Goal: Task Accomplishment & Management: Use online tool/utility

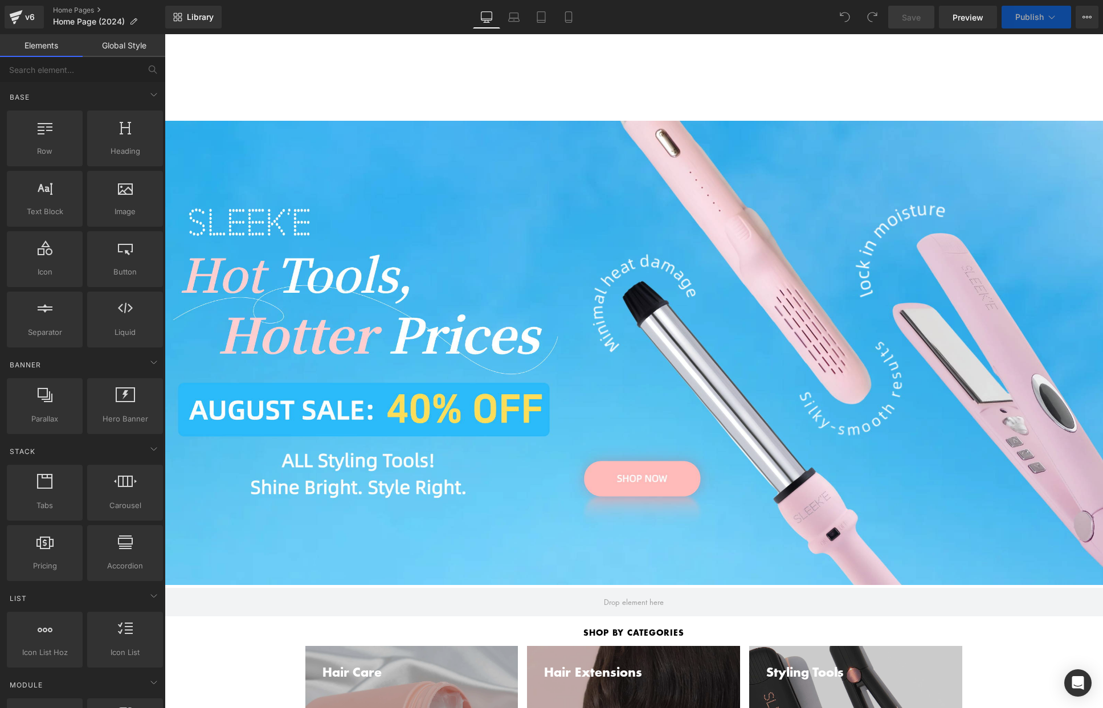
click at [553, 230] on div "Separator Row" at bounding box center [633, 353] width 683 height 464
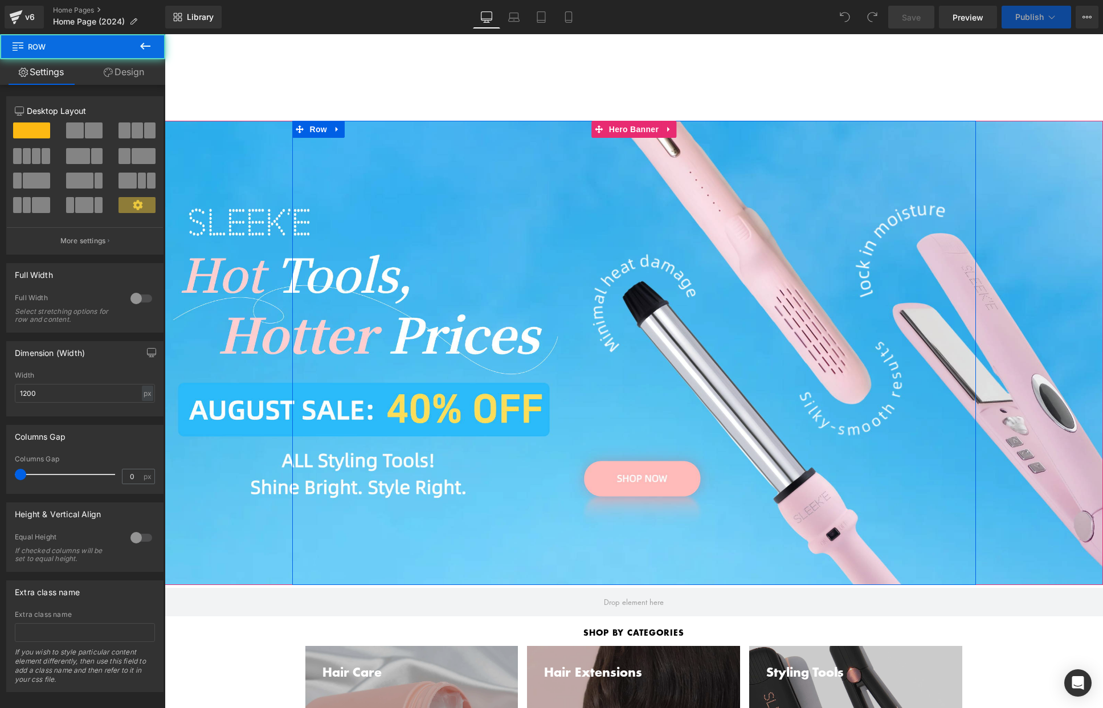
scroll to position [3, 0]
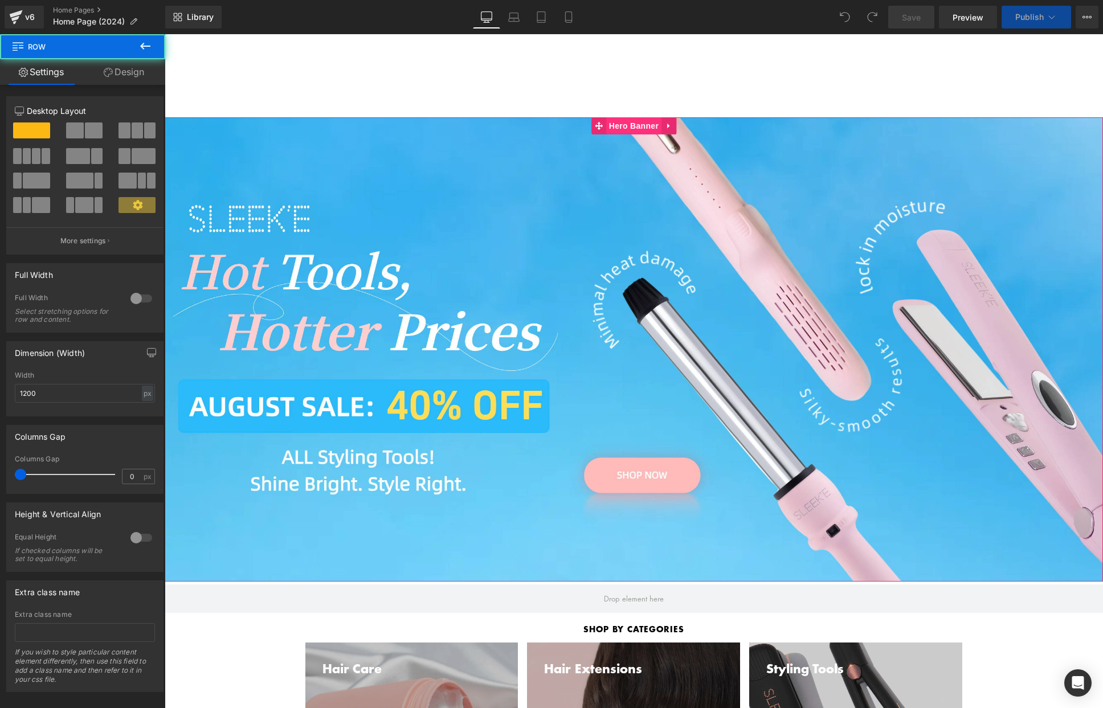
click at [628, 118] on span "Hero Banner" at bounding box center [633, 125] width 55 height 17
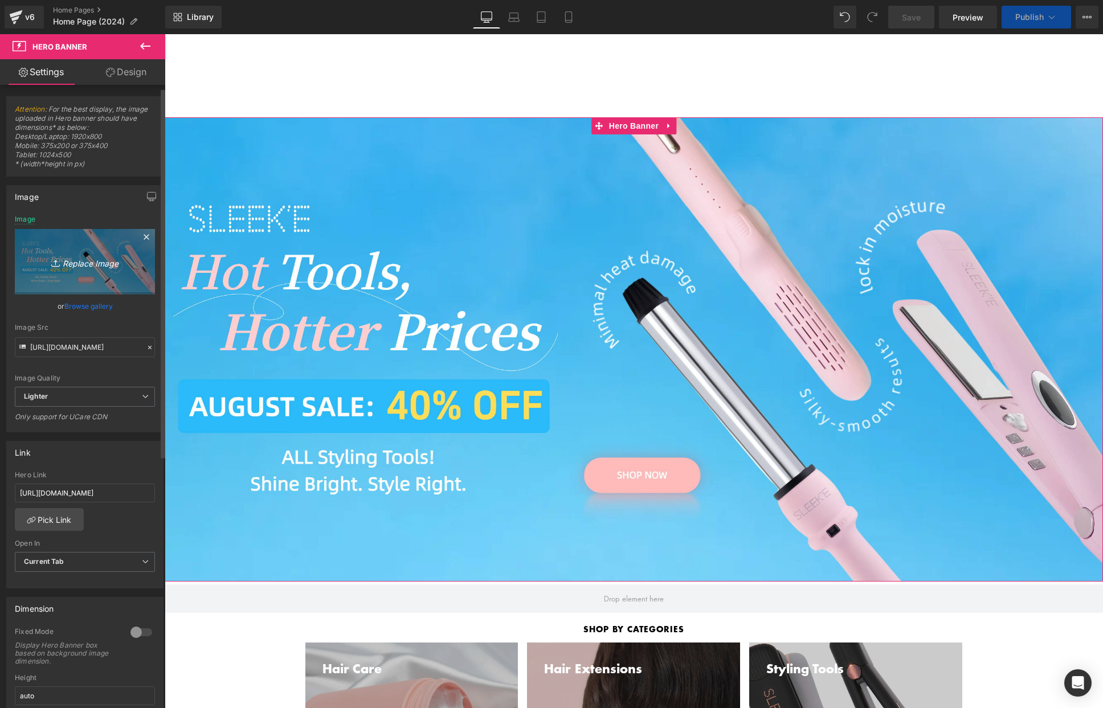
scroll to position [5, 0]
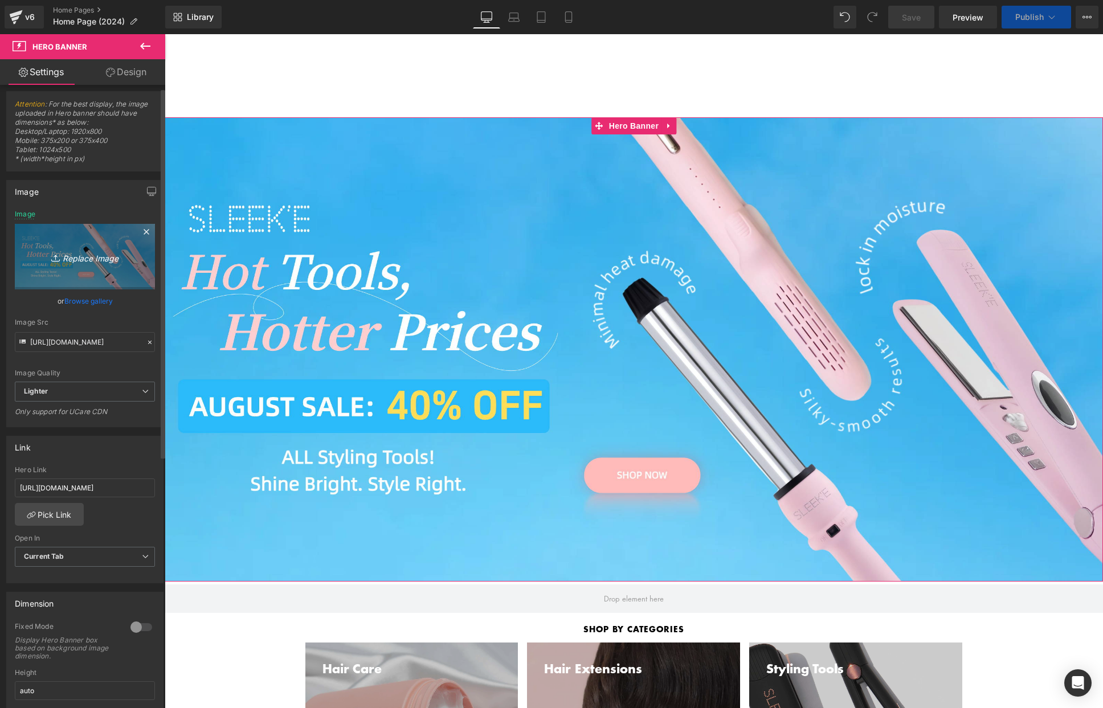
click at [72, 245] on link "Replace Image" at bounding box center [85, 256] width 140 height 65
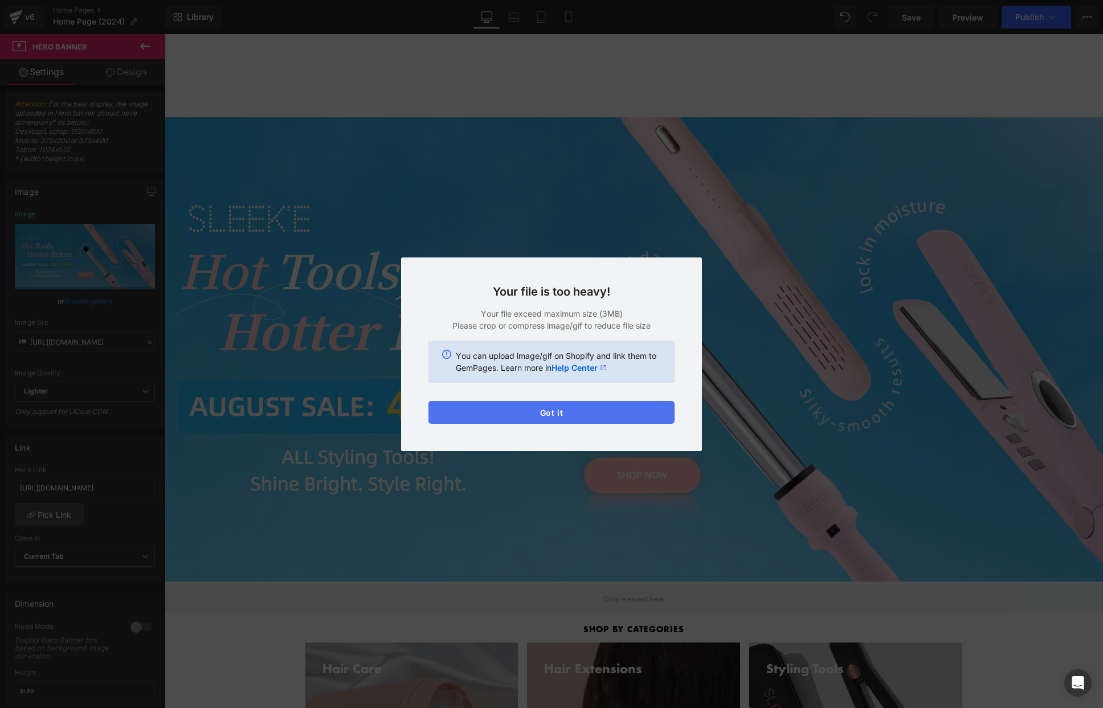
click at [587, 404] on button "Got it" at bounding box center [551, 412] width 246 height 23
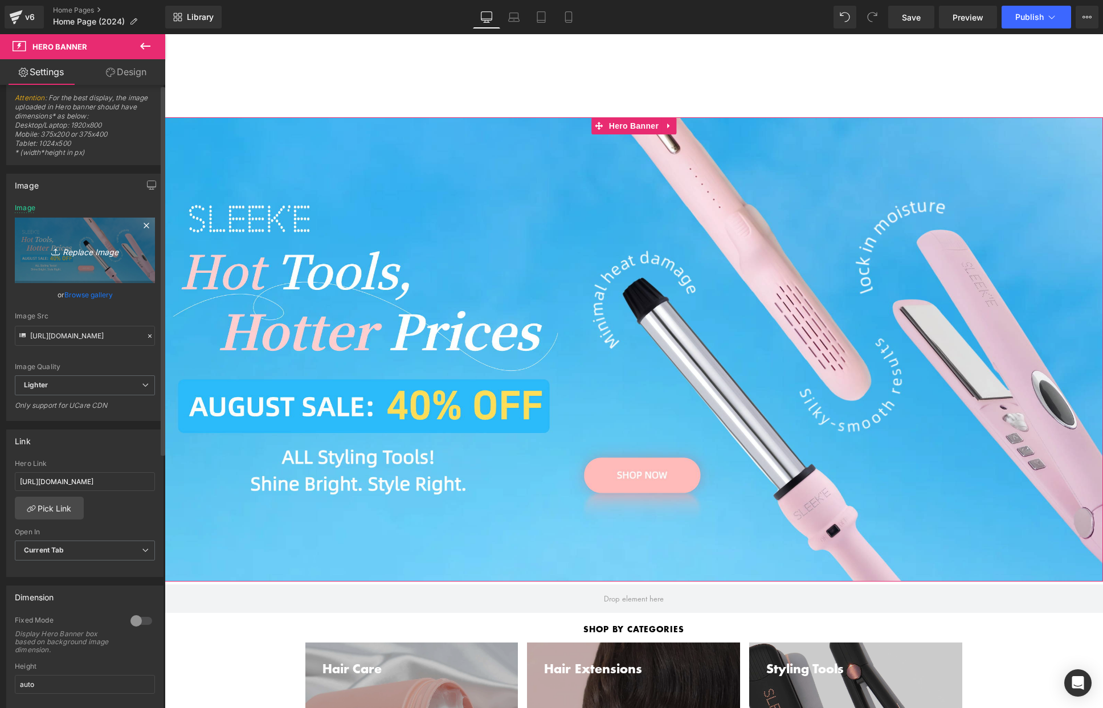
scroll to position [0, 0]
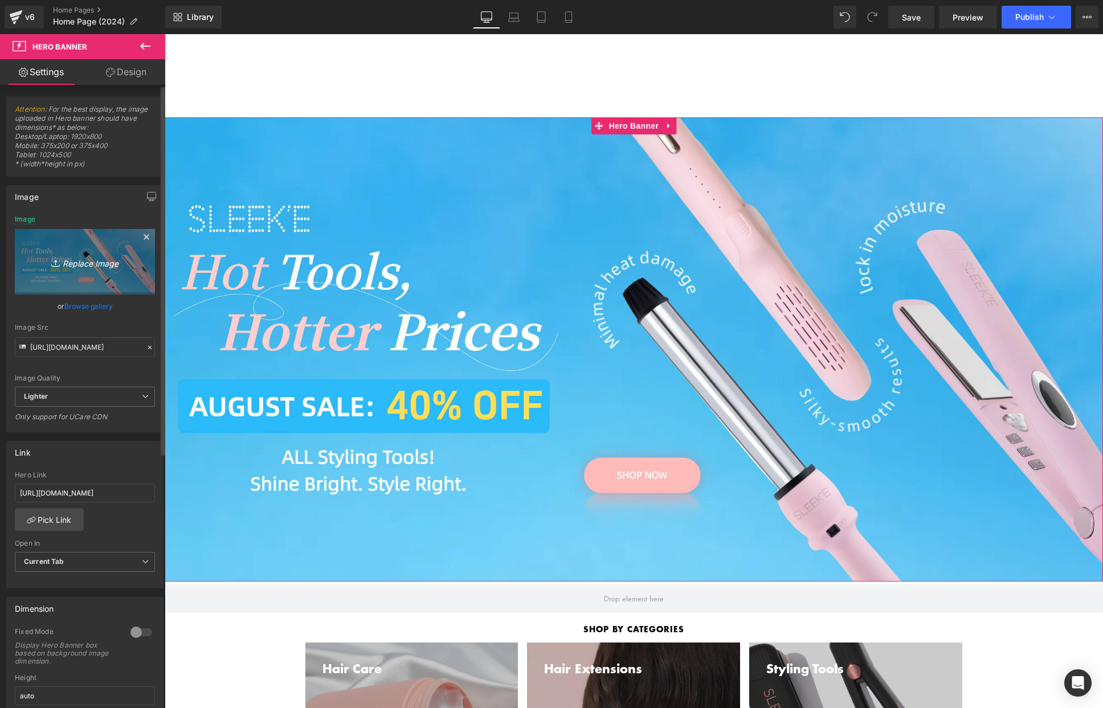
click at [108, 264] on icon "Replace Image" at bounding box center [84, 262] width 91 height 14
click at [85, 263] on icon "Replace Image" at bounding box center [84, 262] width 91 height 14
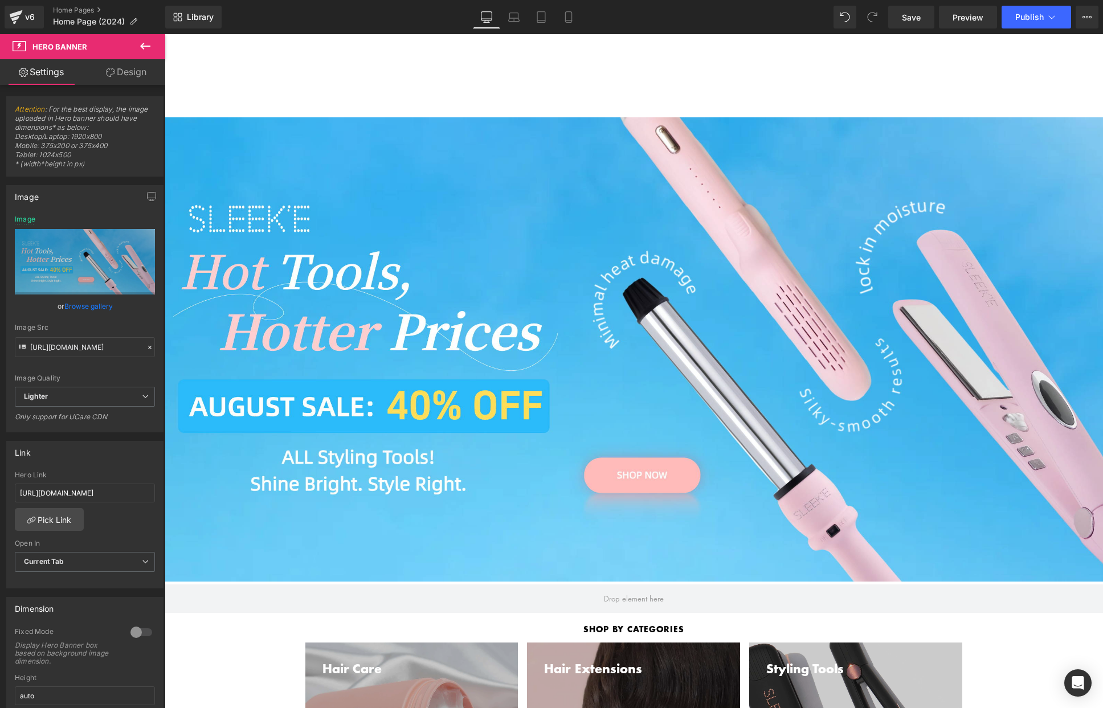
type input "C:\fakepath\headband banner desktop copy.png"
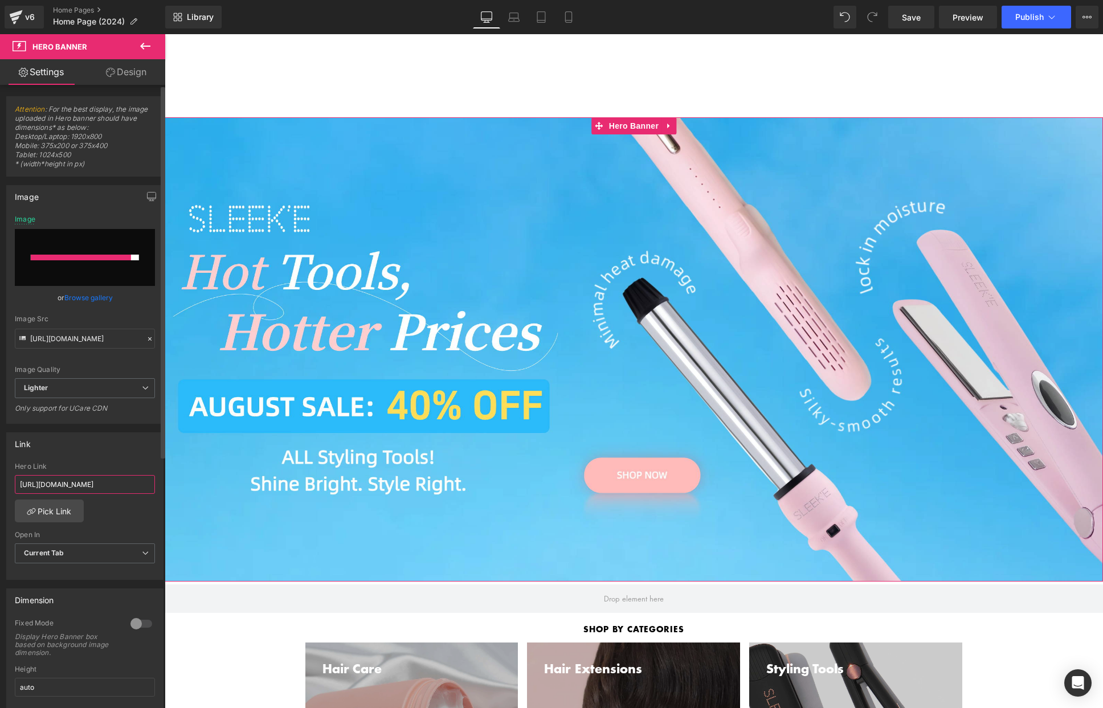
click at [77, 489] on input "[URL][DOMAIN_NAME]" at bounding box center [85, 484] width 140 height 19
paste input "products/double-the-fluff-microfiber-bunnywrap-headband-duo"
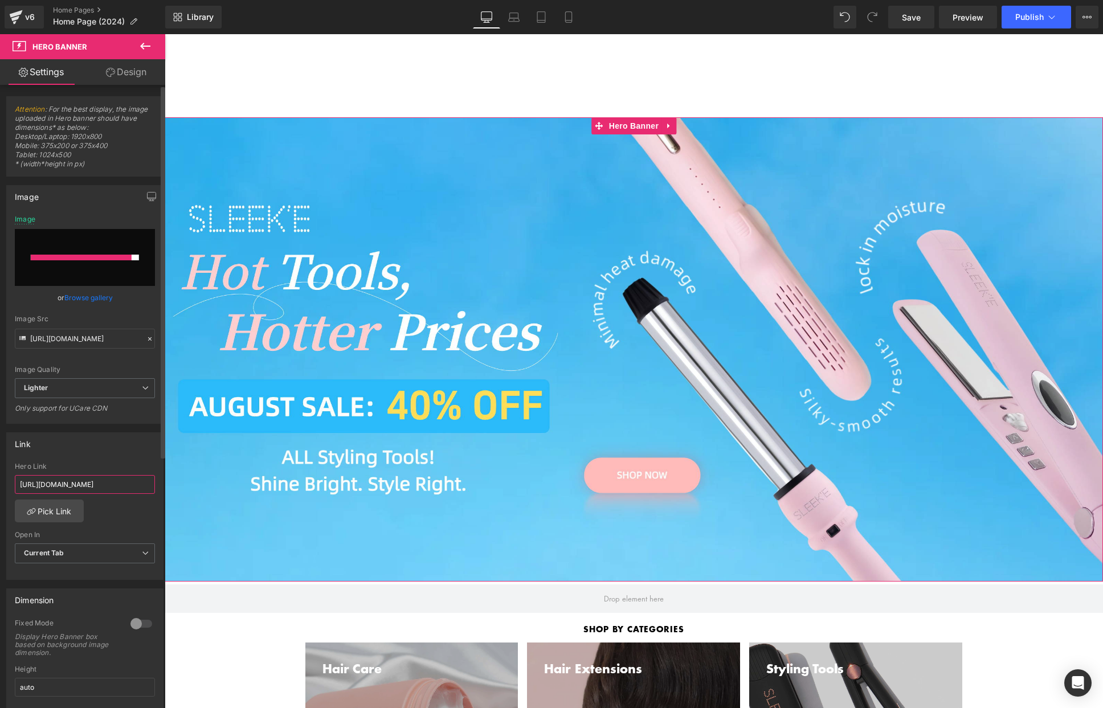
scroll to position [0, 158]
type input "[URL][DOMAIN_NAME]"
click at [100, 458] on div "Link [URL][DOMAIN_NAME] Hero Link [URL][DOMAIN_NAME] Pick Link Current Tab New …" at bounding box center [84, 506] width 157 height 148
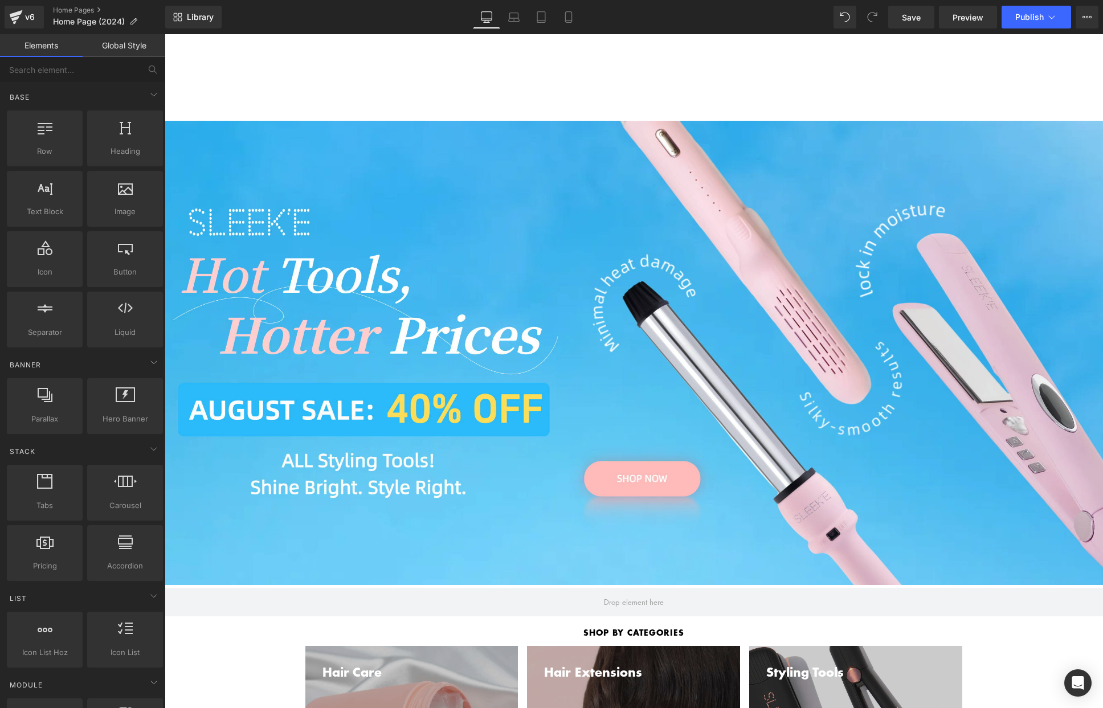
click at [342, 88] on div "Hair Care Hair Care Hair Wash Silk'e Repair Therapy Shampoo Silk'e Repair Thera…" at bounding box center [634, 90] width 938 height 62
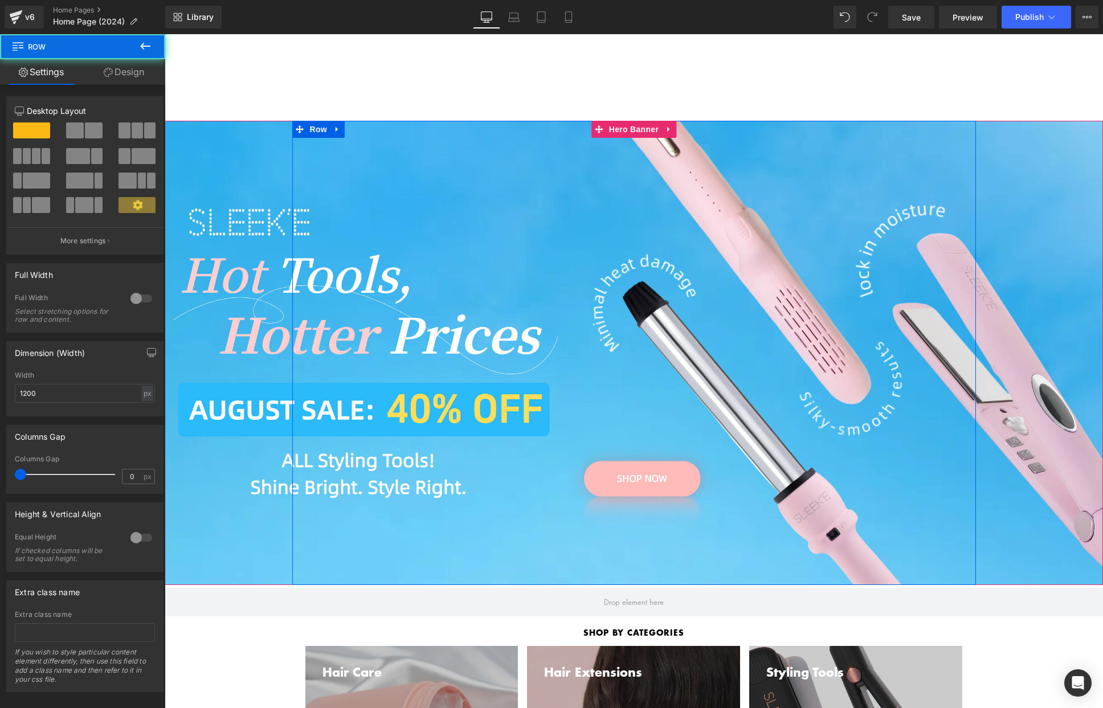
click at [347, 210] on div "Separator Row" at bounding box center [633, 353] width 683 height 464
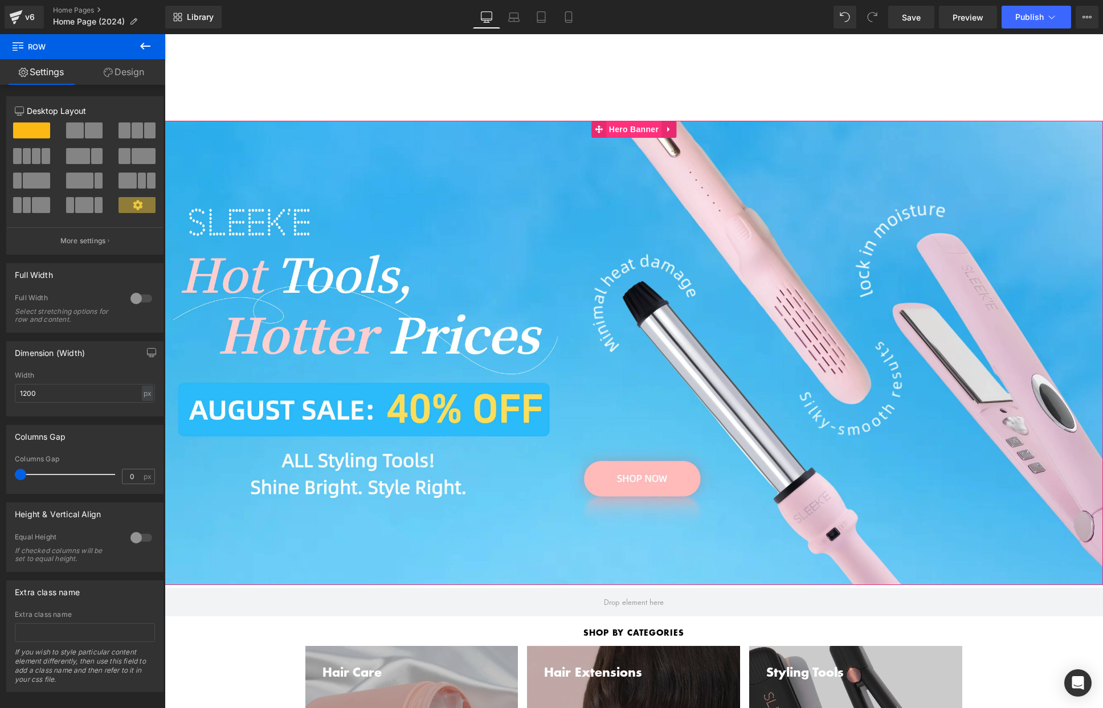
click at [642, 128] on span "Hero Banner" at bounding box center [633, 129] width 55 height 17
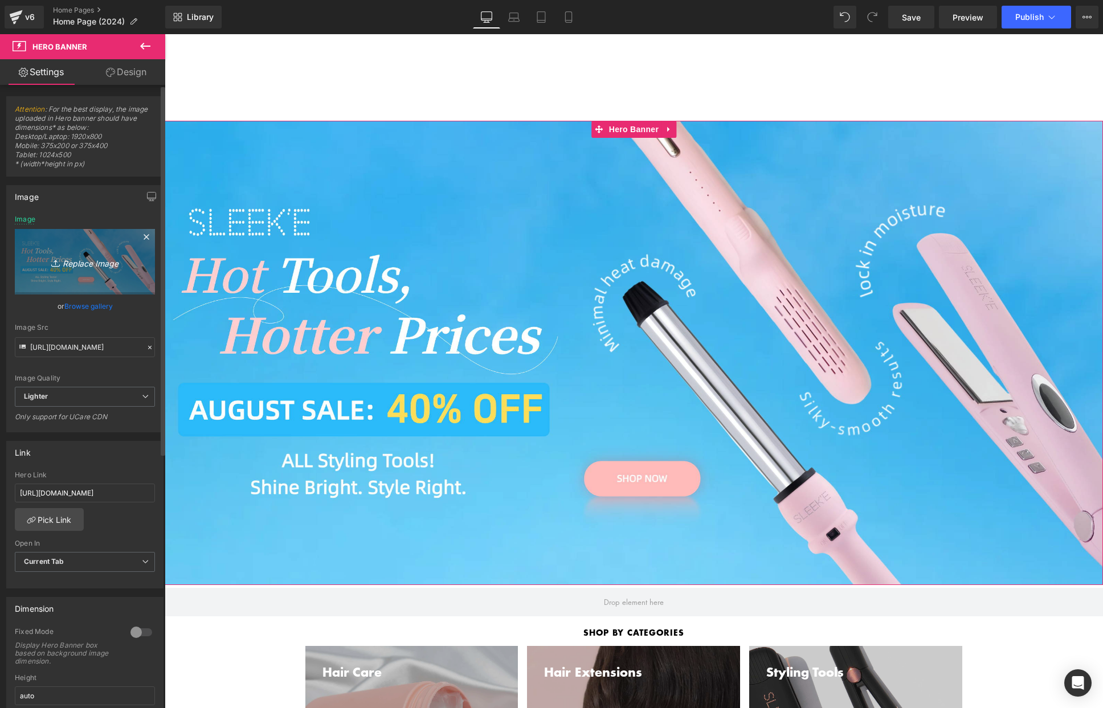
click at [72, 256] on icon "Replace Image" at bounding box center [84, 262] width 91 height 14
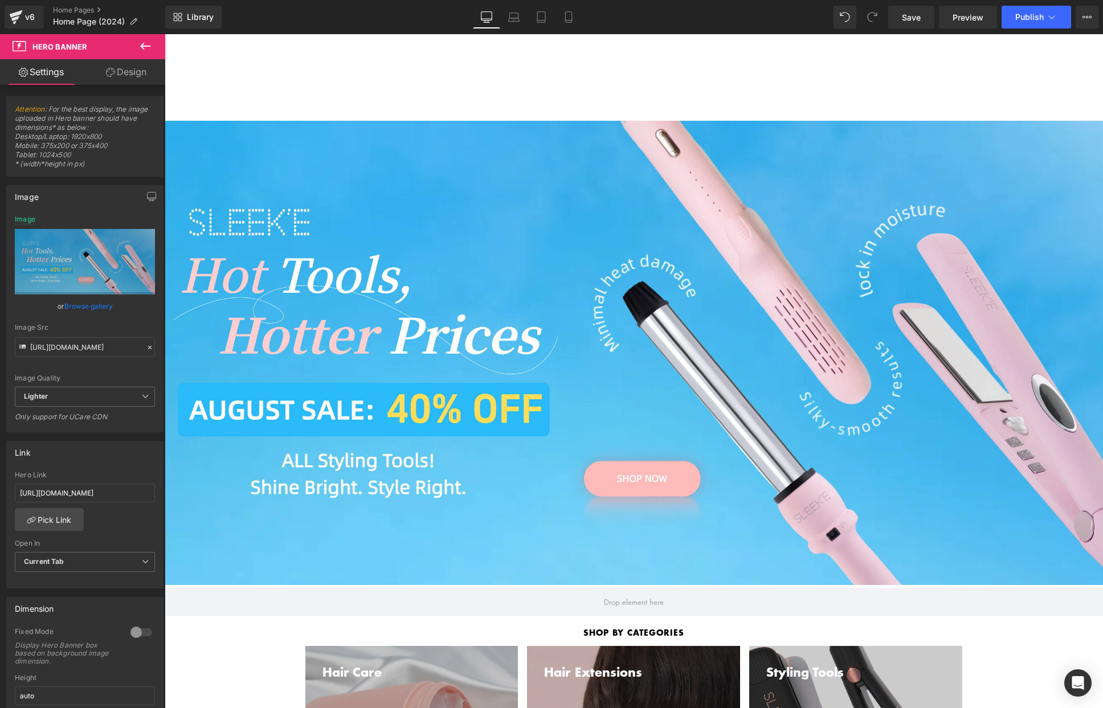
type input "C:\fakepath\headband banner desktop copy.png"
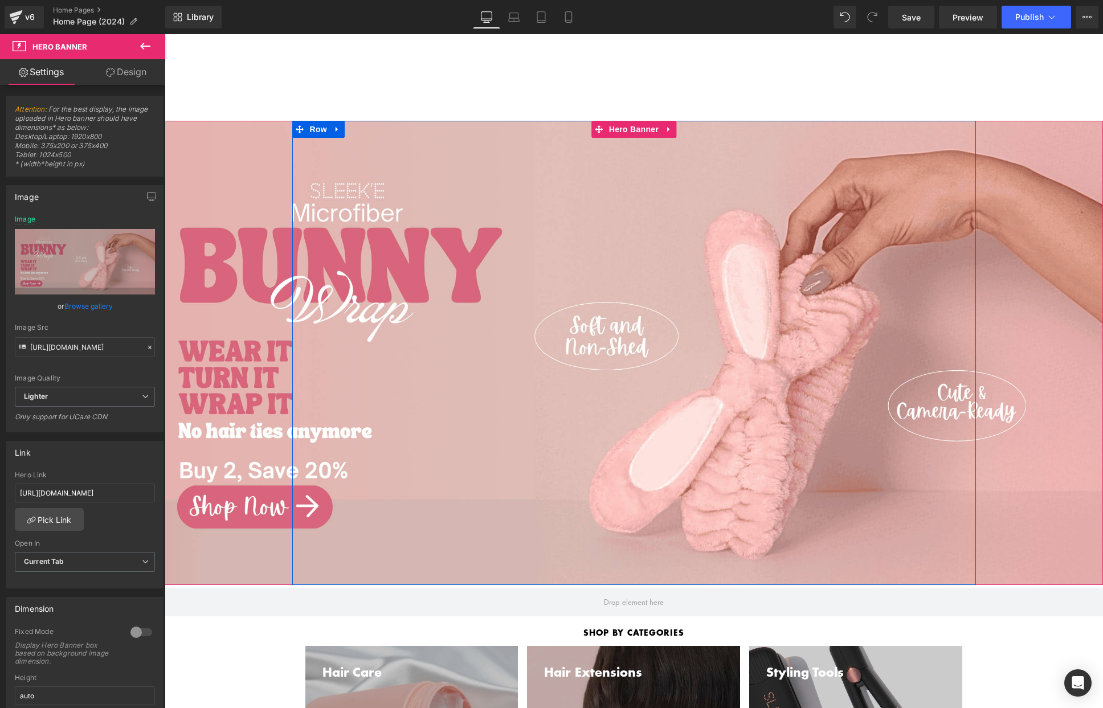
click at [690, 124] on div "Separator Row" at bounding box center [633, 353] width 683 height 464
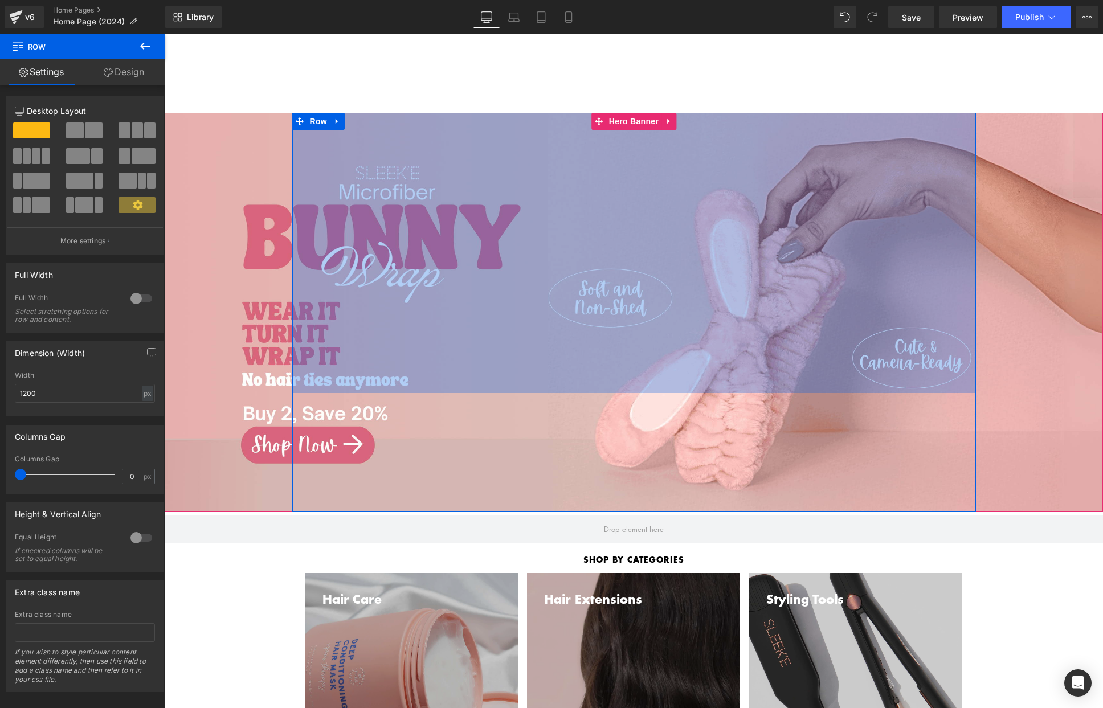
drag, startPoint x: 686, startPoint y: 121, endPoint x: 669, endPoint y: 50, distance: 72.5
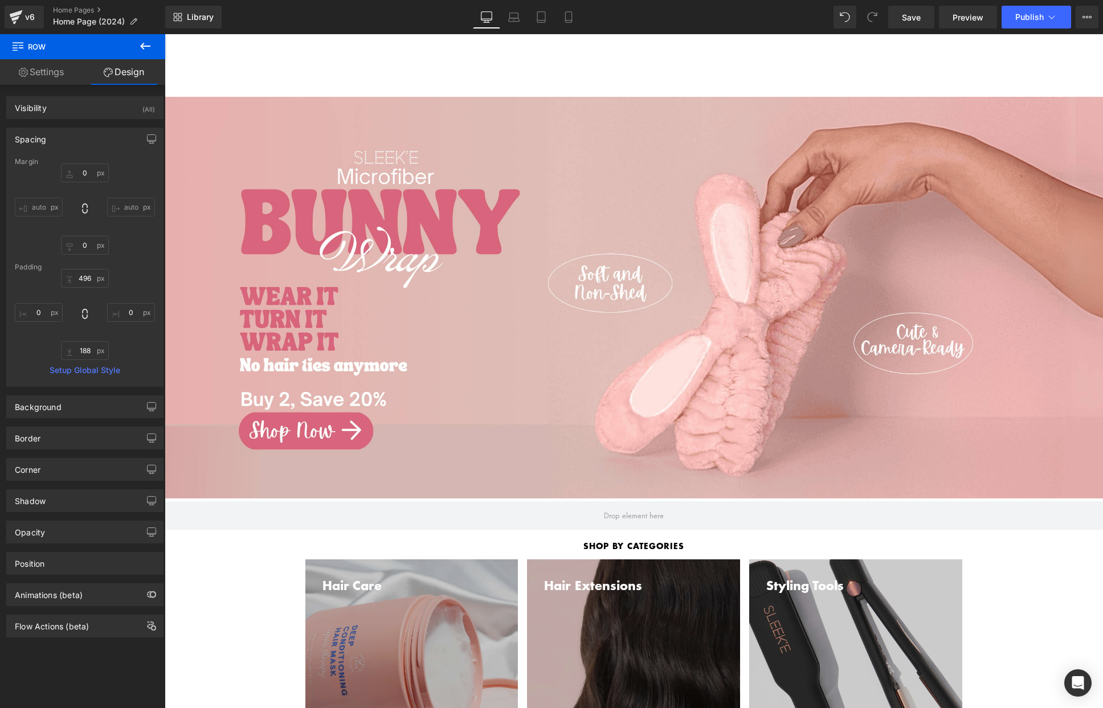
click at [695, 102] on div "Separator Row 496px" at bounding box center [633, 297] width 683 height 401
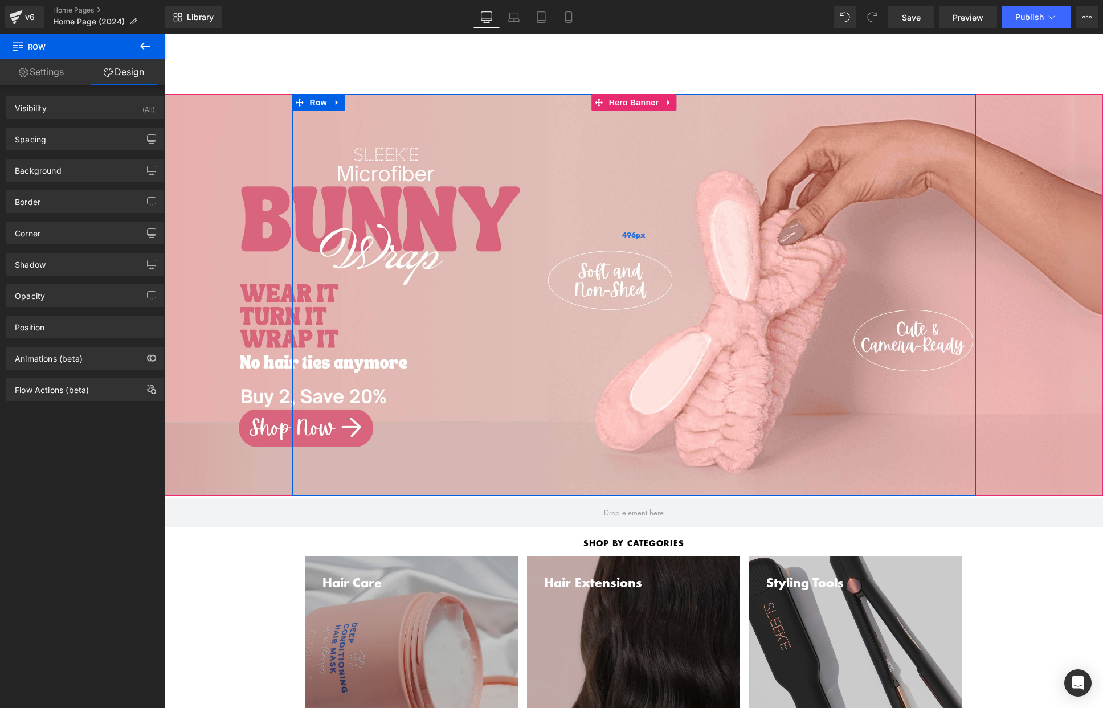
scroll to position [41, 0]
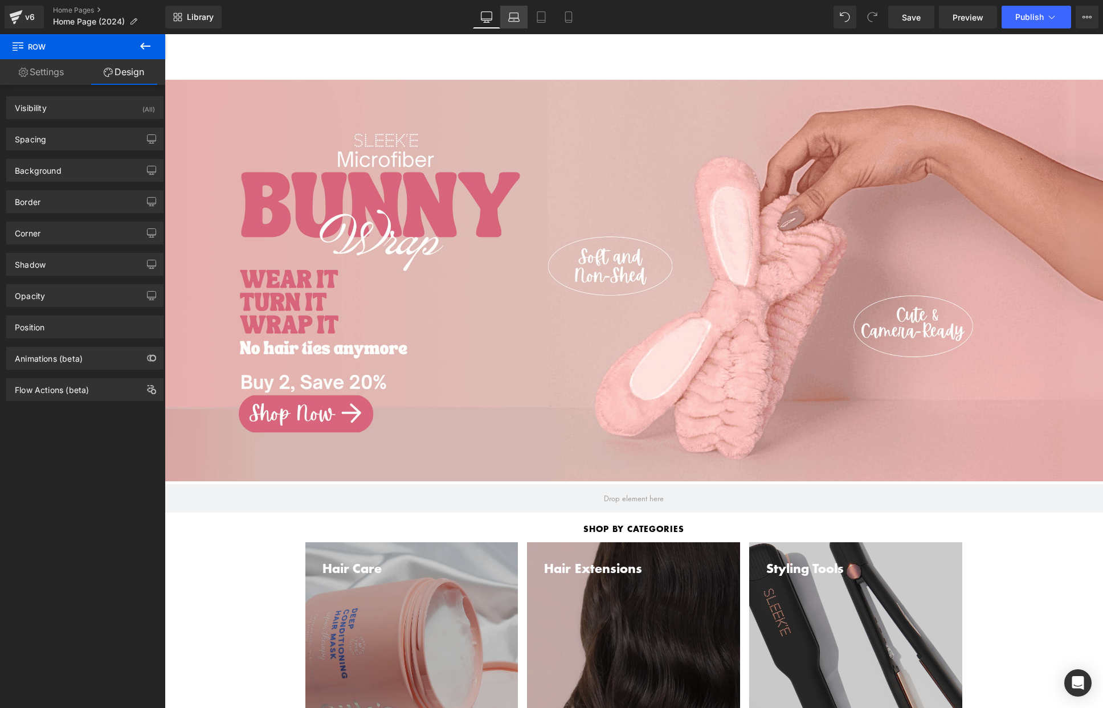
click at [513, 9] on link "Laptop" at bounding box center [513, 17] width 27 height 23
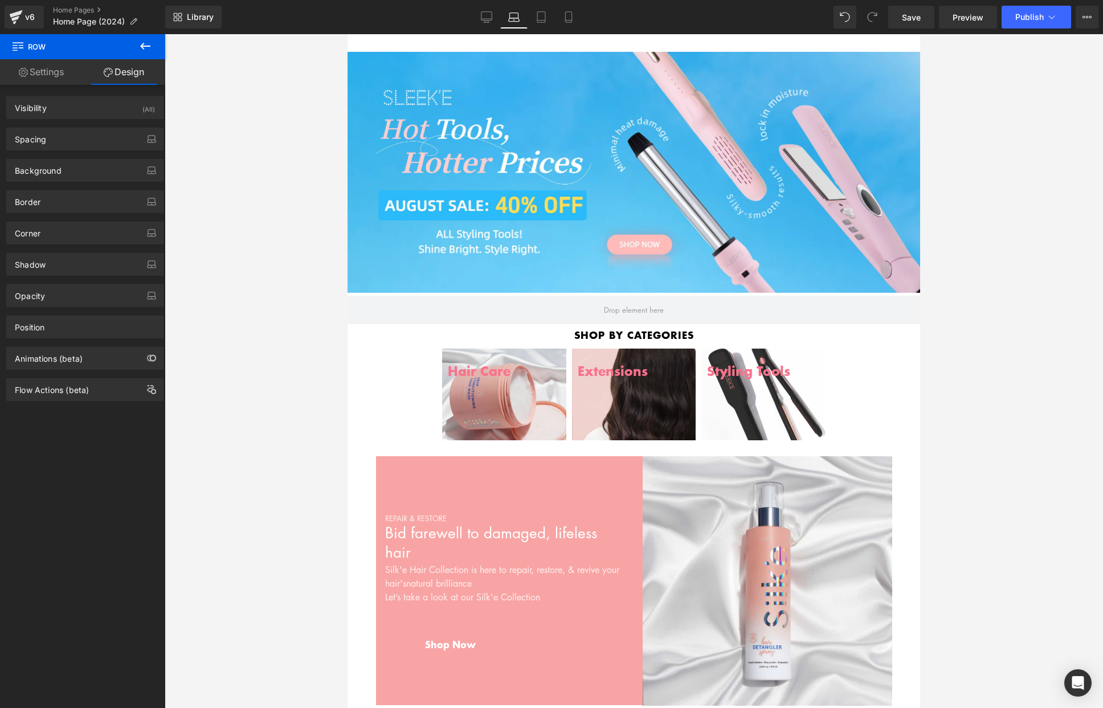
scroll to position [0, 0]
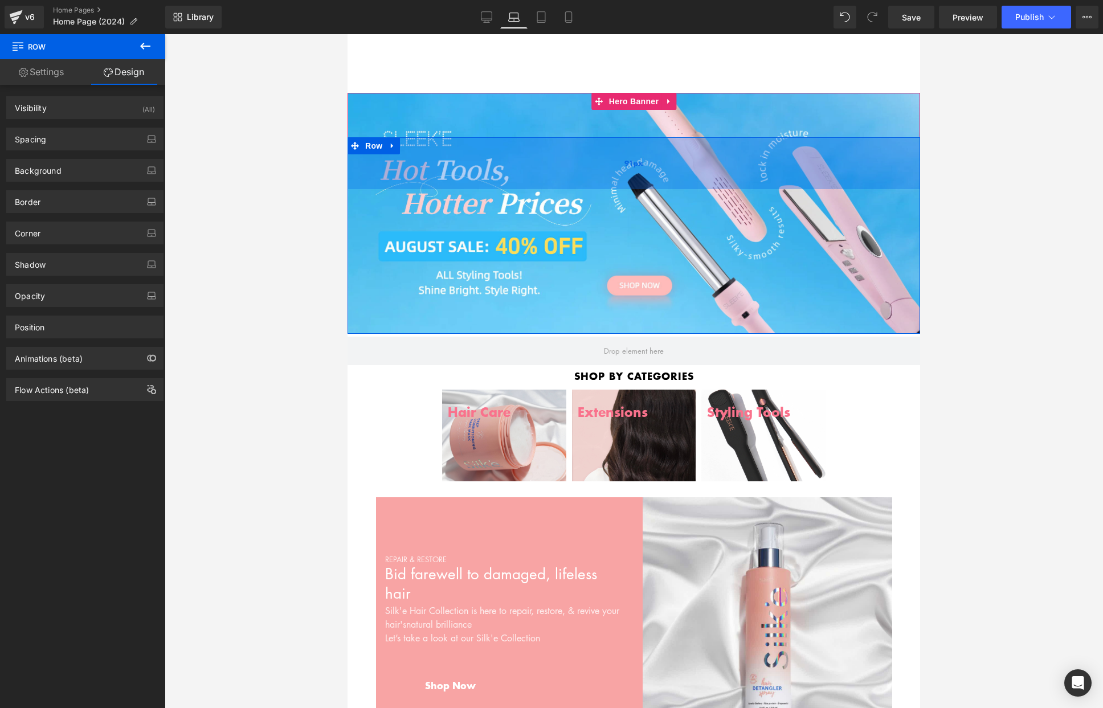
click at [586, 175] on div "91px" at bounding box center [633, 163] width 572 height 52
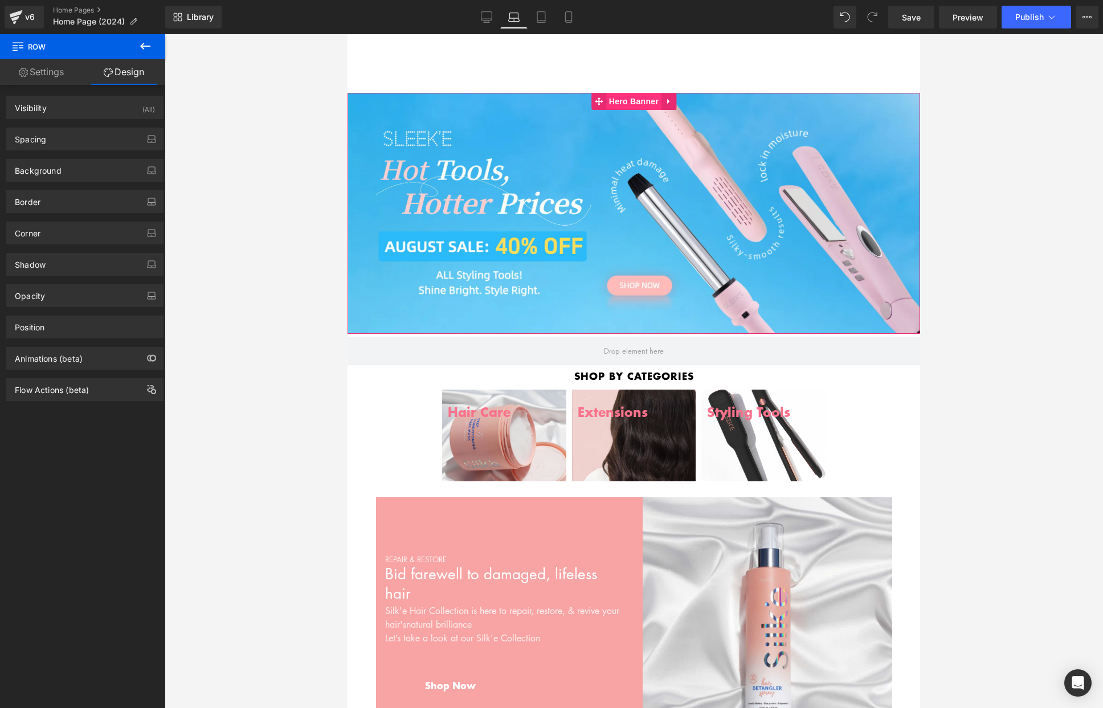
click at [622, 101] on span "Hero Banner" at bounding box center [633, 101] width 55 height 17
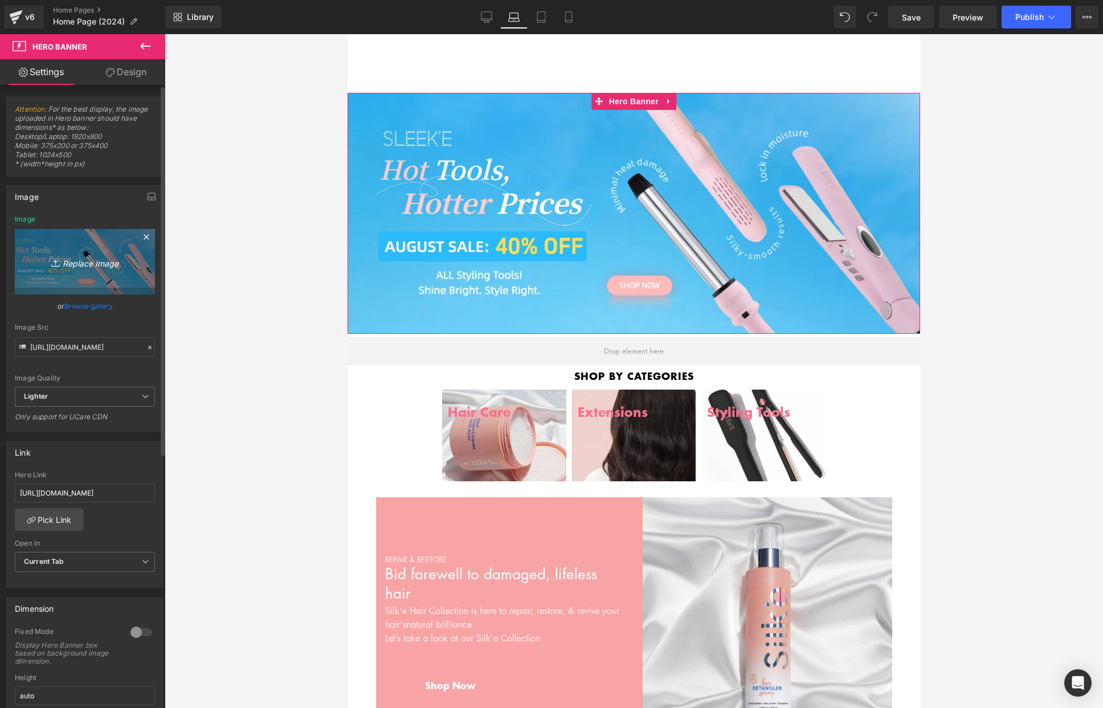
click at [81, 252] on link "Replace Image" at bounding box center [85, 261] width 140 height 65
type input "C:\fakepath\headband banner desktop copy.png"
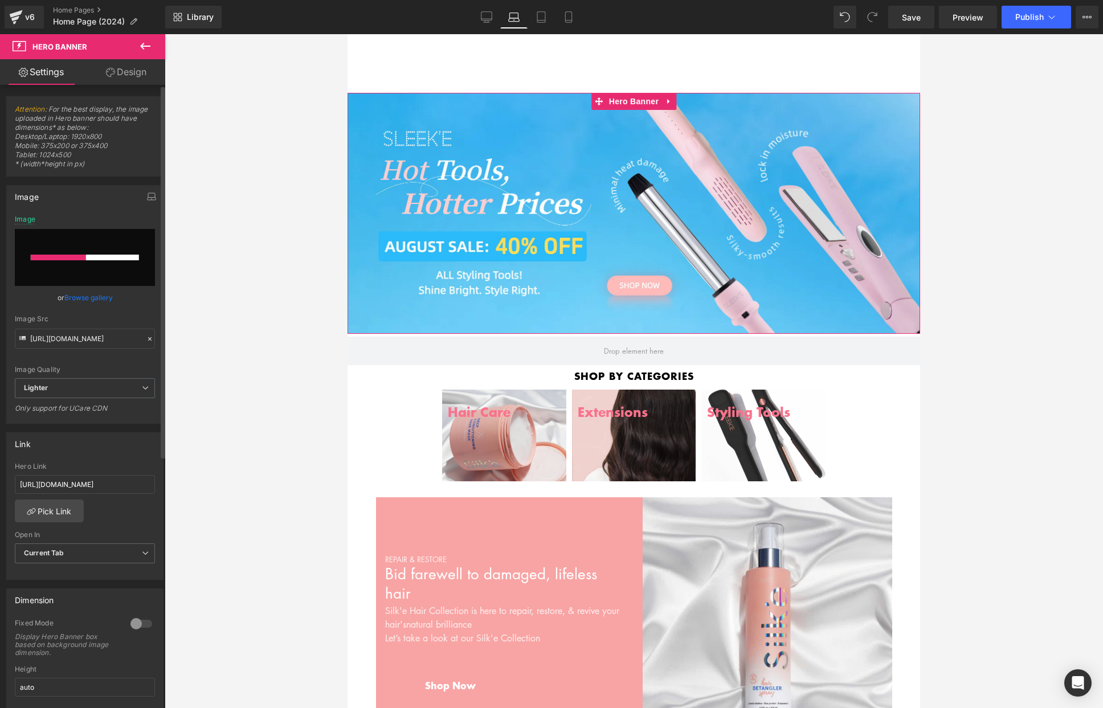
click at [96, 300] on link "Browse gallery" at bounding box center [88, 298] width 48 height 20
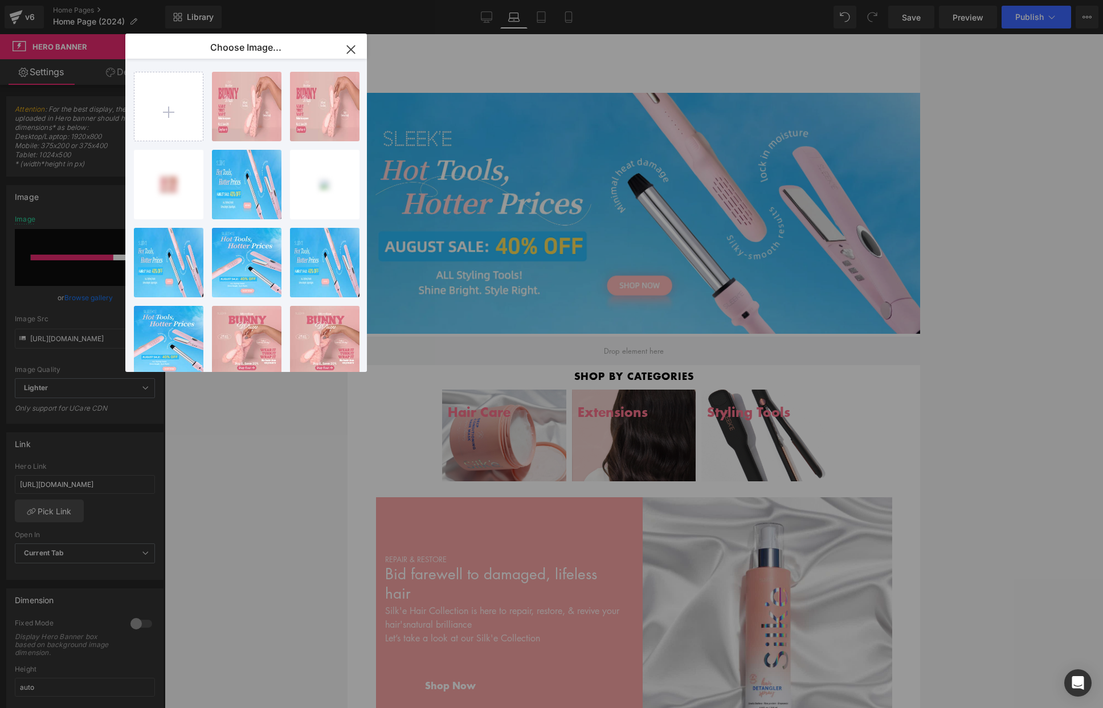
drag, startPoint x: 361, startPoint y: 50, endPoint x: 14, endPoint y: 15, distance: 349.1
click at [361, 50] on button "button" at bounding box center [351, 50] width 32 height 32
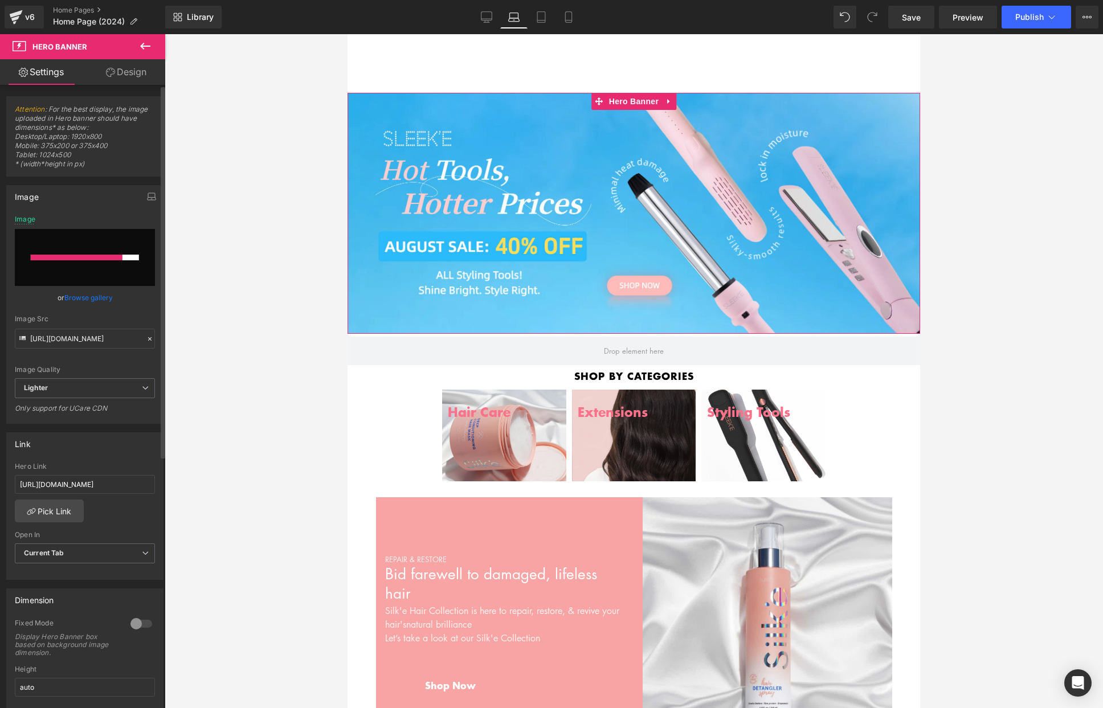
click at [87, 296] on link "Browse gallery" at bounding box center [88, 298] width 48 height 20
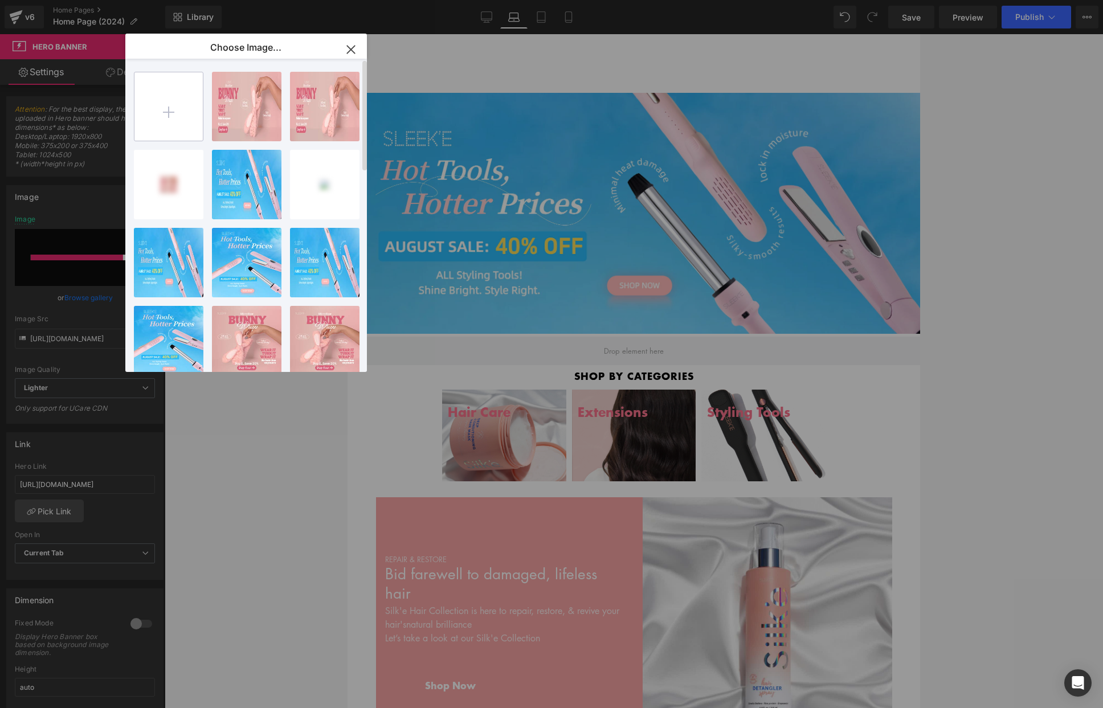
click at [172, 117] on input "file" at bounding box center [168, 106] width 68 height 68
type input "C:\fakepath\headband banner desktop copy.png"
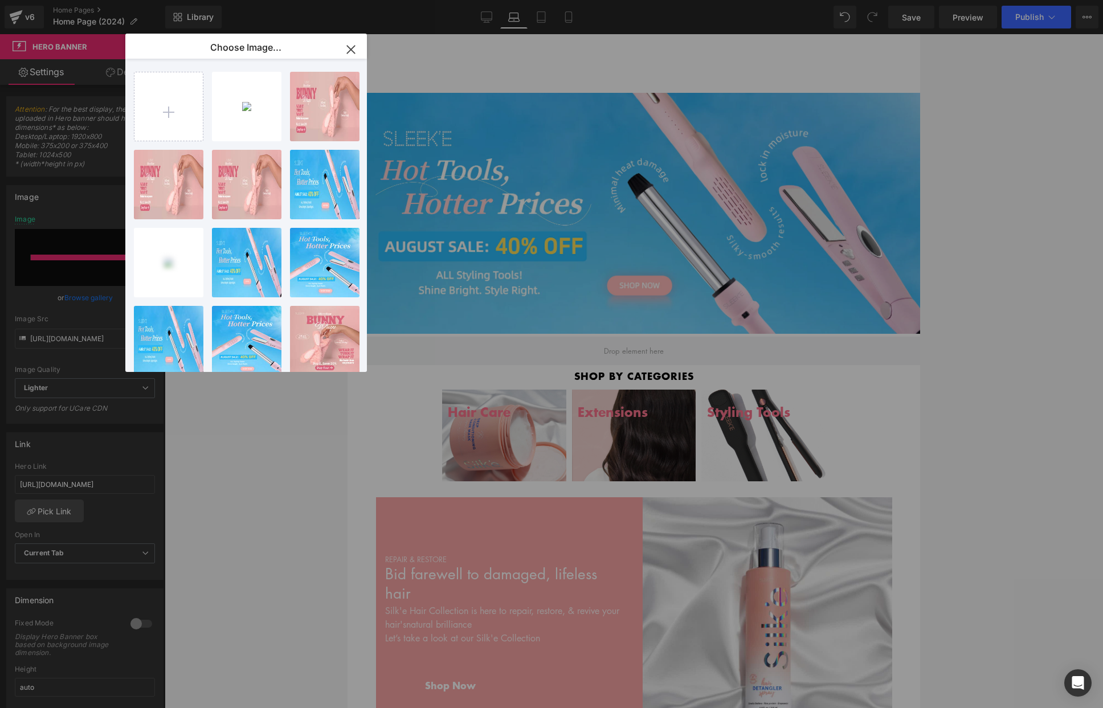
click at [0, 0] on div "headban...copy.png 1.24 MB" at bounding box center [0, 0] width 0 height 0
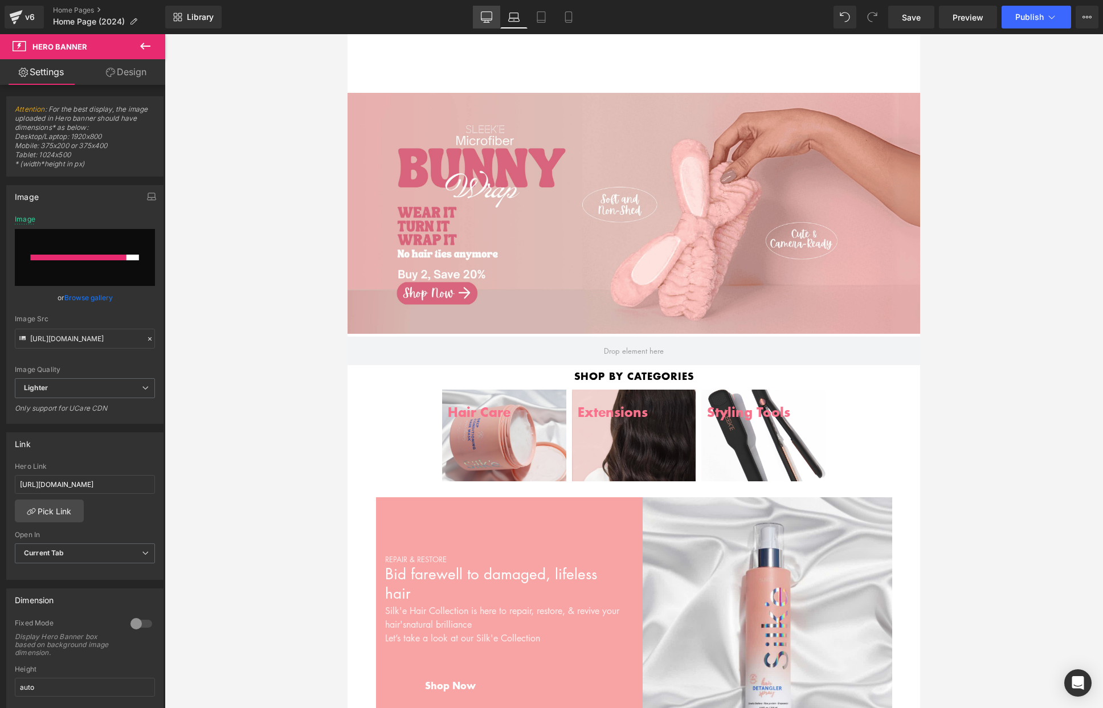
click at [484, 18] on icon at bounding box center [486, 16] width 11 height 11
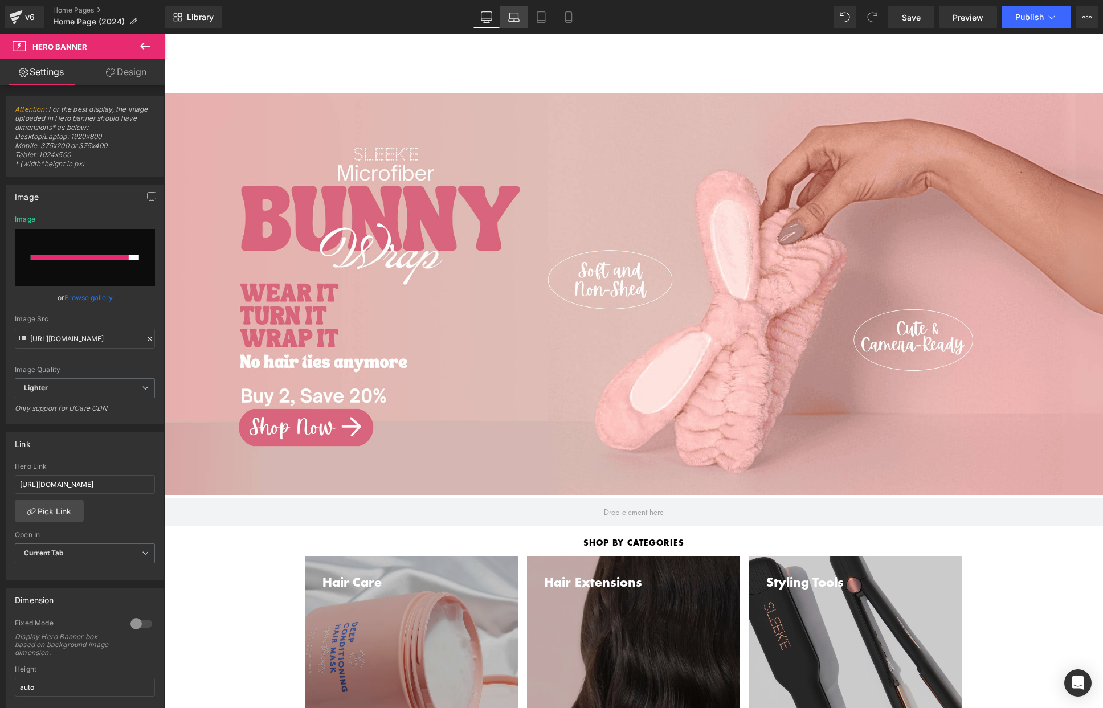
click at [514, 16] on icon at bounding box center [513, 16] width 11 height 11
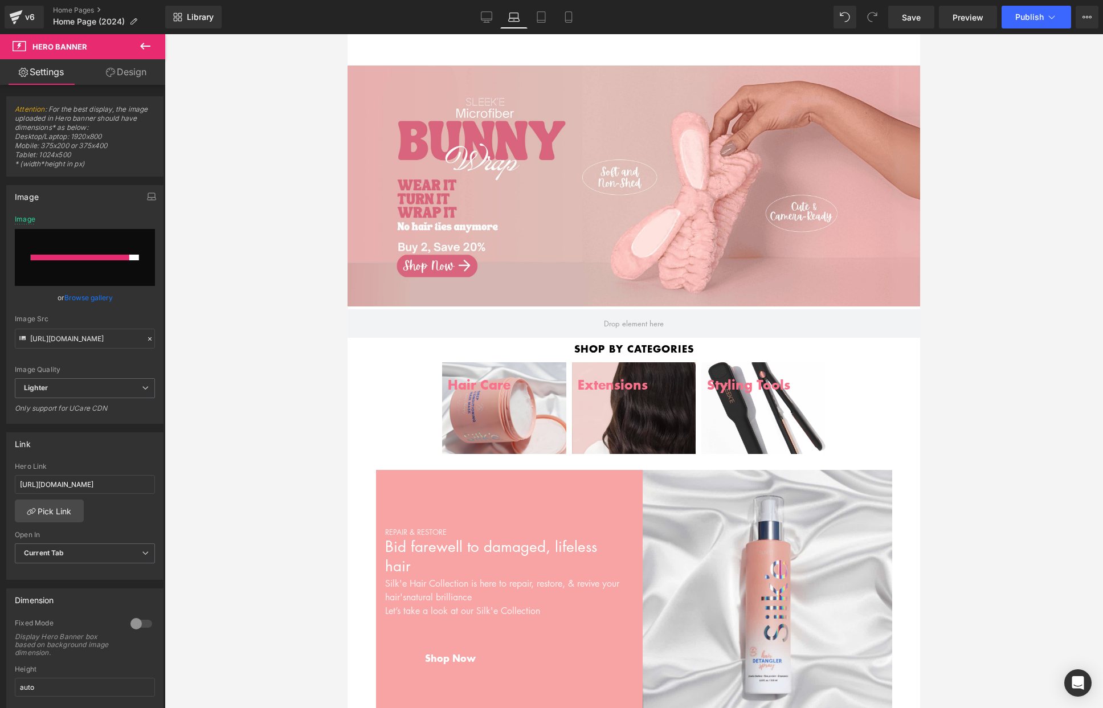
scroll to position [0, 0]
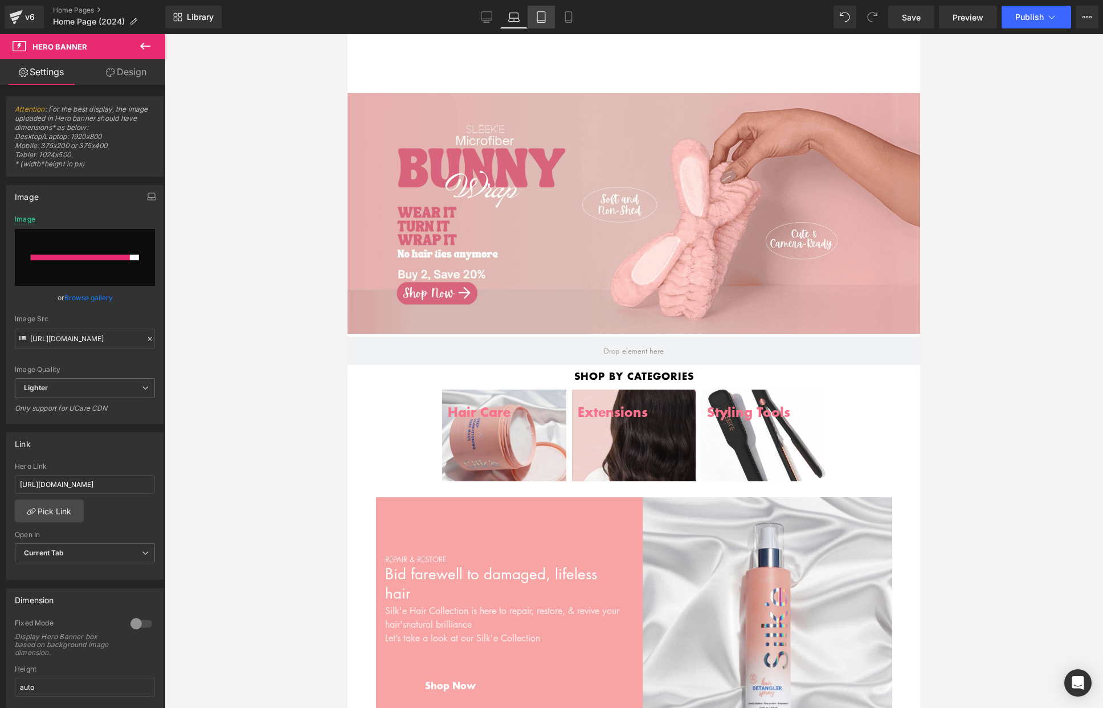
click at [541, 16] on icon at bounding box center [540, 16] width 11 height 11
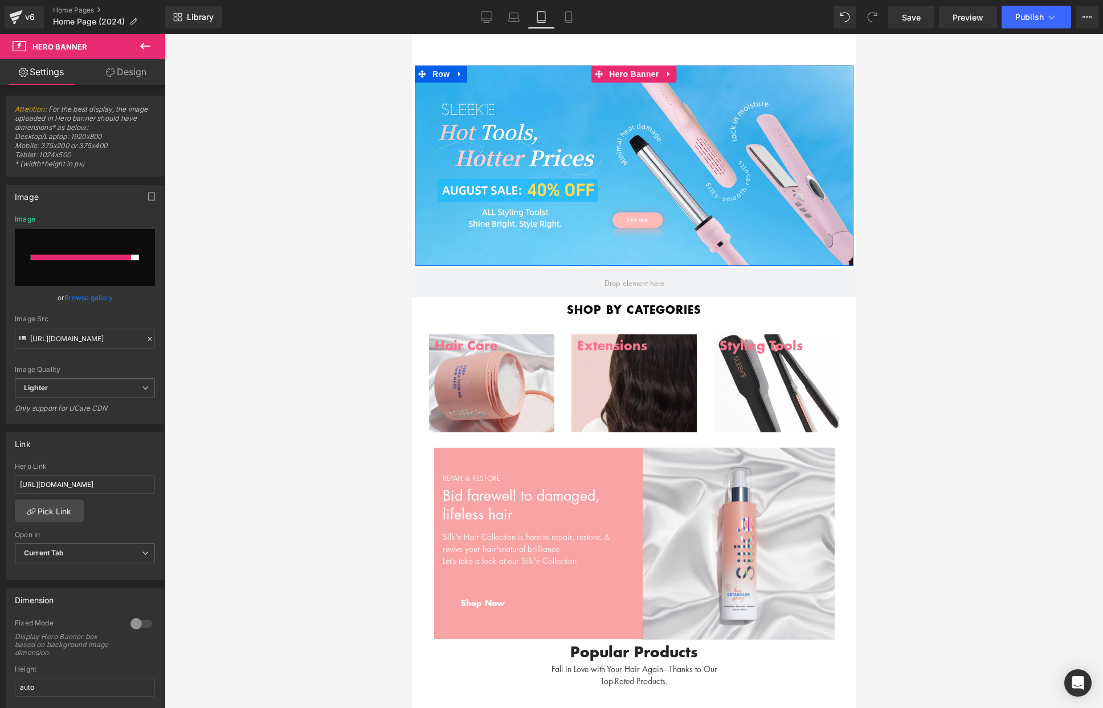
click at [591, 106] on div "Separator Row" at bounding box center [633, 165] width 439 height 200
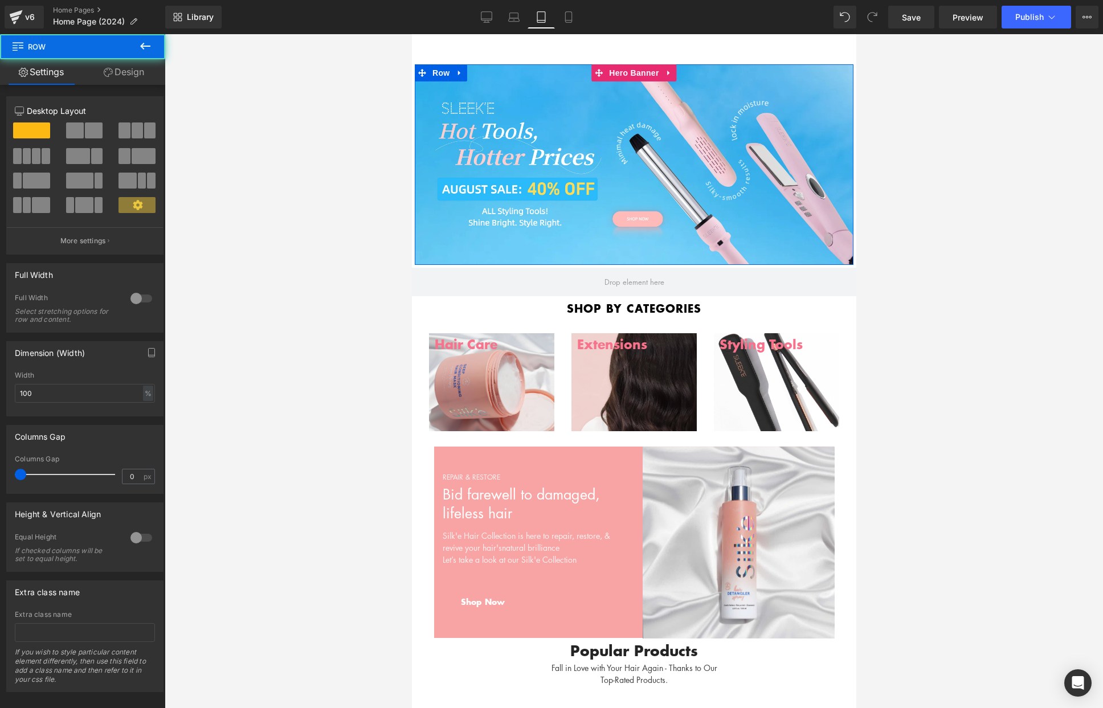
scroll to position [29, 0]
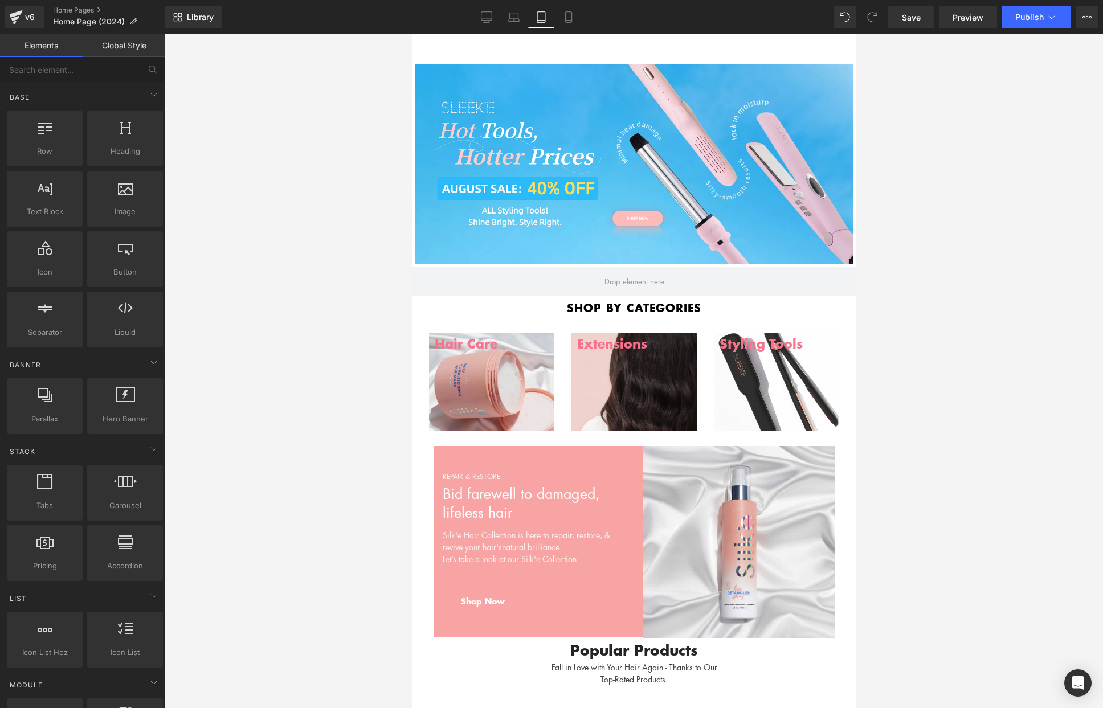
click at [625, 63] on div "Hair Care Hair Care Hair Wash Silk'e Repair Therapy Shampoo Silk'e Repair Thera…" at bounding box center [633, 47] width 444 height 34
click at [629, 73] on span "Hero Banner" at bounding box center [632, 72] width 55 height 17
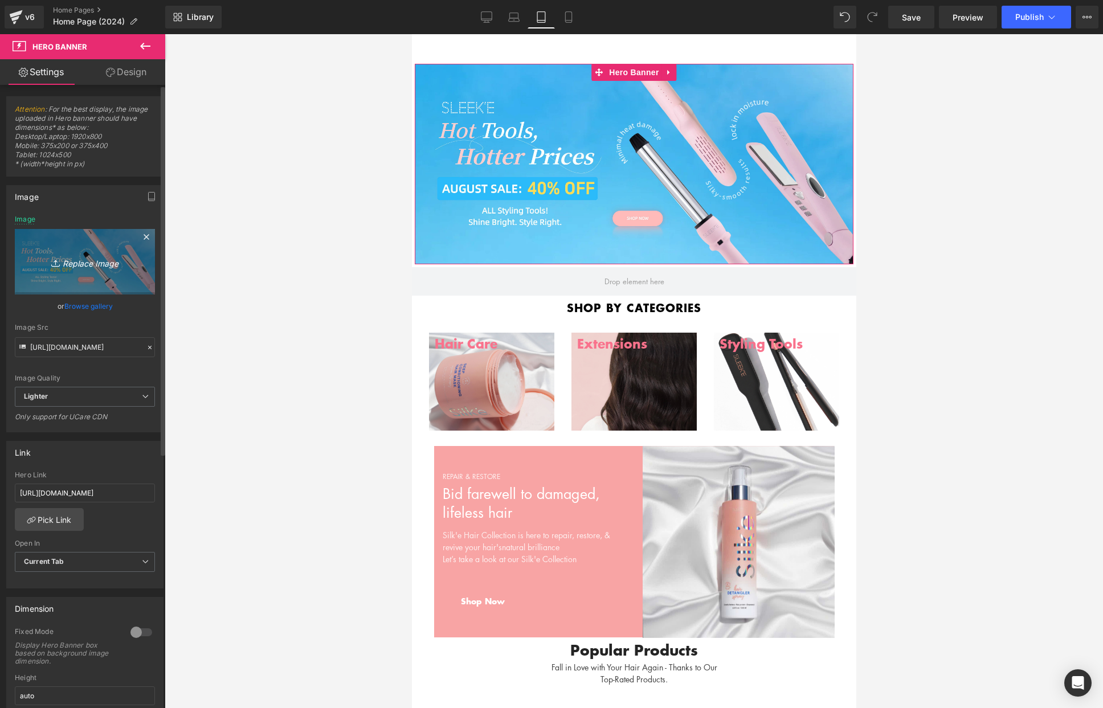
click at [90, 267] on icon "Replace Image" at bounding box center [84, 262] width 91 height 14
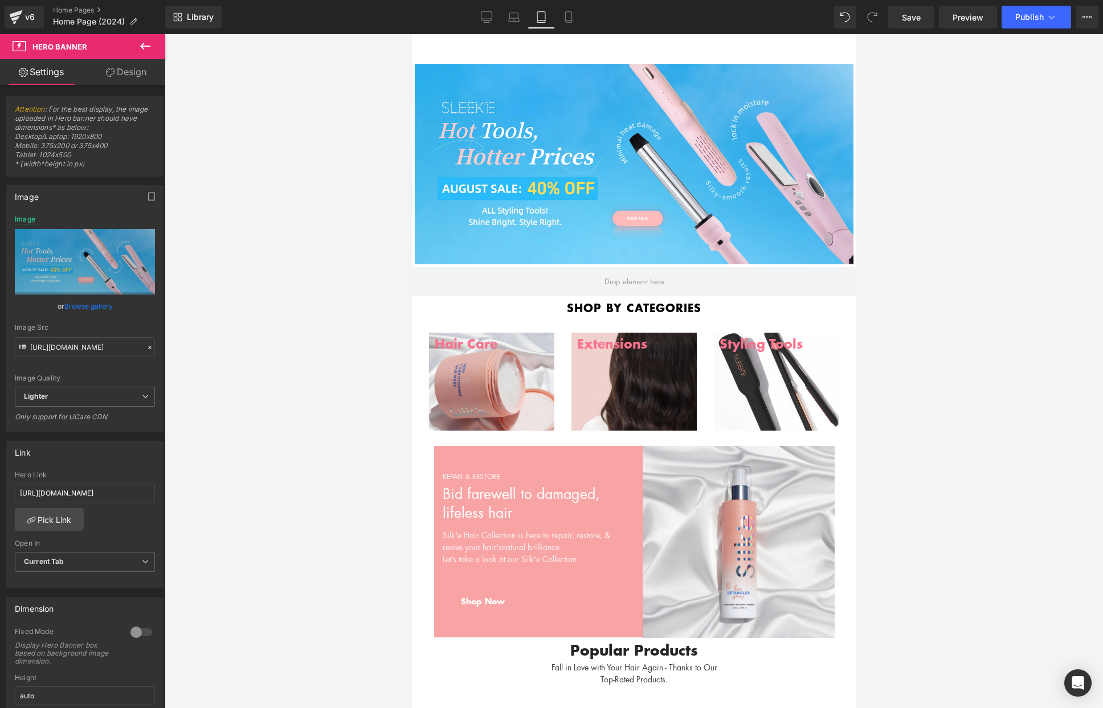
type input "C:\fakepath\headband banner tablet.png"
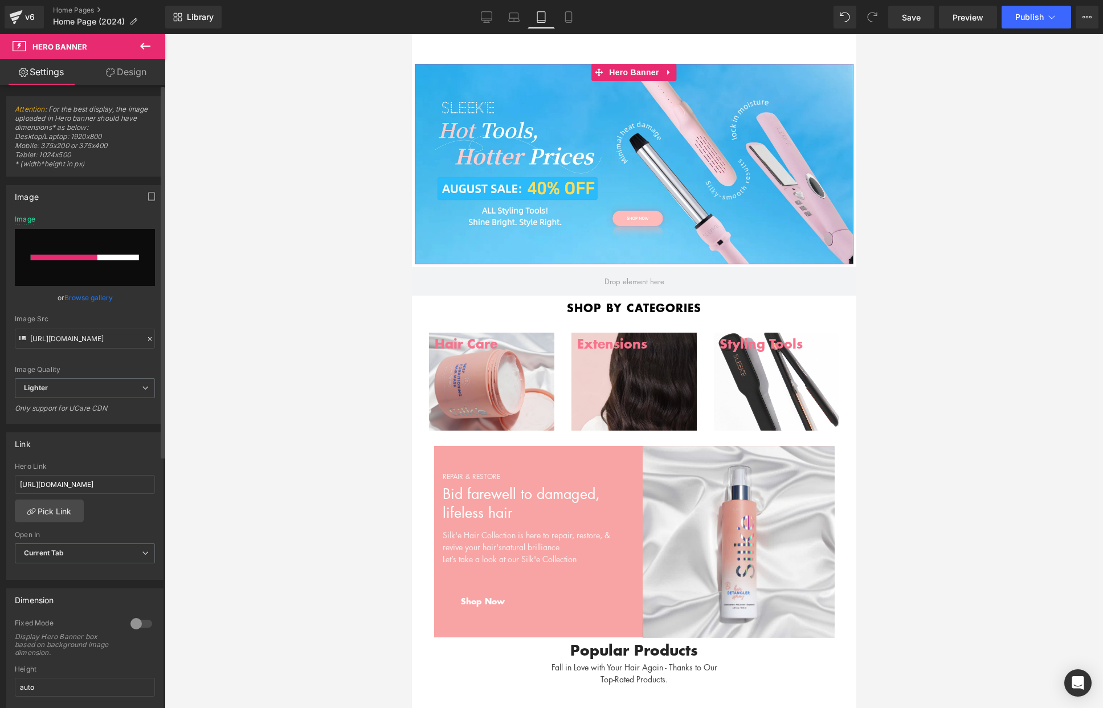
click at [97, 292] on link "Browse gallery" at bounding box center [88, 298] width 48 height 20
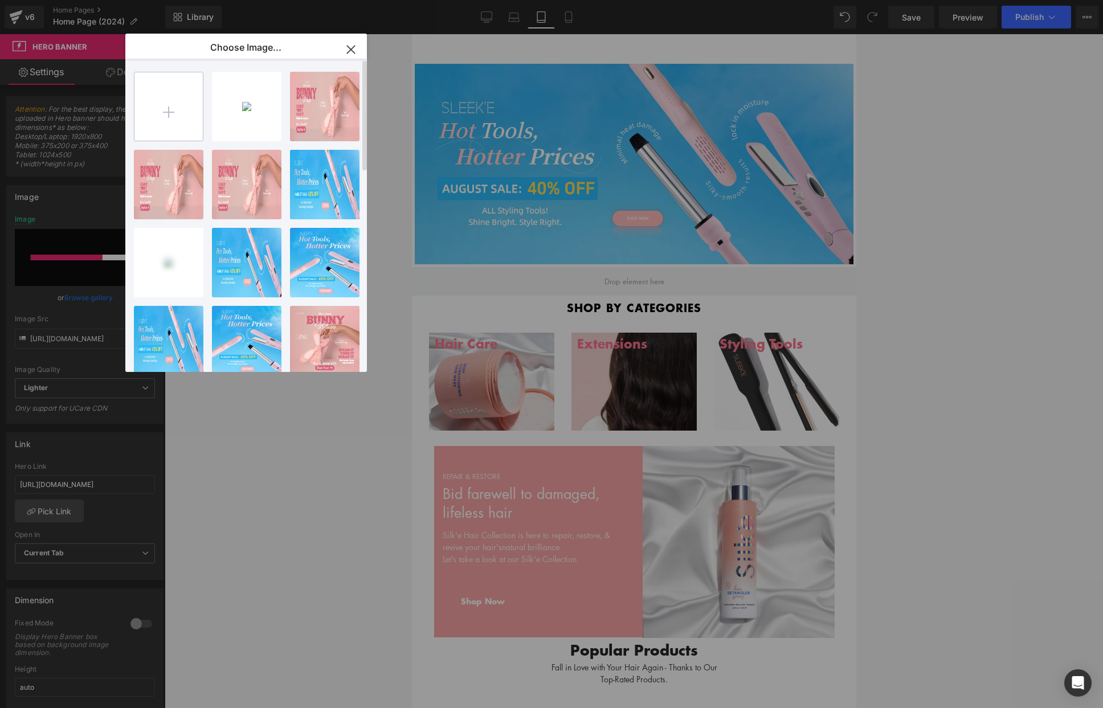
click at [163, 93] on input "file" at bounding box center [168, 106] width 68 height 68
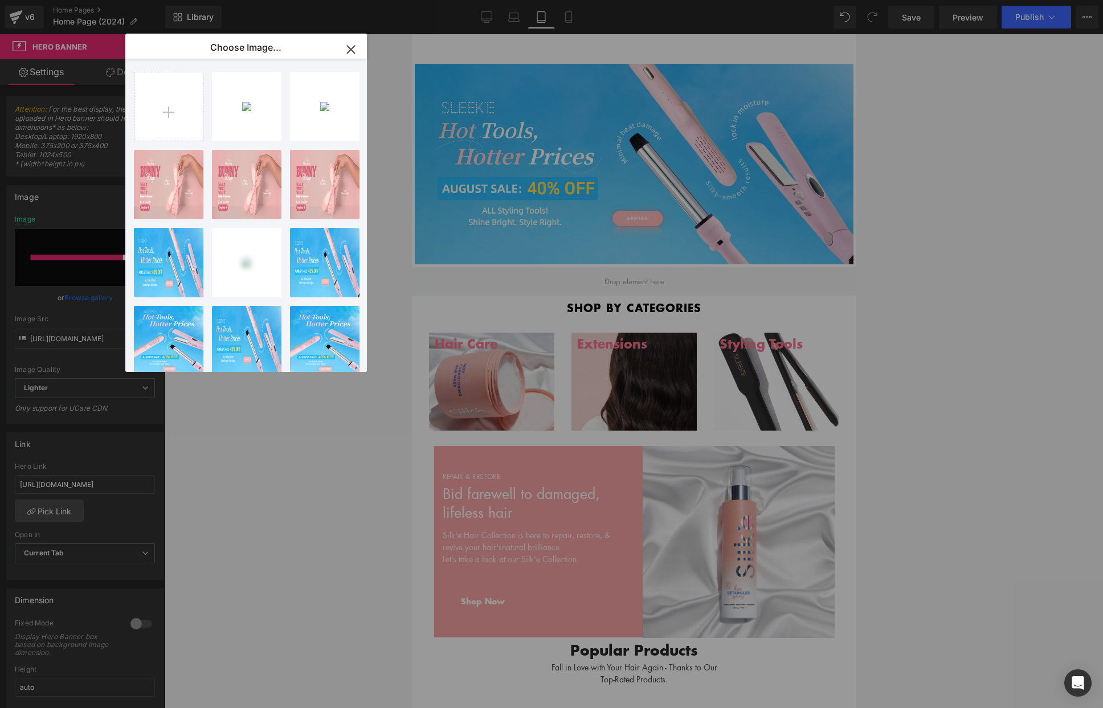
click at [0, 0] on div "headban...blet.png 1.90 MB" at bounding box center [0, 0] width 0 height 0
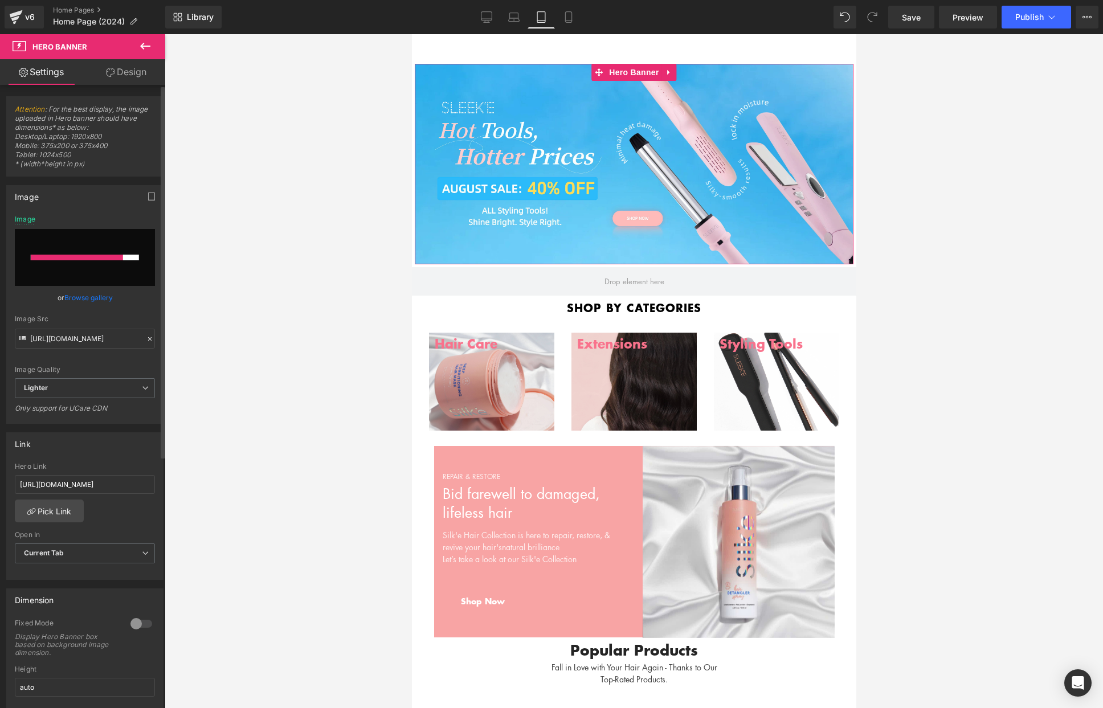
click at [77, 268] on input "file" at bounding box center [85, 257] width 140 height 57
click at [87, 303] on link "Browse gallery" at bounding box center [88, 298] width 48 height 20
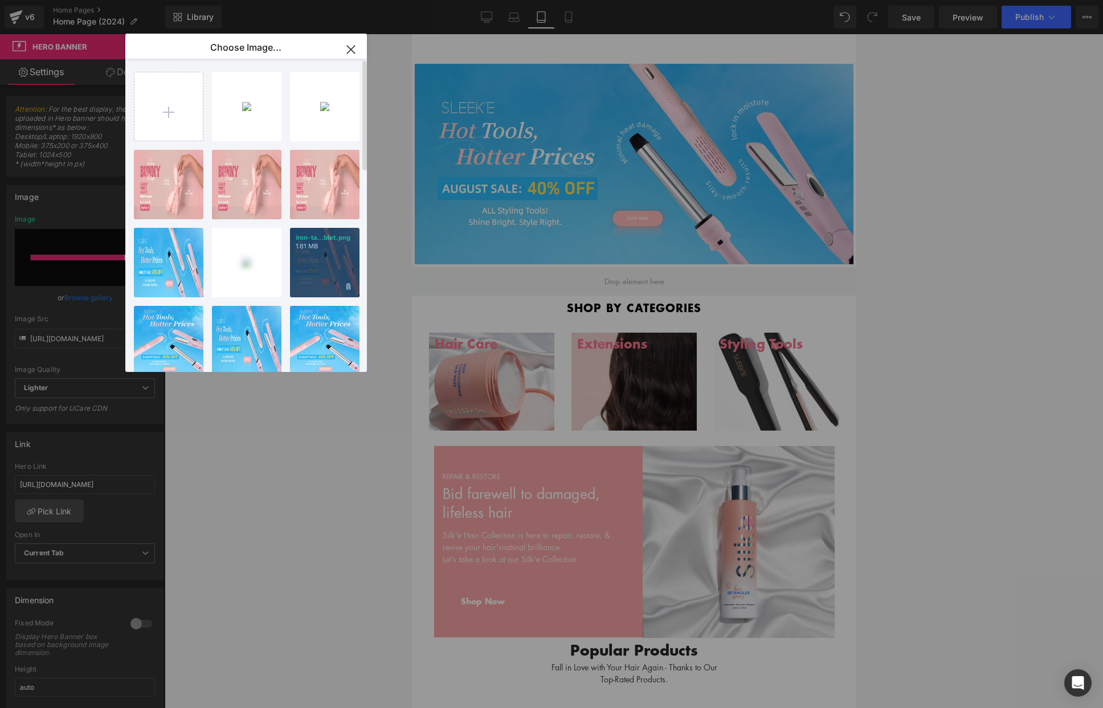
click at [311, 270] on div "iron-ta...blet.png 1.61 MB" at bounding box center [324, 262] width 69 height 69
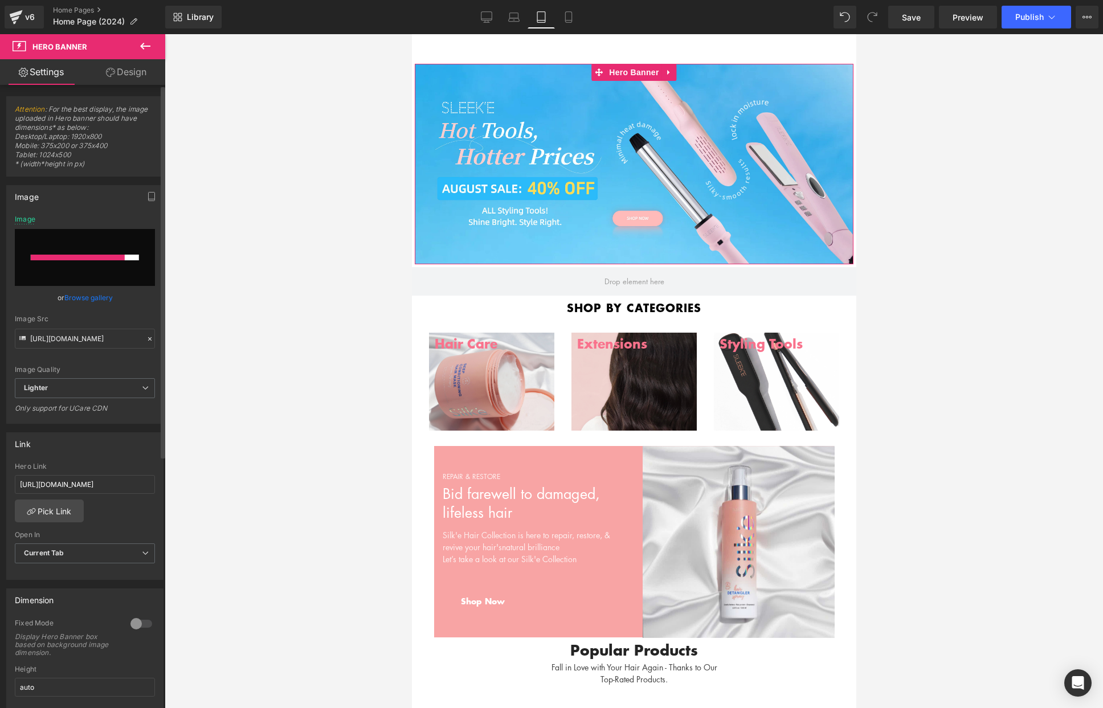
click at [83, 293] on link "Browse gallery" at bounding box center [88, 298] width 48 height 20
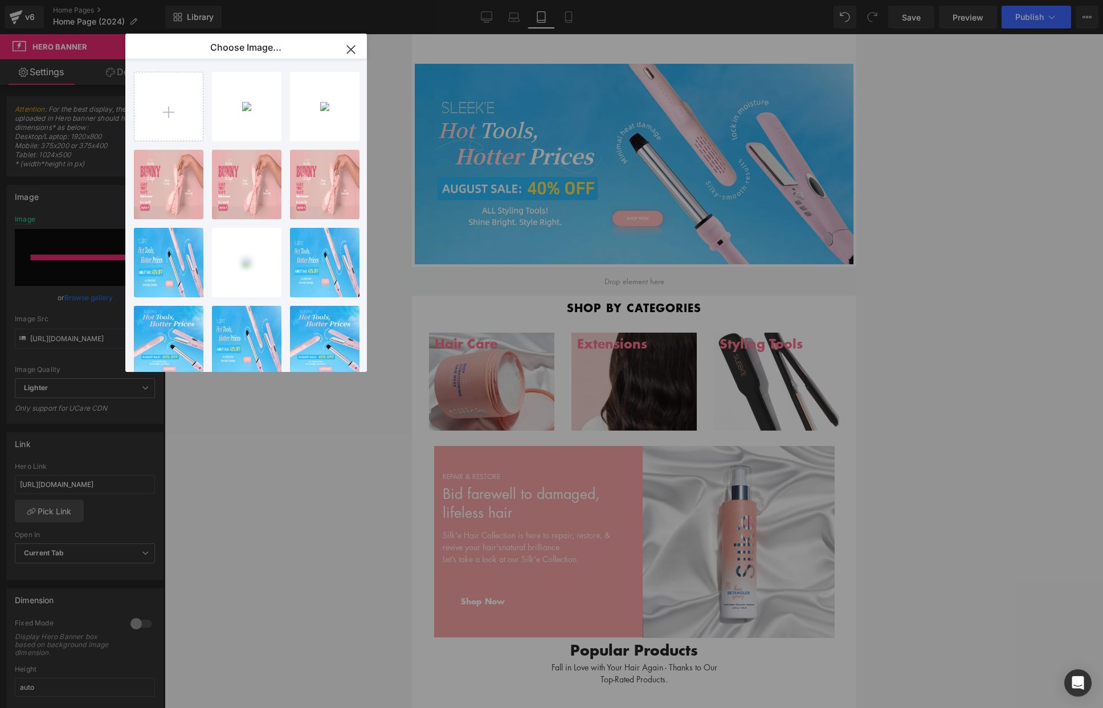
click at [0, 0] on div "headban...blet.png 1.90 MB" at bounding box center [0, 0] width 0 height 0
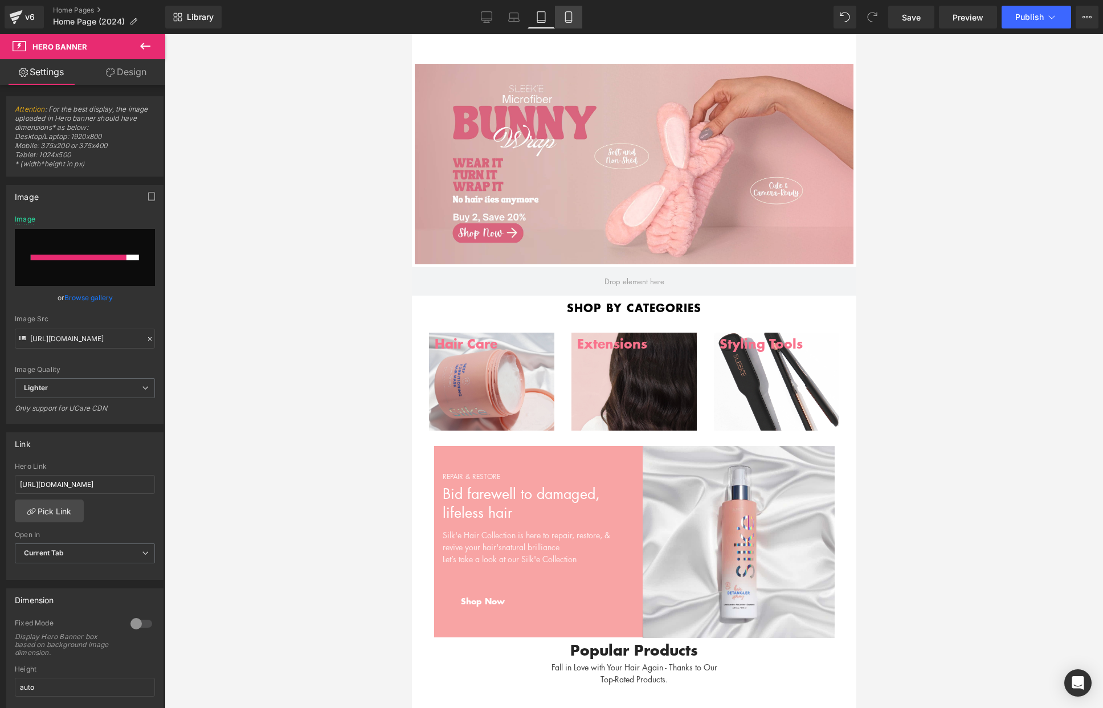
click at [570, 13] on icon at bounding box center [568, 16] width 11 height 11
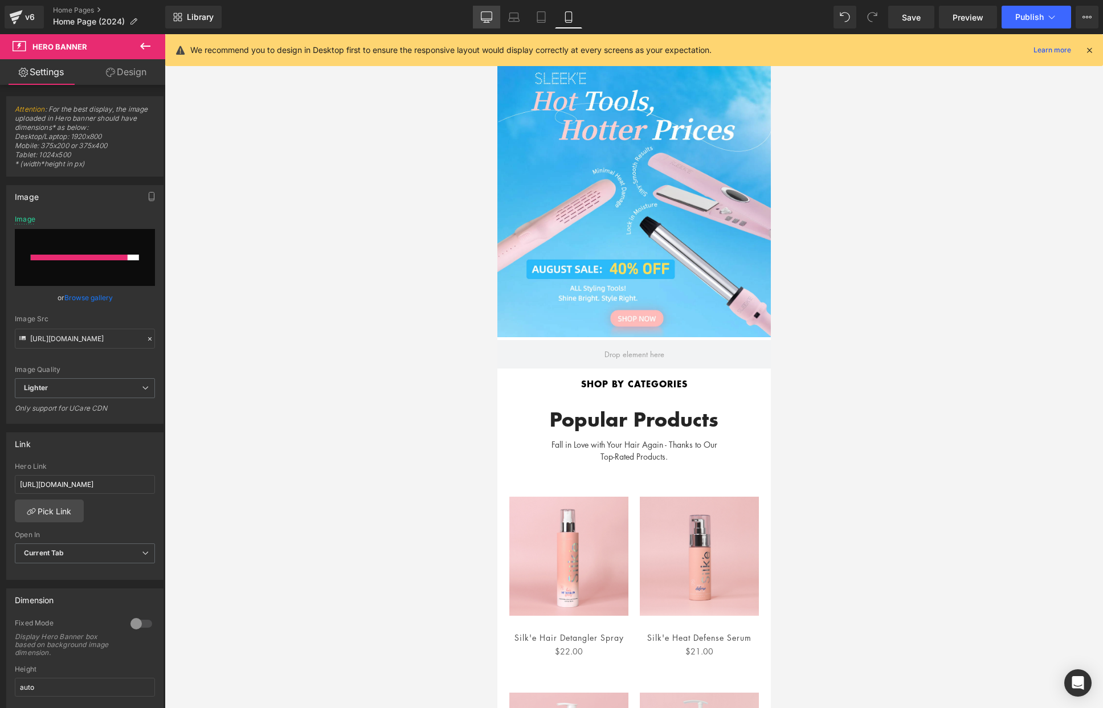
click at [485, 15] on icon at bounding box center [486, 16] width 11 height 11
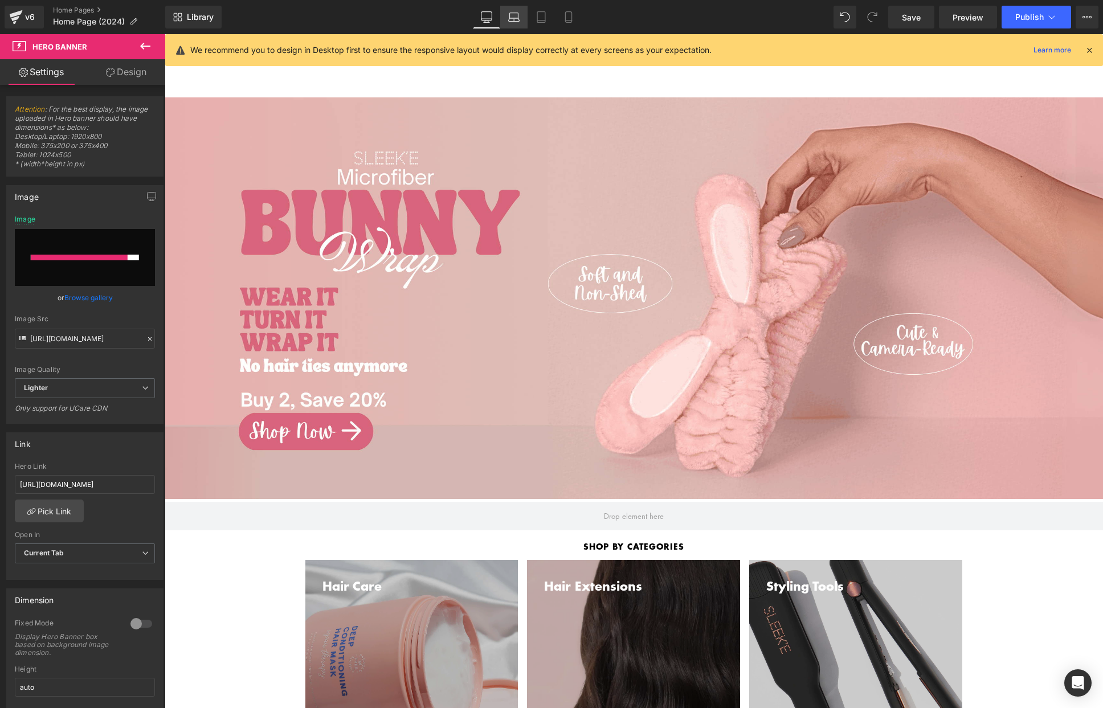
scroll to position [57, 0]
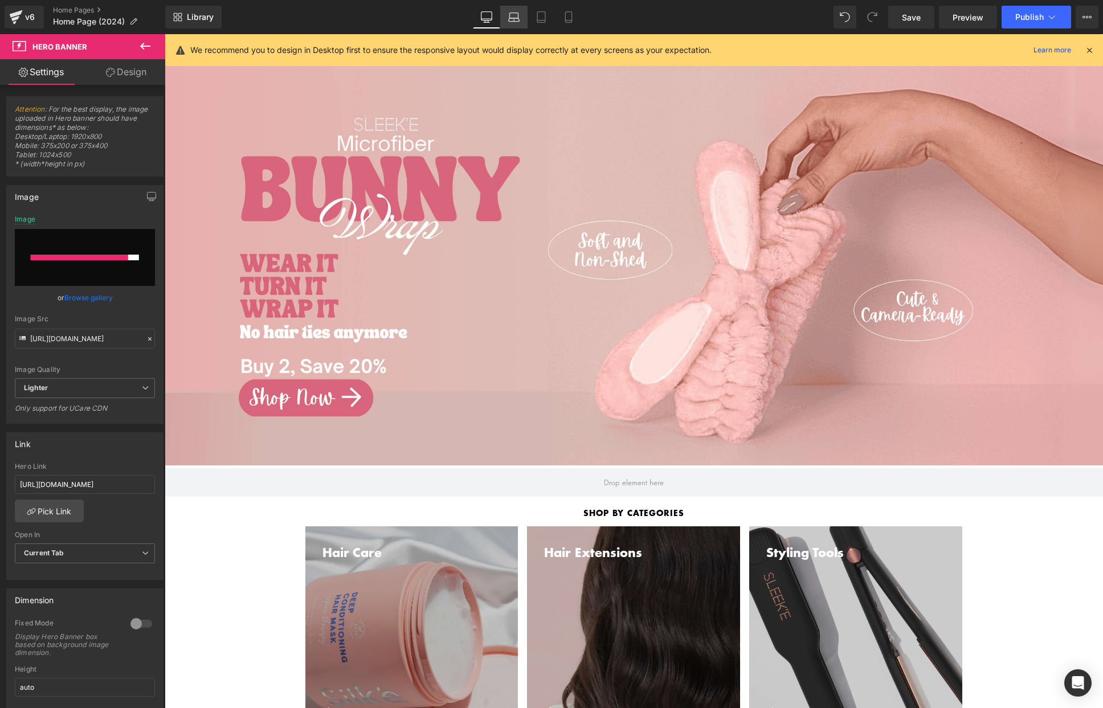
click at [517, 12] on icon at bounding box center [513, 16] width 11 height 11
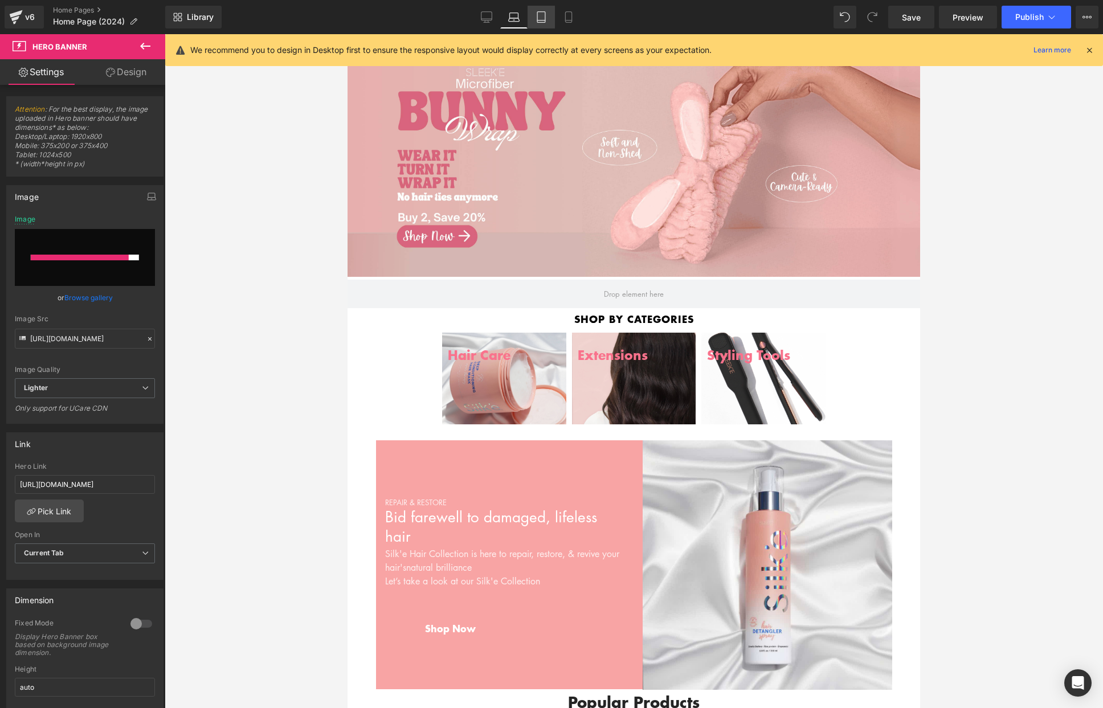
scroll to position [30, 0]
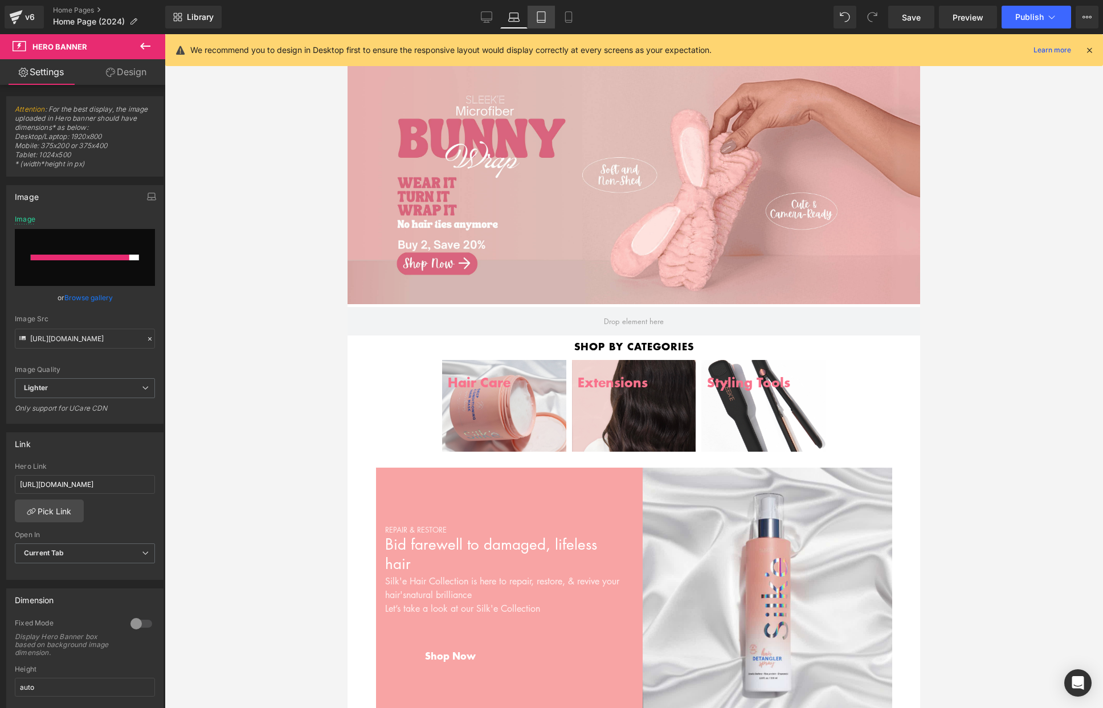
click at [539, 14] on icon at bounding box center [540, 16] width 11 height 11
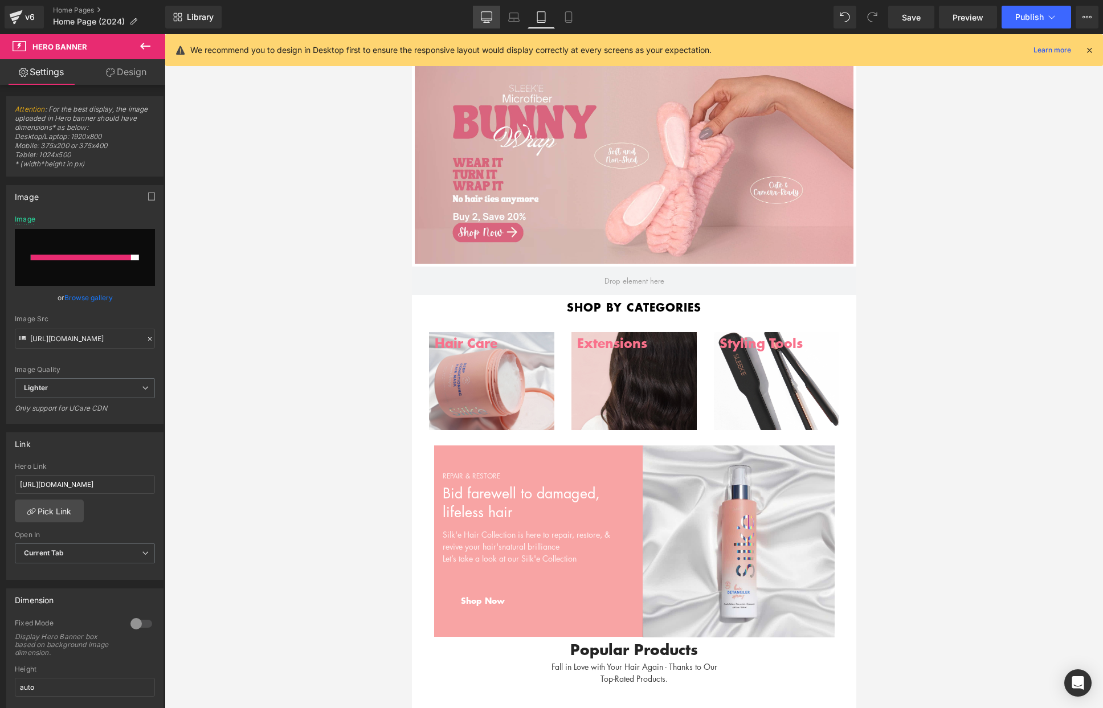
drag, startPoint x: 487, startPoint y: 14, endPoint x: 493, endPoint y: 13, distance: 5.7
click at [487, 14] on icon at bounding box center [486, 16] width 11 height 11
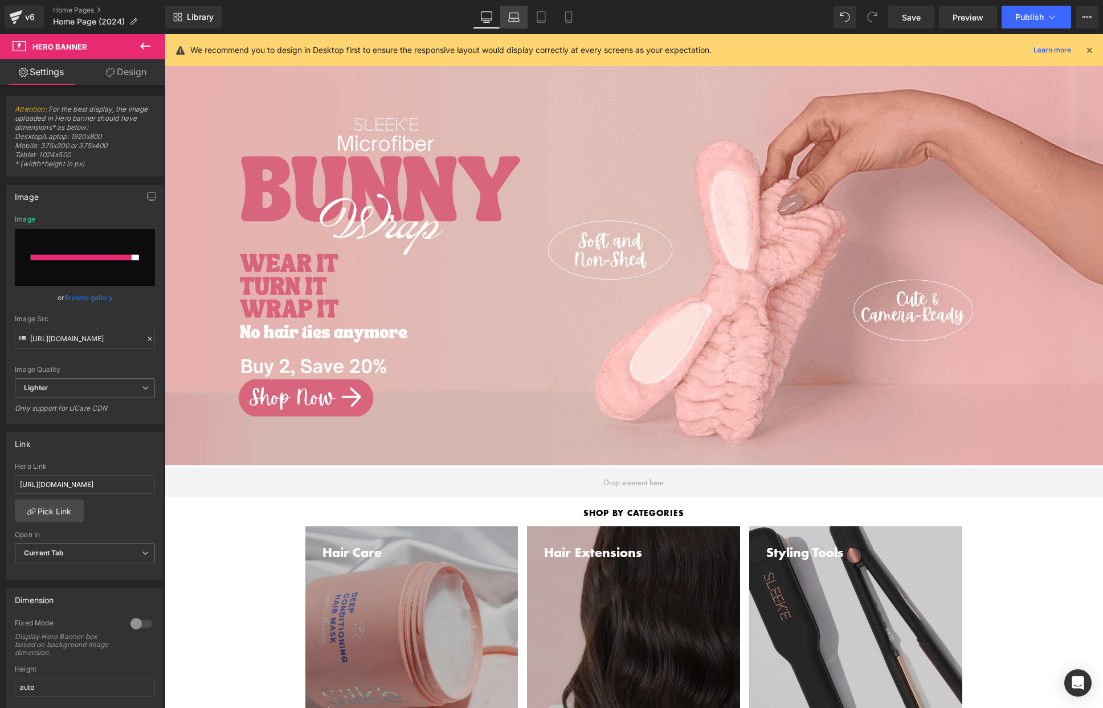
click at [519, 11] on icon at bounding box center [513, 16] width 11 height 11
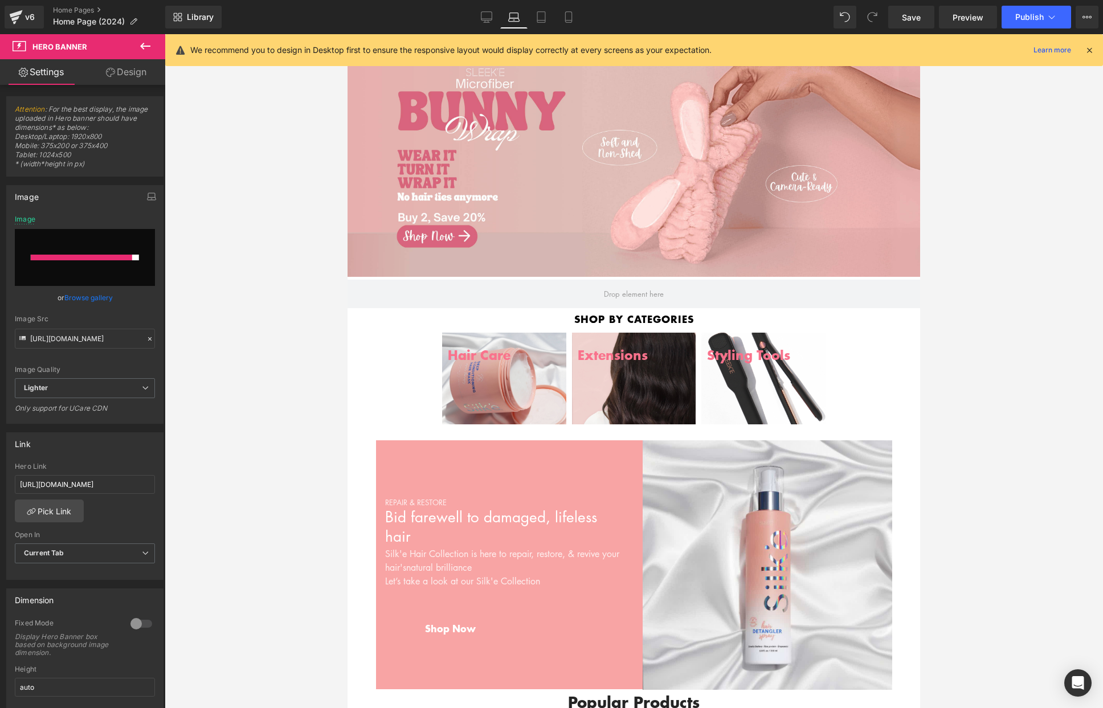
scroll to position [30, 0]
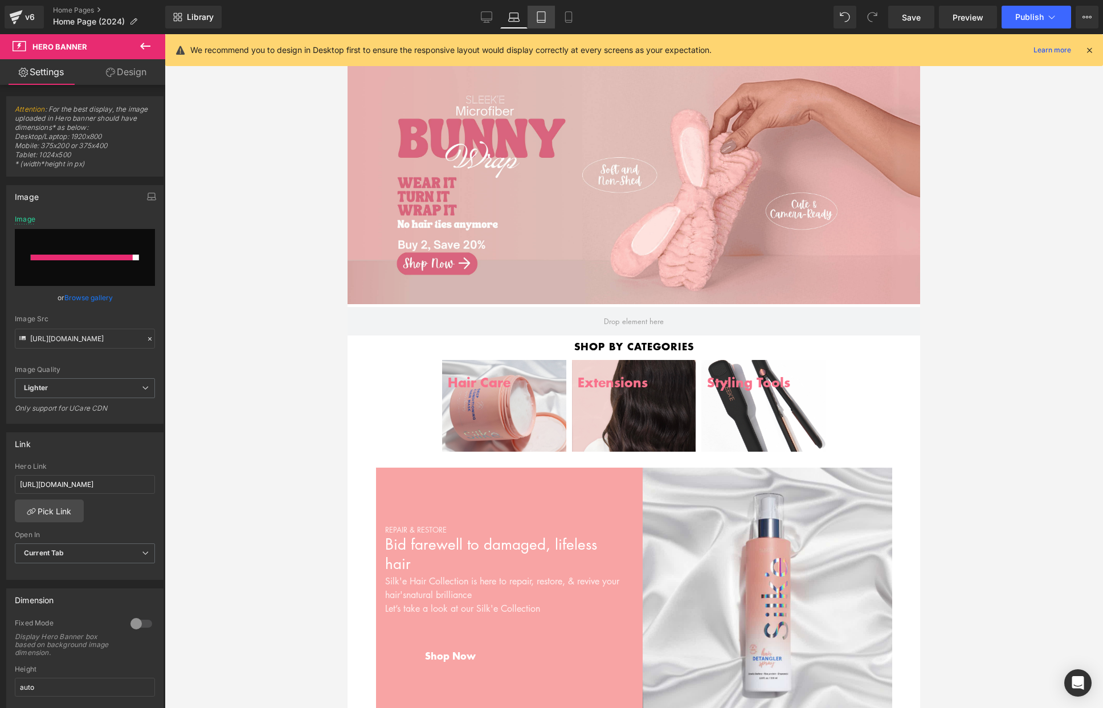
click at [546, 12] on icon at bounding box center [540, 16] width 11 height 11
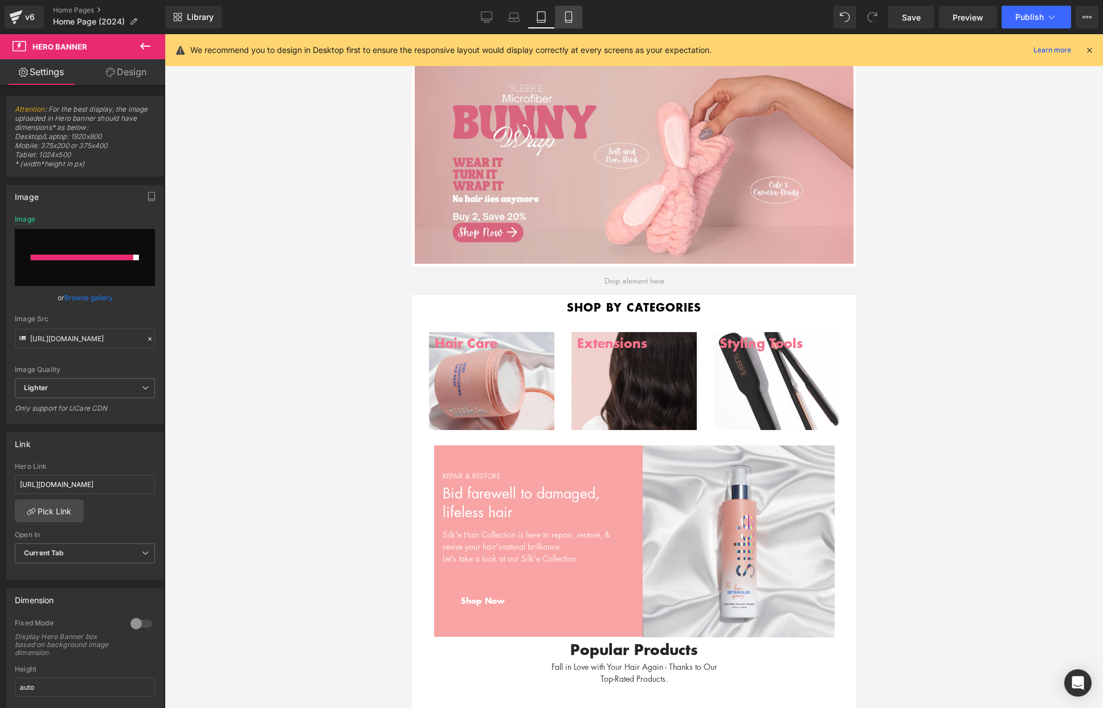
click at [559, 13] on link "Mobile" at bounding box center [568, 17] width 27 height 23
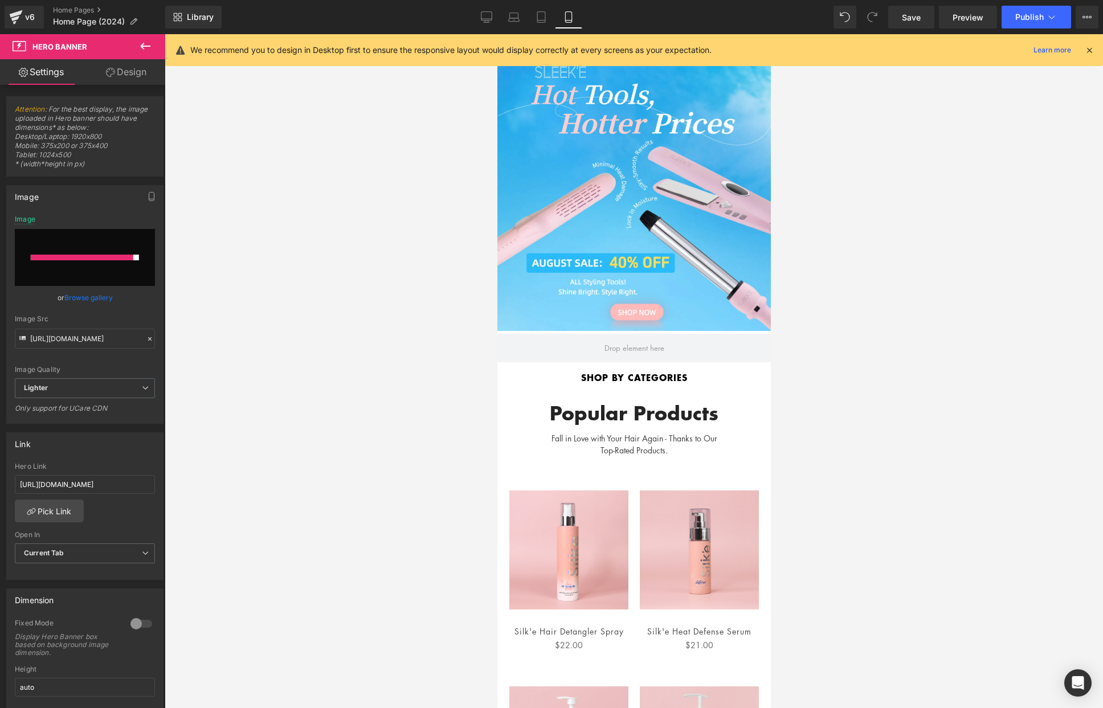
scroll to position [24, 0]
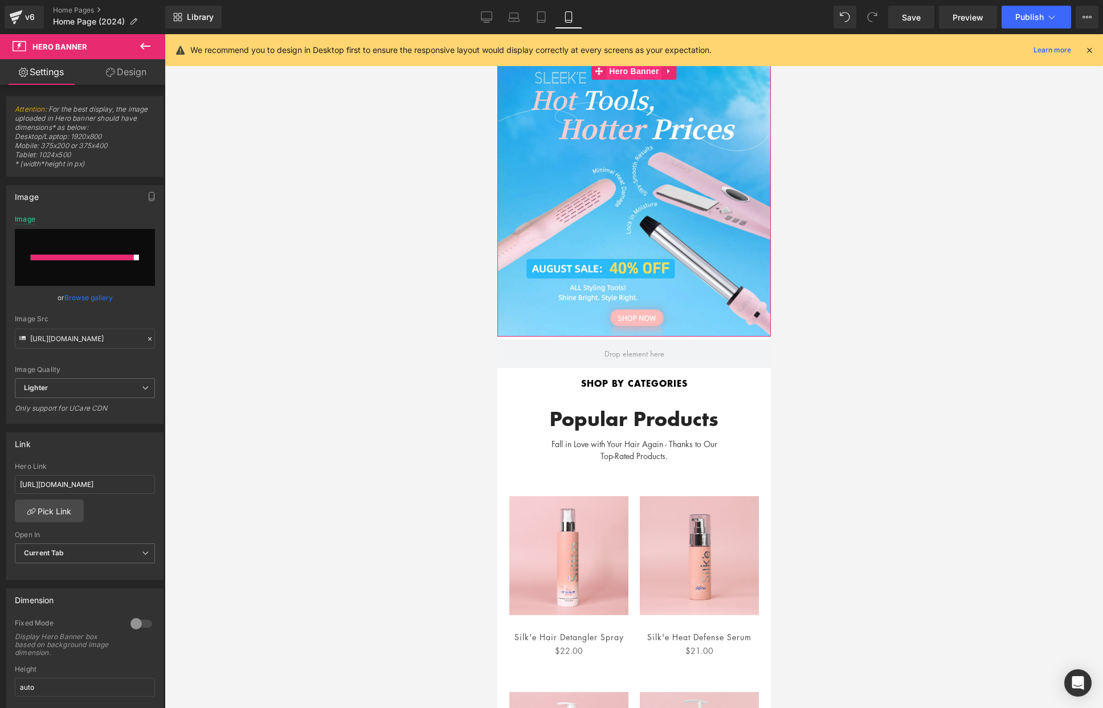
click at [641, 73] on span "Hero Banner" at bounding box center [632, 71] width 55 height 17
click at [67, 293] on link "Browse gallery" at bounding box center [88, 298] width 48 height 20
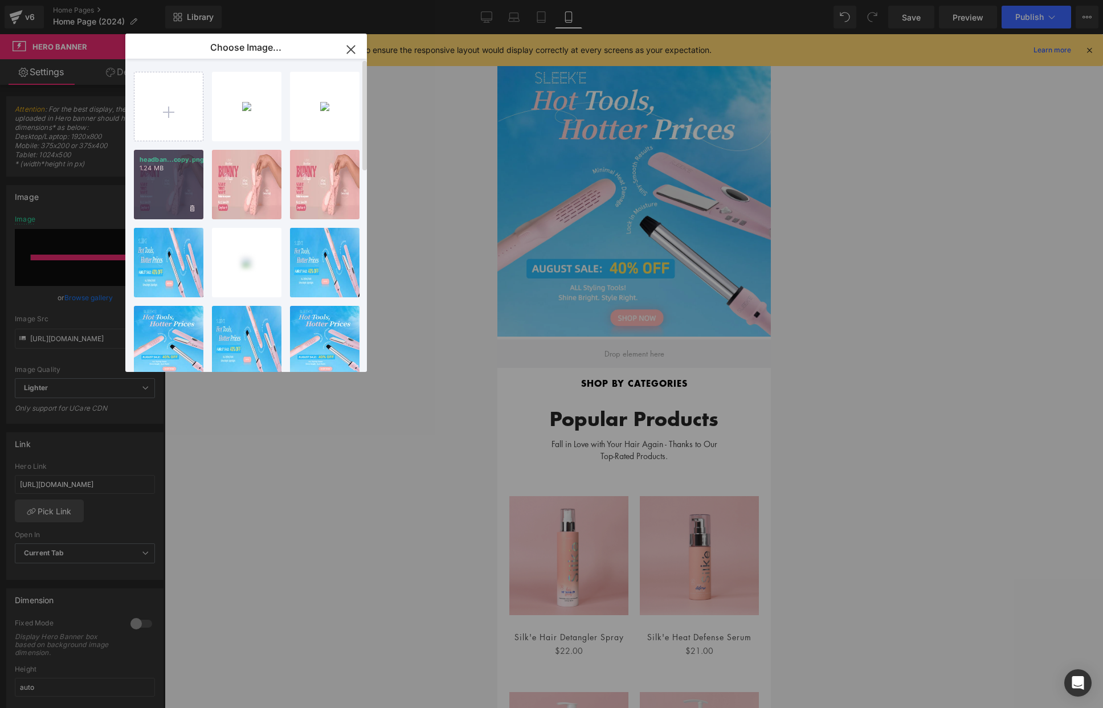
click at [175, 182] on div "headban...copy.png 1.24 MB" at bounding box center [168, 184] width 69 height 69
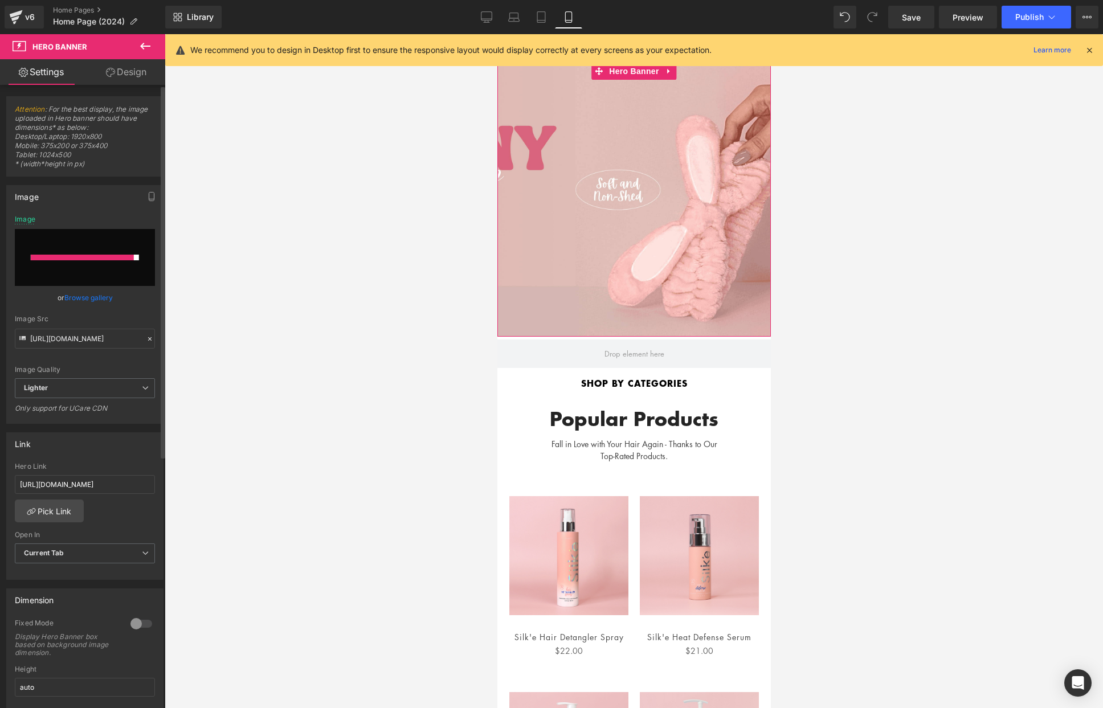
click at [85, 294] on link "Browse gallery" at bounding box center [88, 298] width 48 height 20
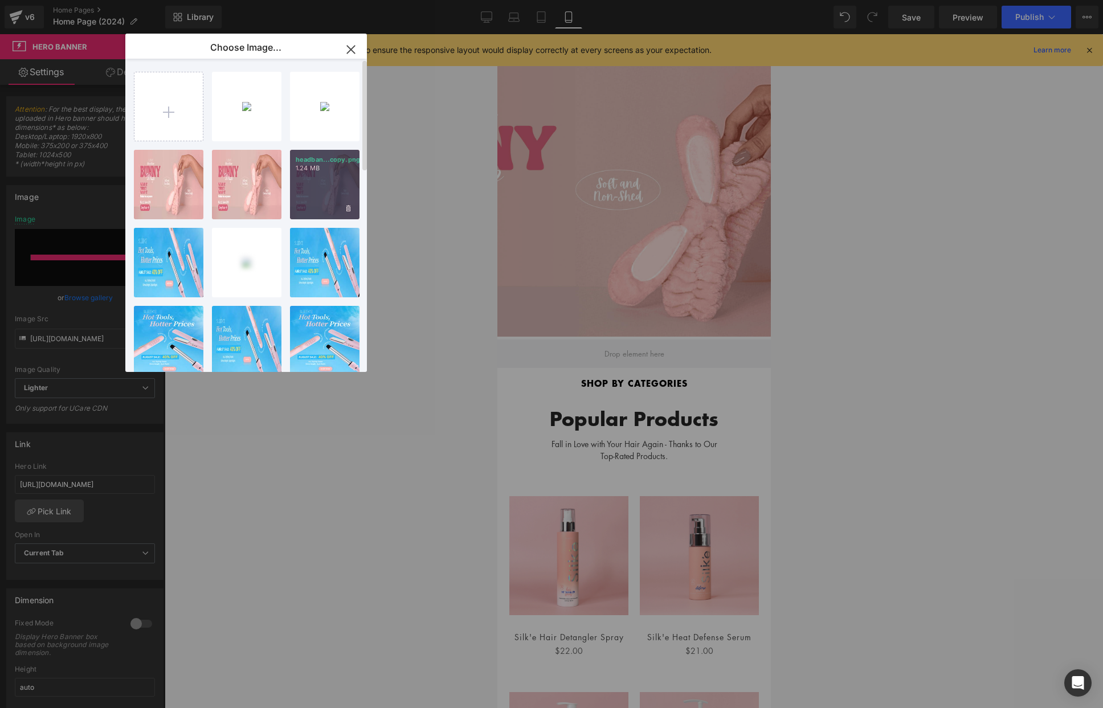
click at [313, 179] on div "headban...copy.png 1.24 MB" at bounding box center [324, 184] width 69 height 69
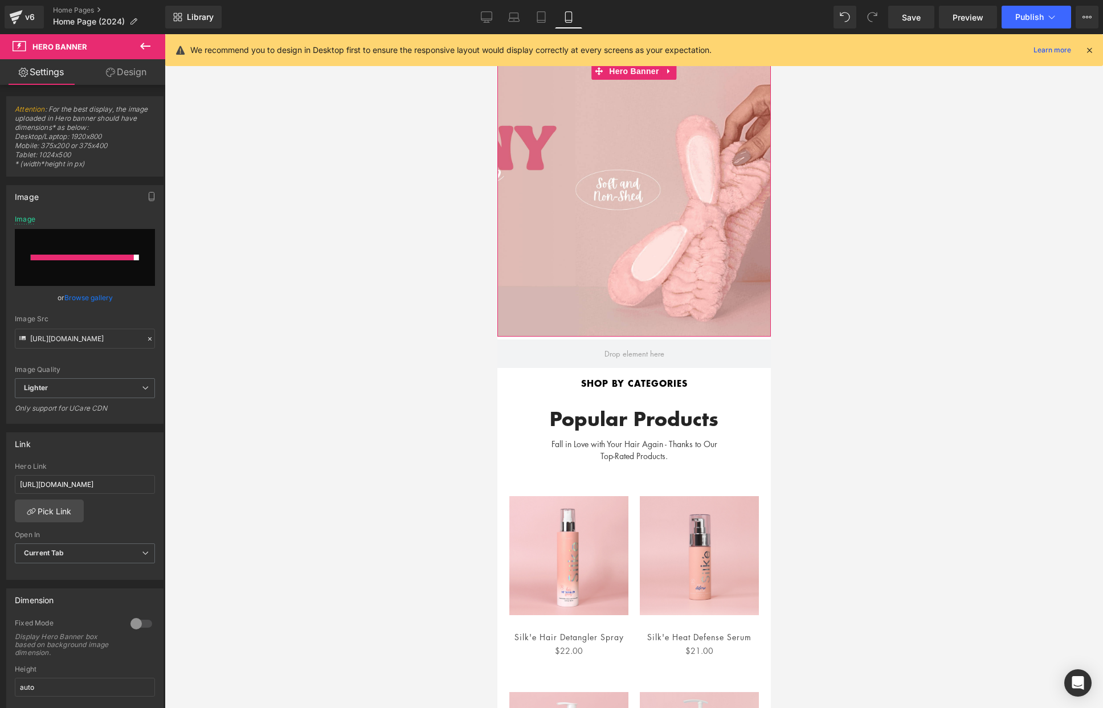
click at [91, 296] on link "Browse gallery" at bounding box center [88, 298] width 48 height 20
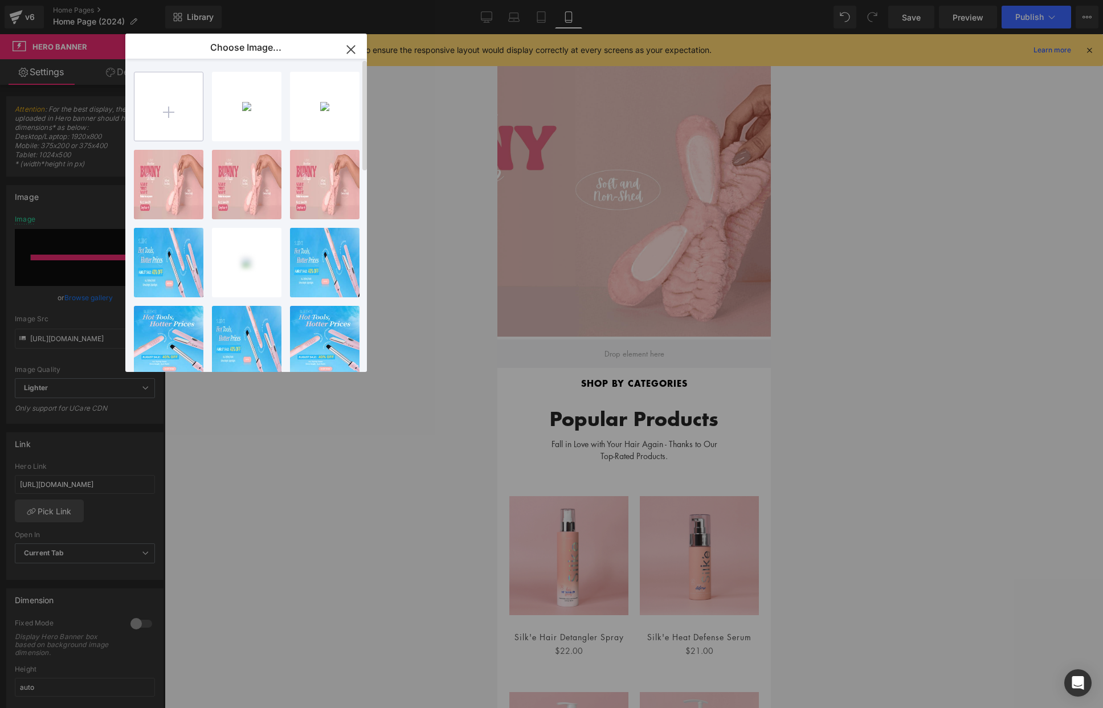
click at [167, 111] on input "file" at bounding box center [168, 106] width 68 height 68
type input "C:\fakepath\headband banner.png"
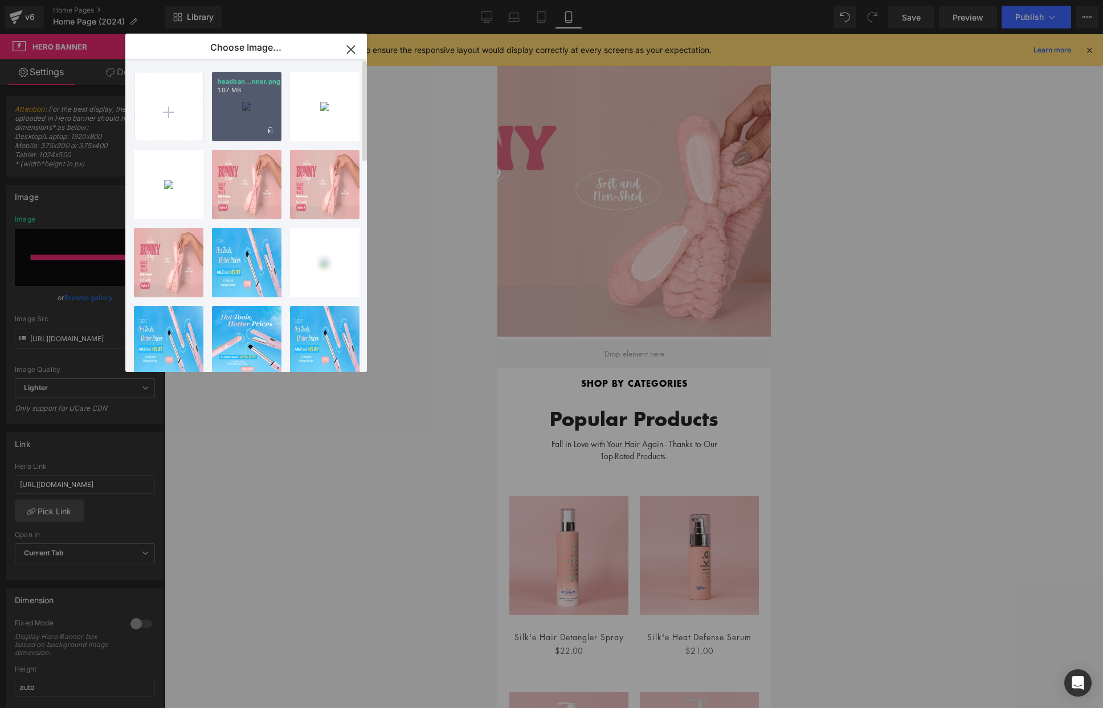
click at [248, 112] on div "headban...nner.png 1.07 MB" at bounding box center [246, 106] width 69 height 69
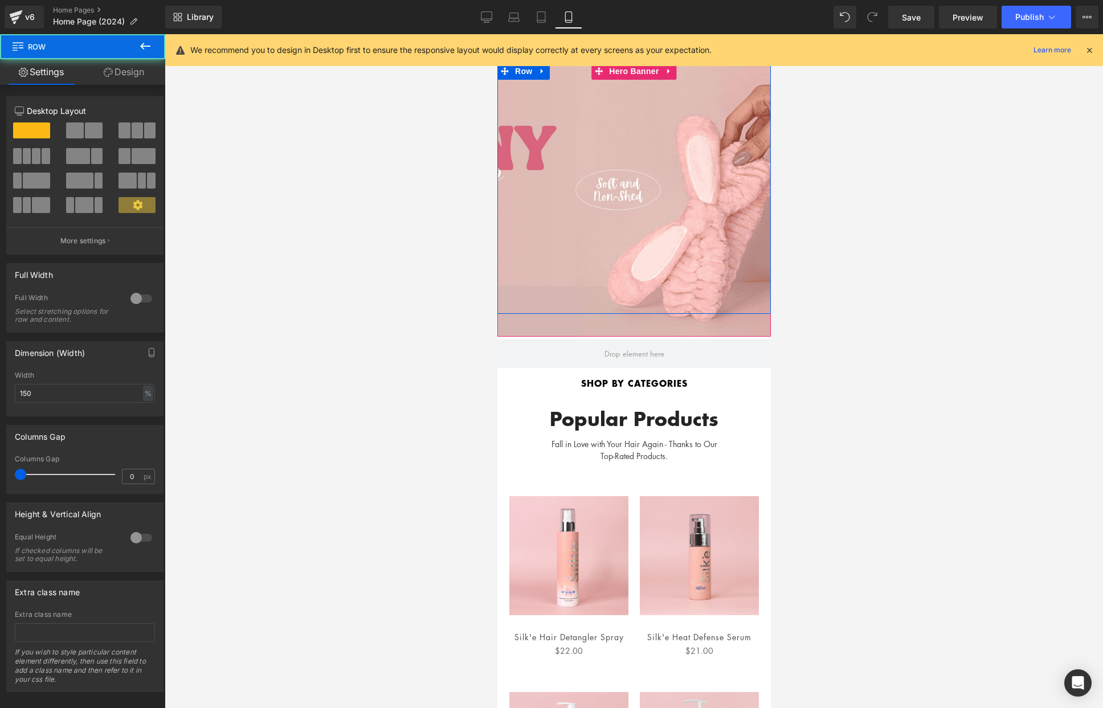
drag, startPoint x: 574, startPoint y: 151, endPoint x: 552, endPoint y: 146, distance: 22.2
click at [574, 151] on div "Separator Row" at bounding box center [633, 188] width 273 height 251
click at [621, 64] on div "We recommend you to design in Desktop first to ensure the responsive layout wou…" at bounding box center [633, 50] width 937 height 32
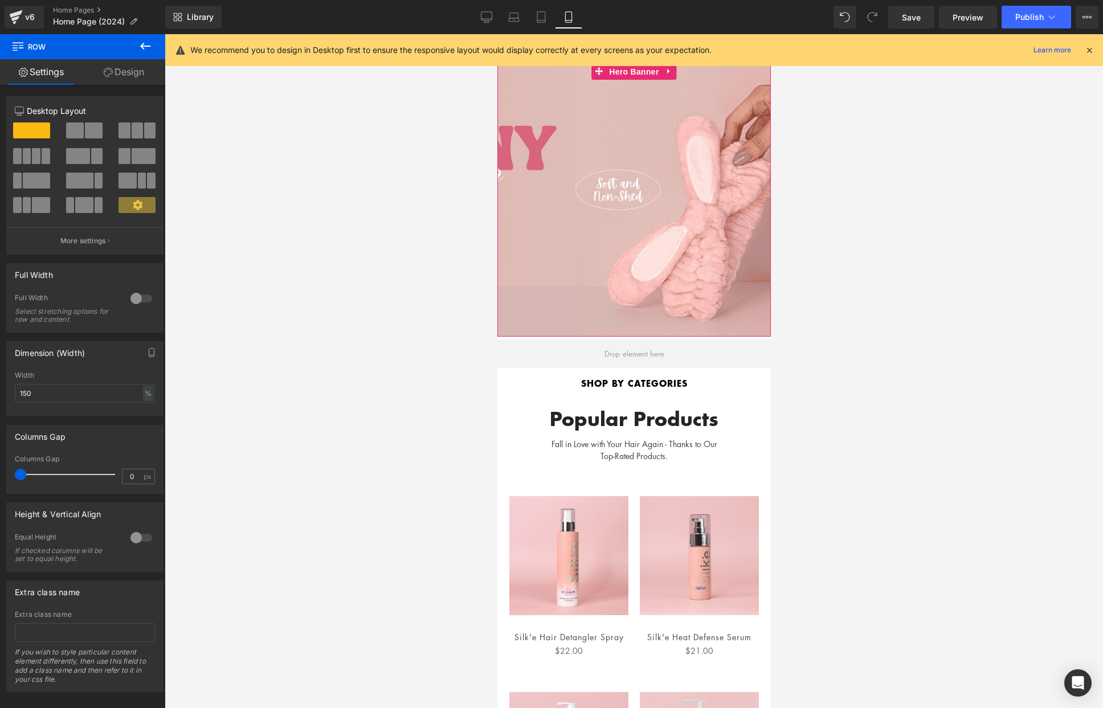
scroll to position [0, 0]
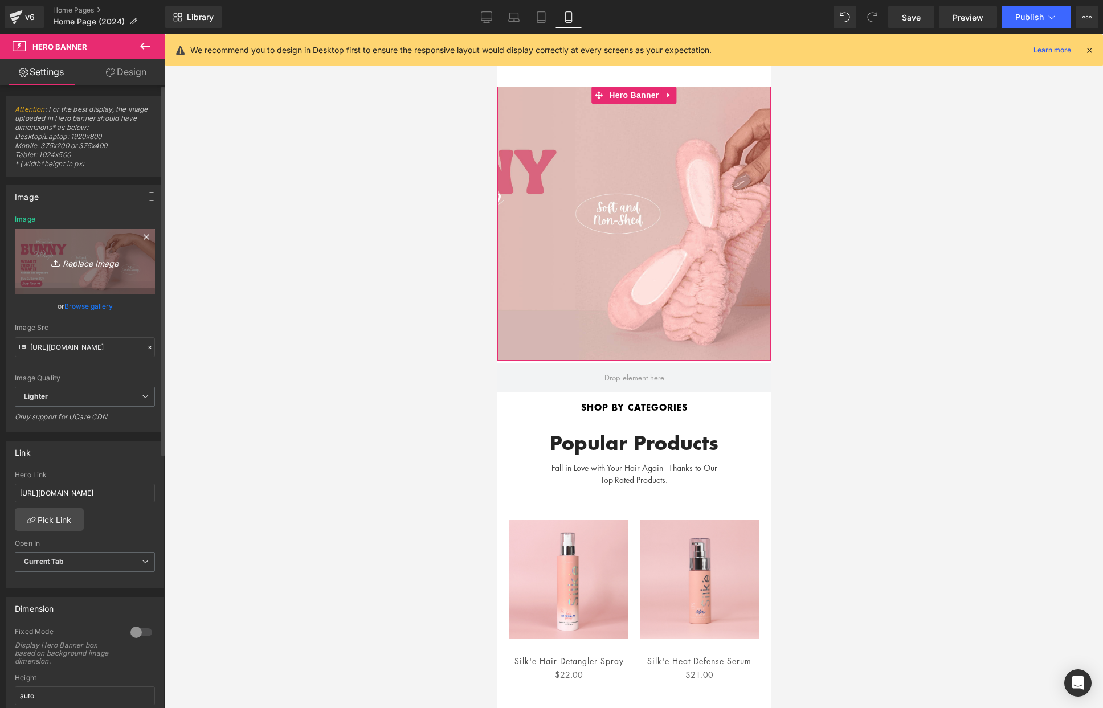
click at [70, 244] on link "Replace Image" at bounding box center [85, 261] width 140 height 65
click at [79, 304] on link "Browse gallery" at bounding box center [88, 306] width 48 height 20
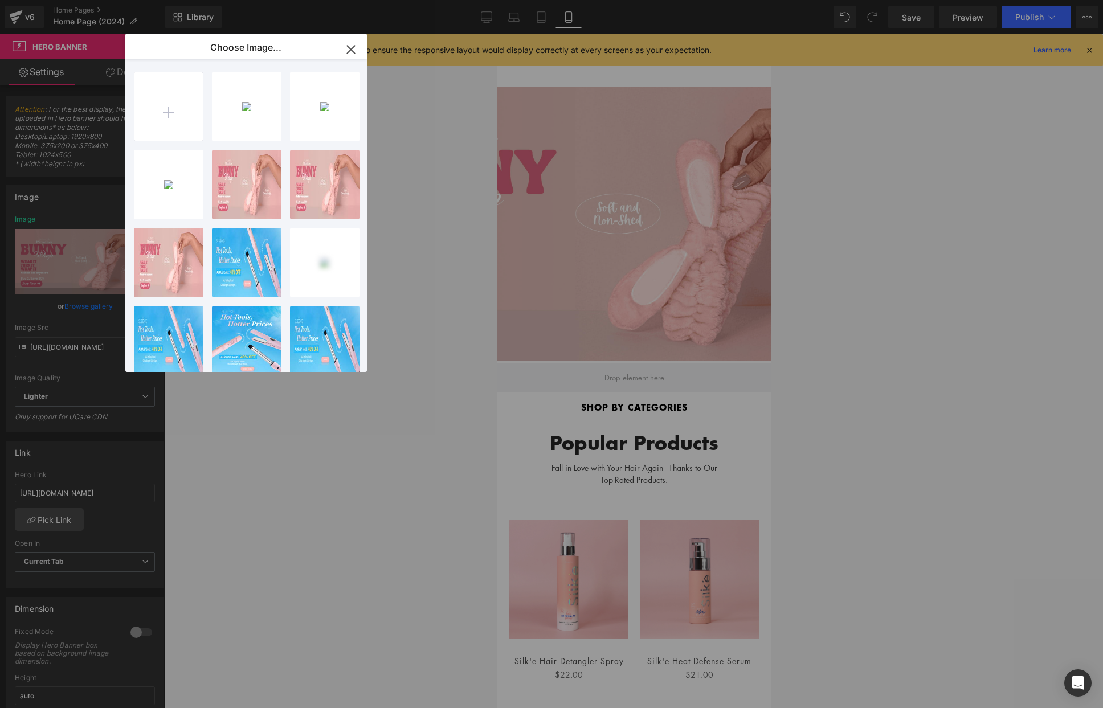
click at [0, 0] on div "headban...nner.png 1.07 MB" at bounding box center [0, 0] width 0 height 0
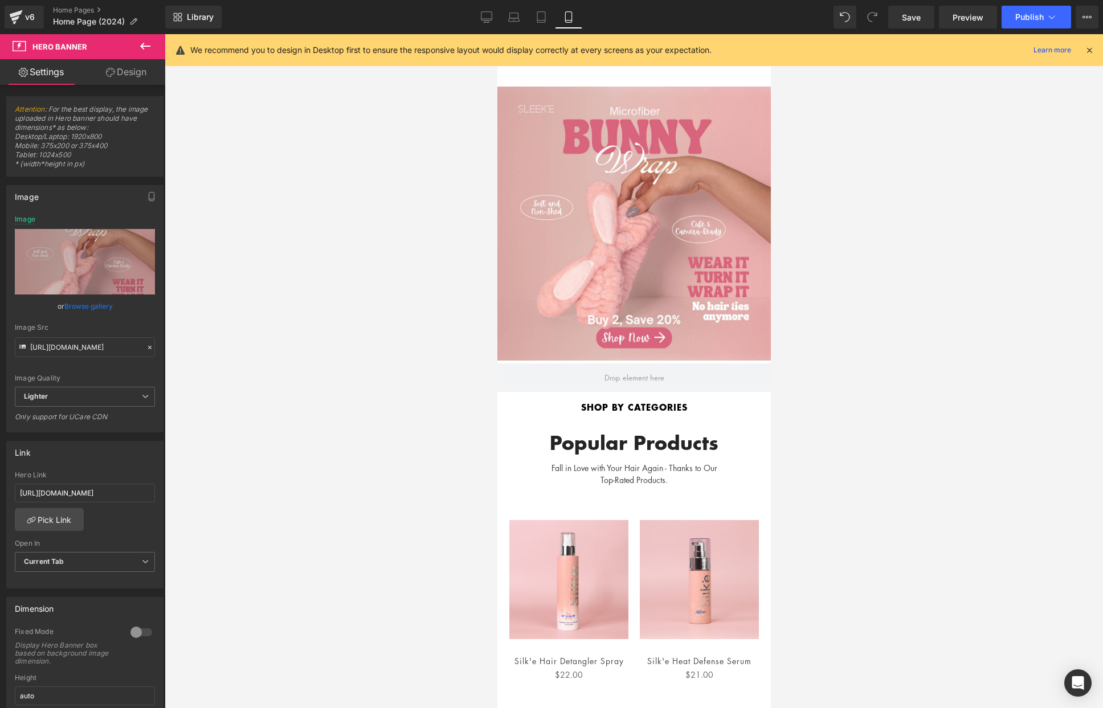
click at [338, 180] on div at bounding box center [634, 371] width 938 height 674
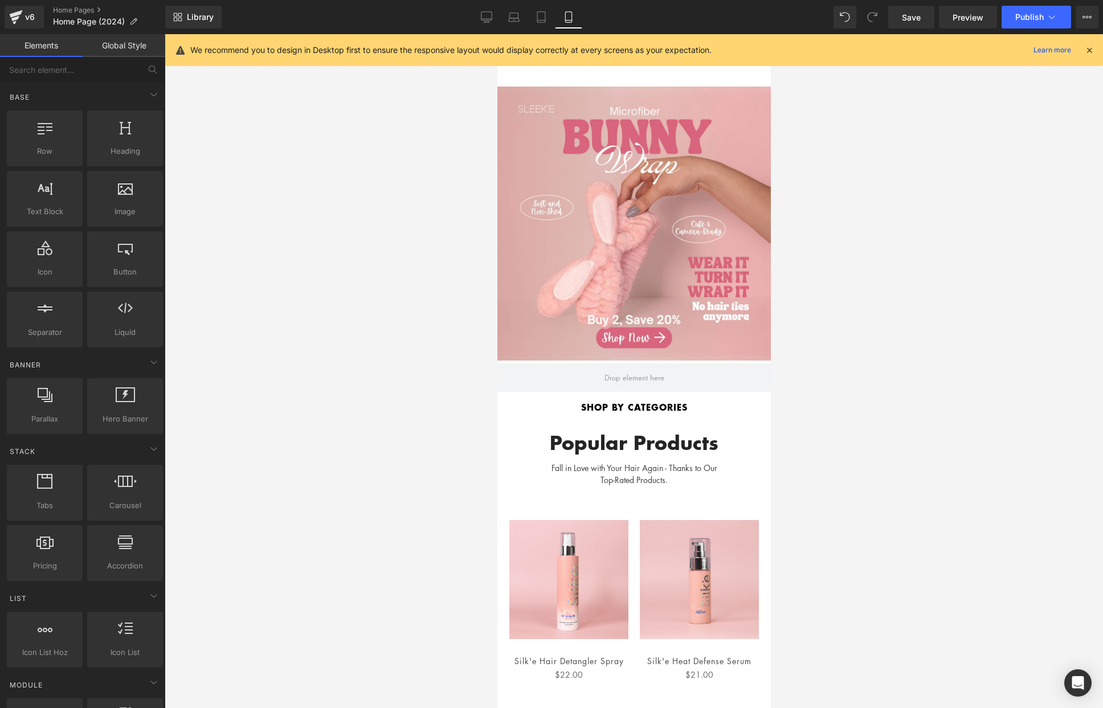
click at [655, 208] on div "Separator Row" at bounding box center [633, 212] width 273 height 251
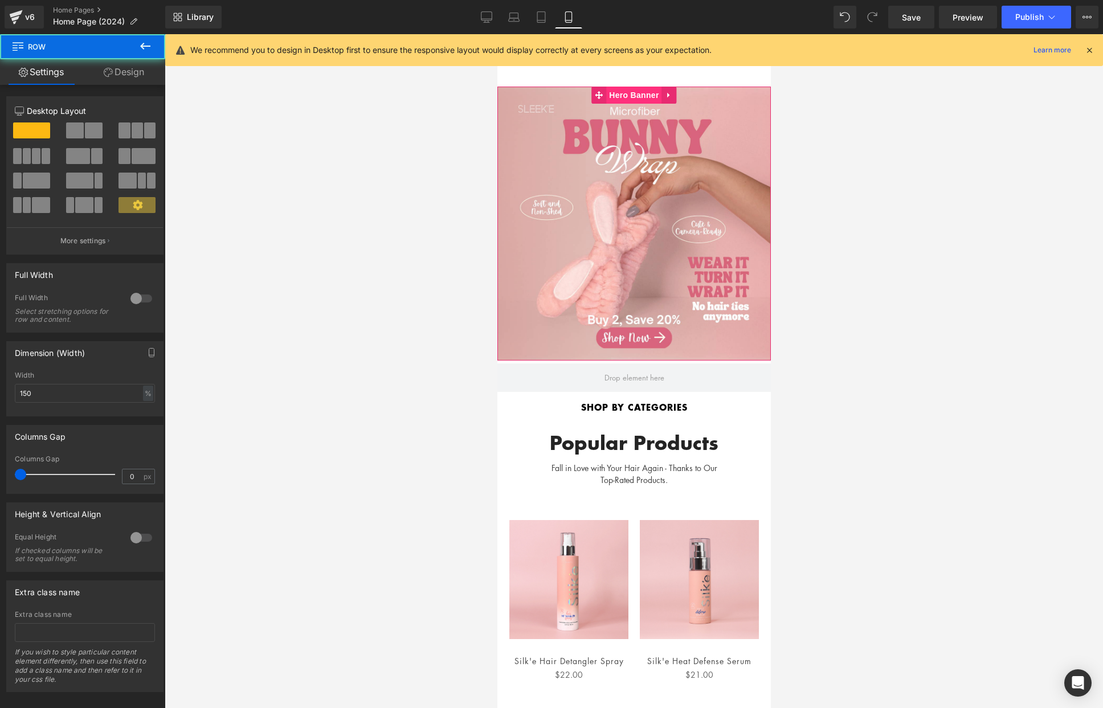
drag, startPoint x: 634, startPoint y: 97, endPoint x: 620, endPoint y: 102, distance: 14.4
click at [633, 97] on span "Hero Banner" at bounding box center [632, 95] width 55 height 17
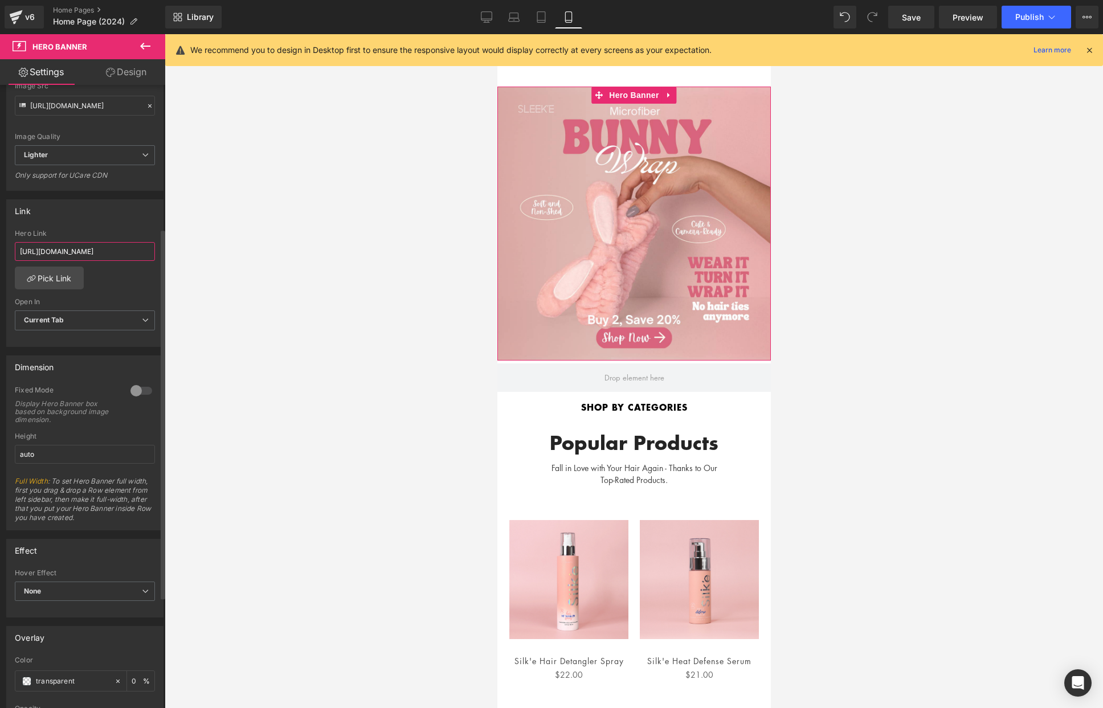
scroll to position [0, 158]
drag, startPoint x: 103, startPoint y: 250, endPoint x: 156, endPoint y: 250, distance: 53.0
click at [156, 250] on div "[URL][DOMAIN_NAME] Hero Link [URL][DOMAIN_NAME] Pick Link Current Tab New Tab O…" at bounding box center [85, 288] width 156 height 117
click at [117, 225] on div "Link [URL][DOMAIN_NAME] Hero Link [URL][DOMAIN_NAME] Pick Link Current Tab New …" at bounding box center [84, 273] width 157 height 148
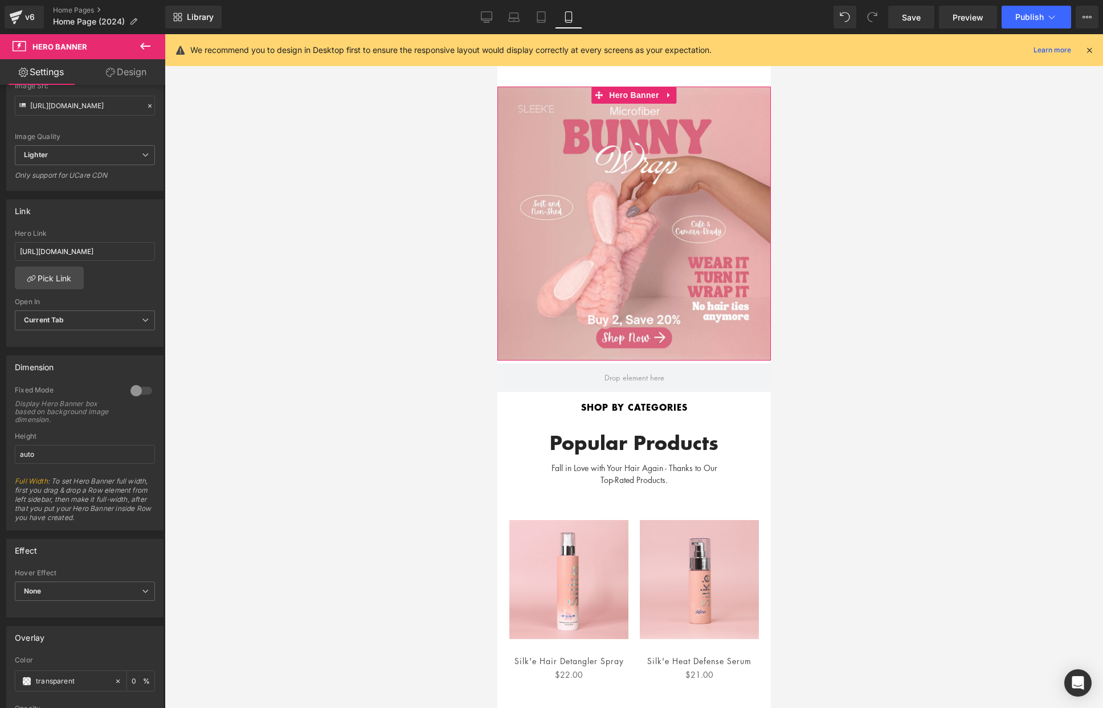
scroll to position [243, 0]
click at [546, 15] on icon at bounding box center [540, 16] width 11 height 11
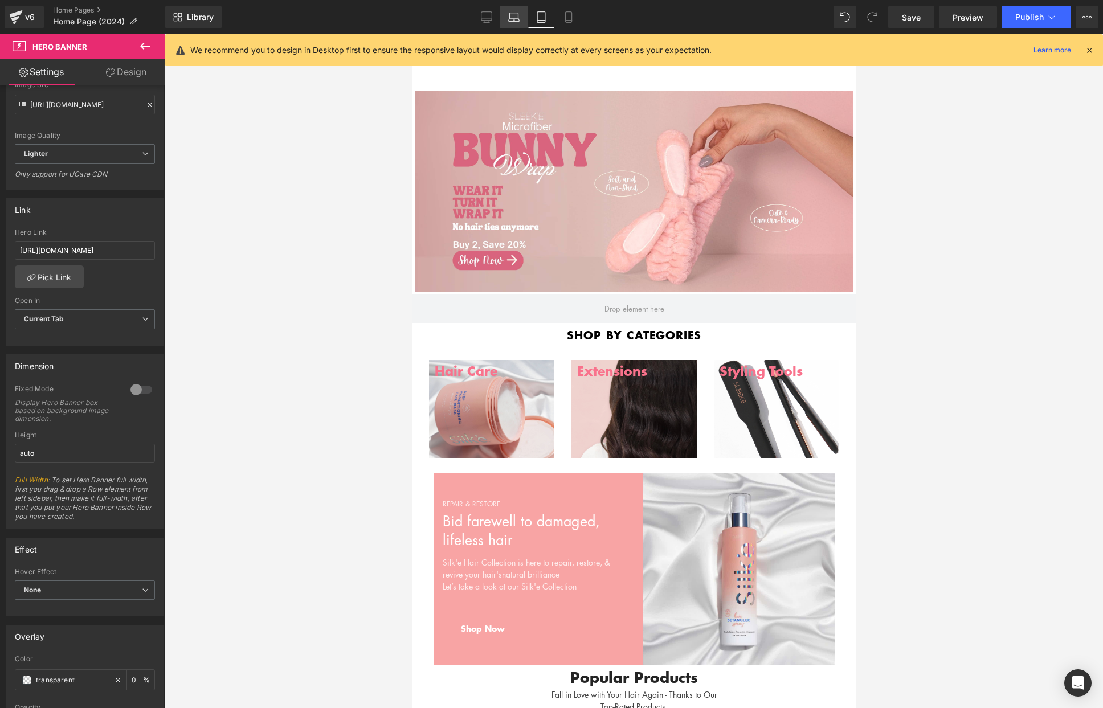
scroll to position [7, 0]
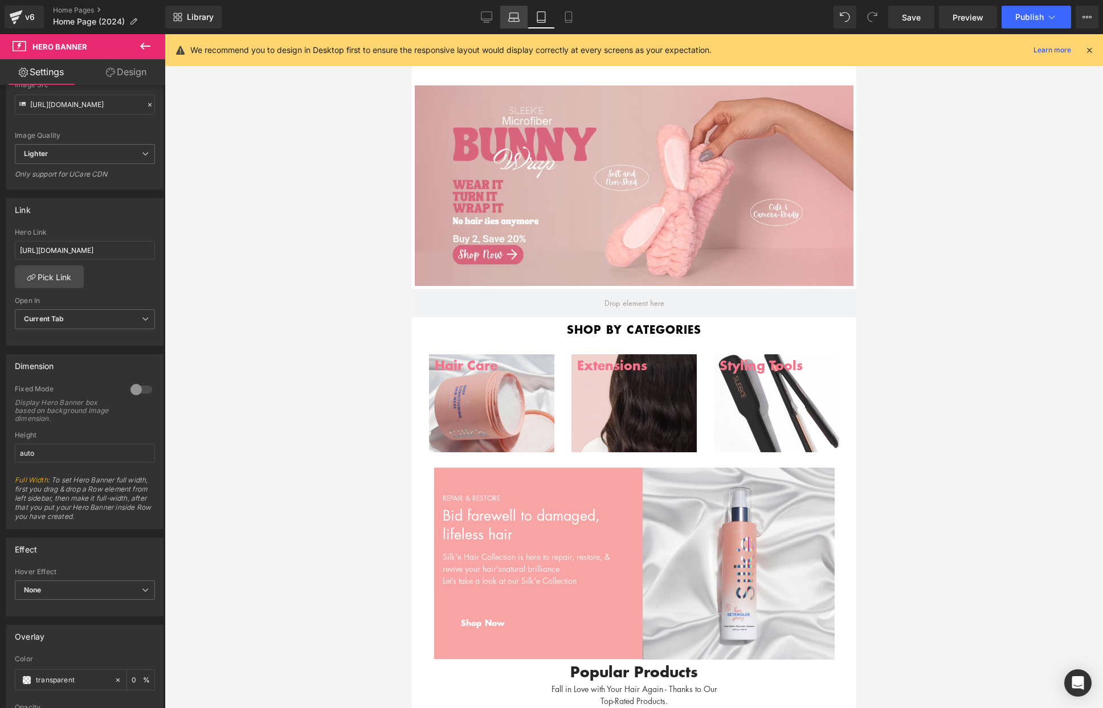
click at [514, 12] on icon at bounding box center [513, 16] width 11 height 11
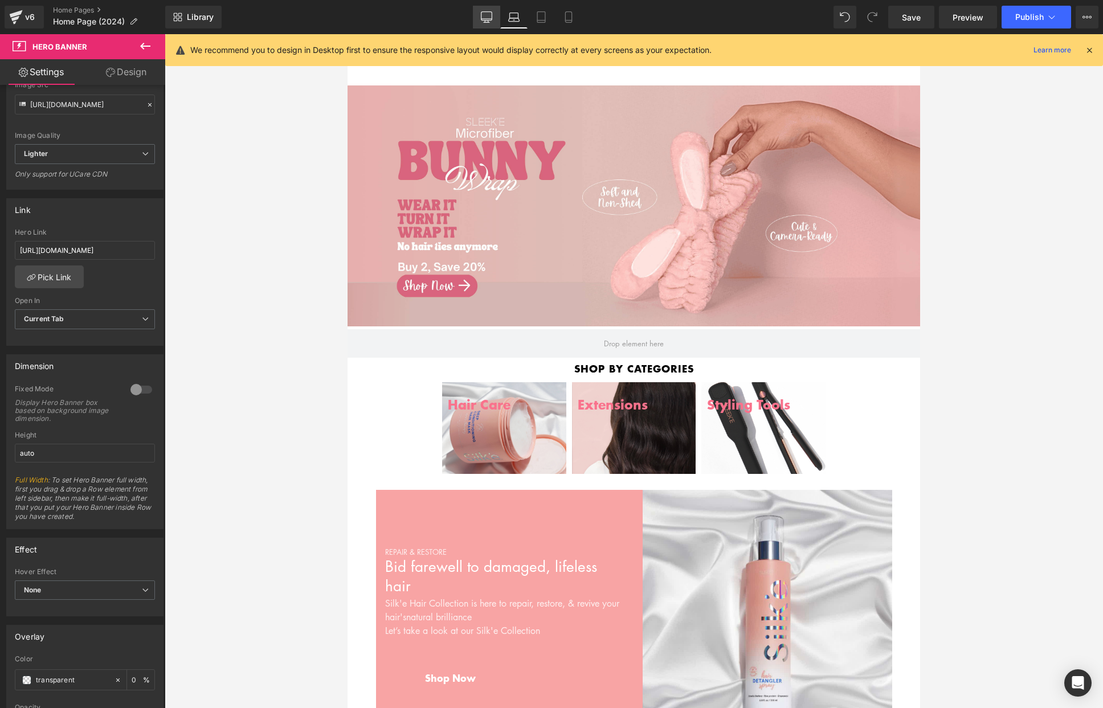
click at [476, 9] on link "Desktop" at bounding box center [486, 17] width 27 height 23
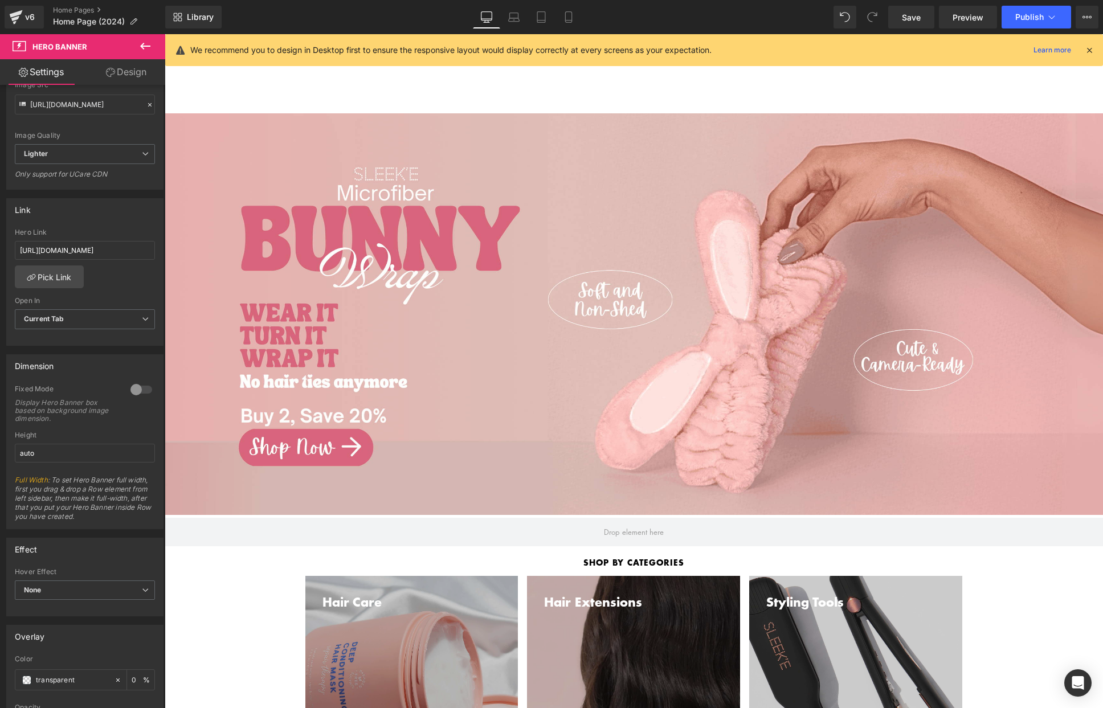
scroll to position [35, 0]
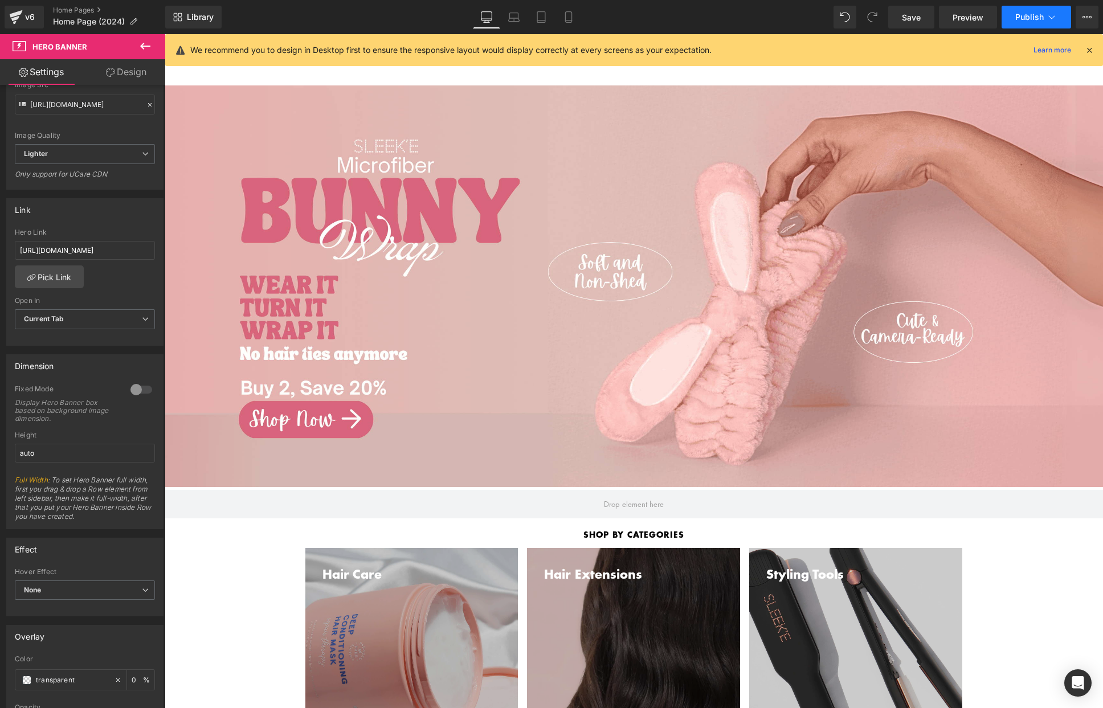
click at [1025, 18] on span "Publish" at bounding box center [1029, 17] width 28 height 9
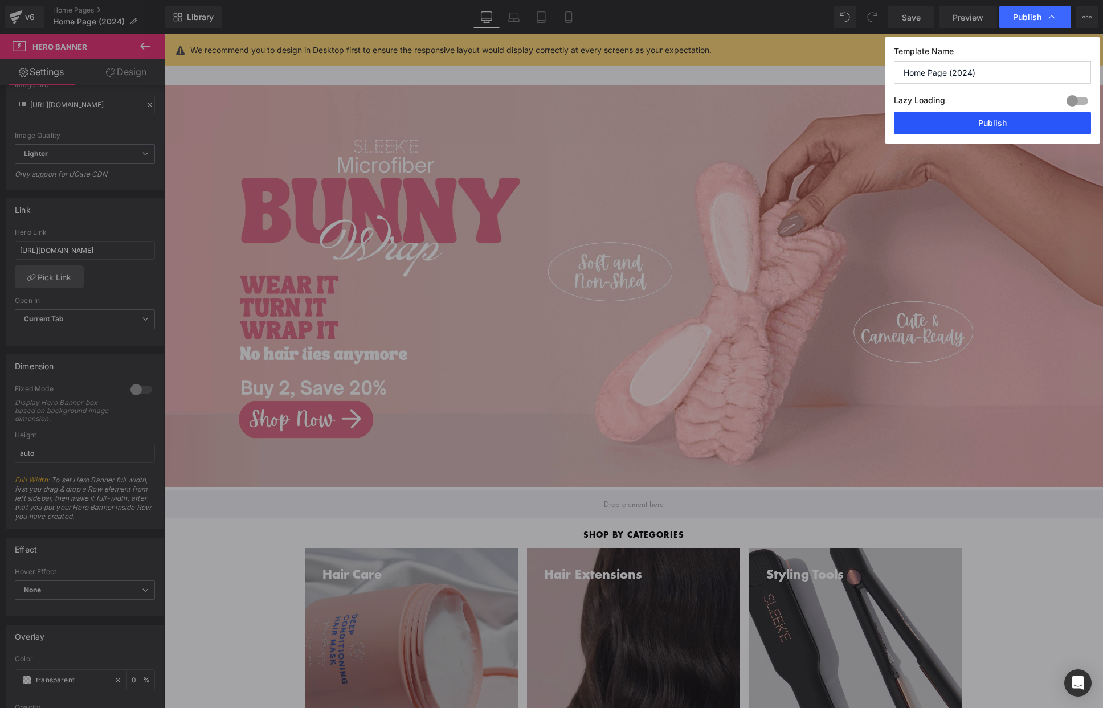
click at [1009, 125] on button "Publish" at bounding box center [992, 123] width 197 height 23
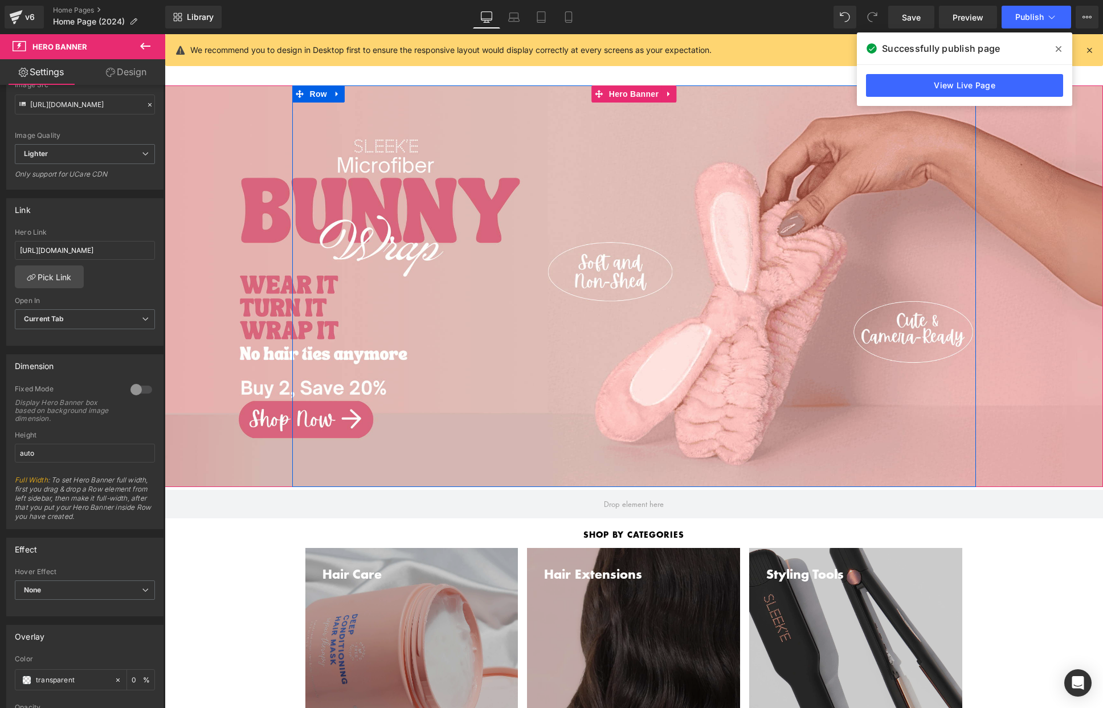
scroll to position [23, 0]
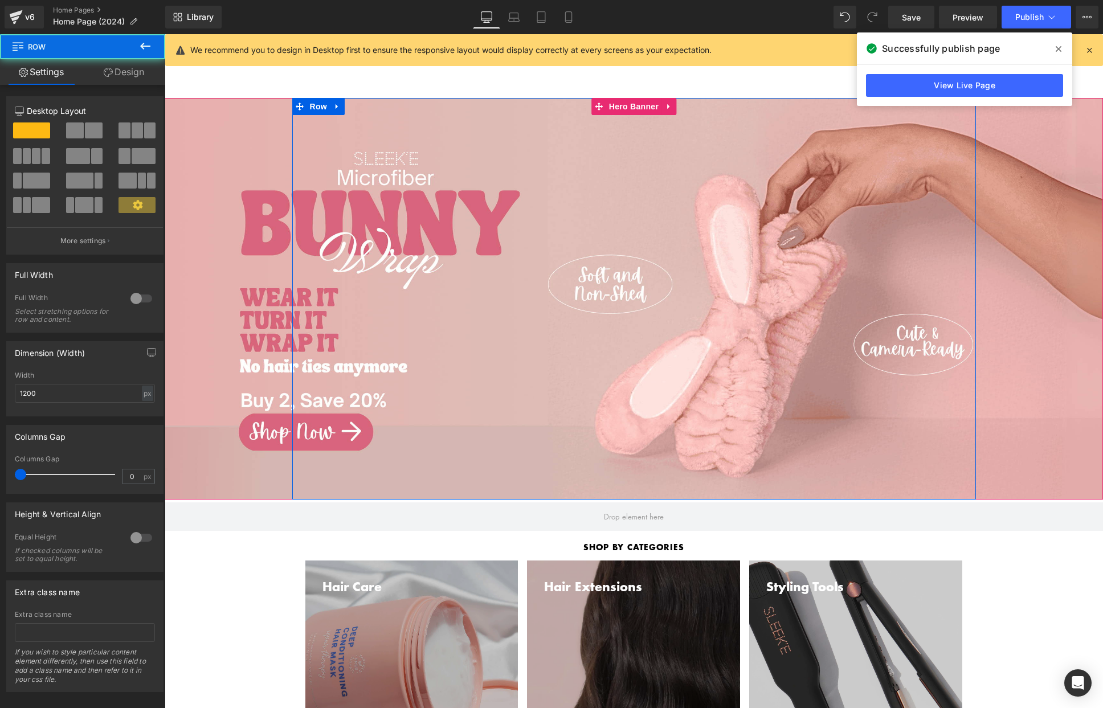
click at [695, 243] on div "Separator Row" at bounding box center [633, 298] width 683 height 401
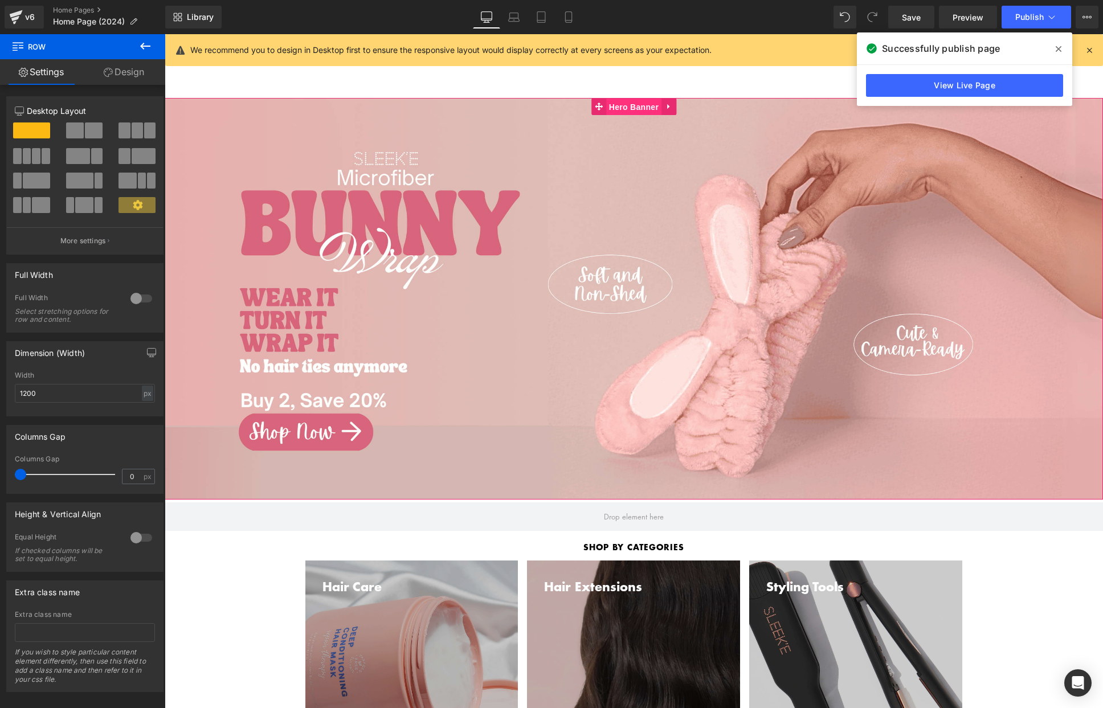
click at [616, 106] on span "Hero Banner" at bounding box center [633, 107] width 55 height 17
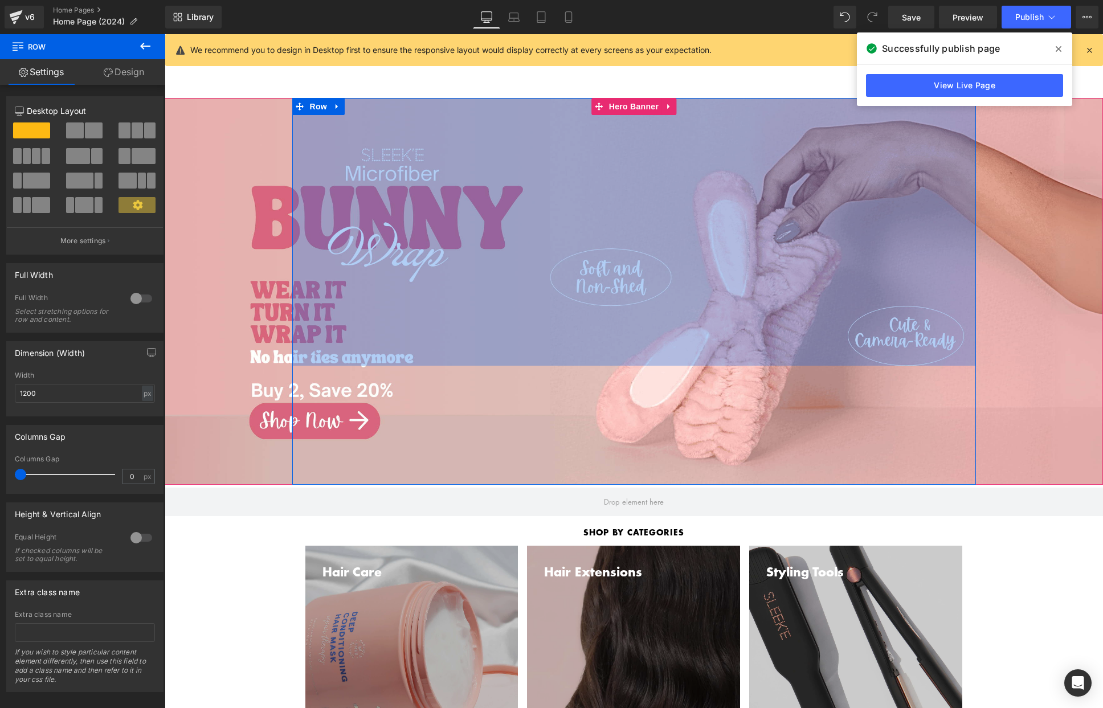
drag, startPoint x: 694, startPoint y: 99, endPoint x: 679, endPoint y: 89, distance: 18.2
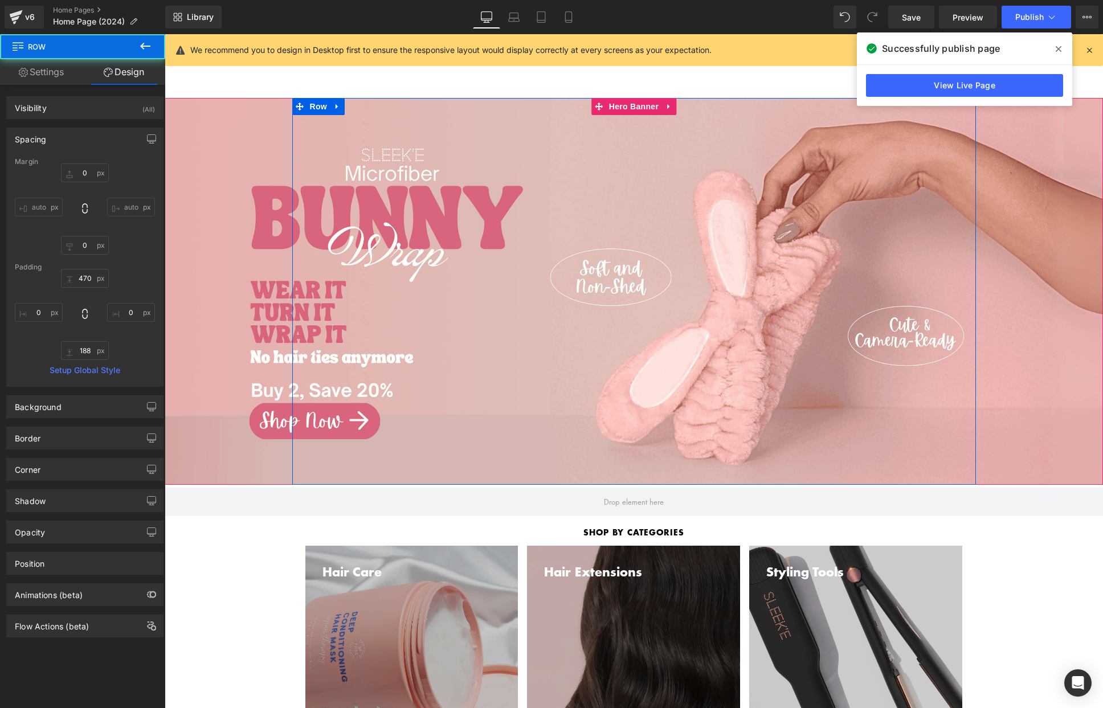
click at [1060, 54] on span at bounding box center [1058, 49] width 18 height 18
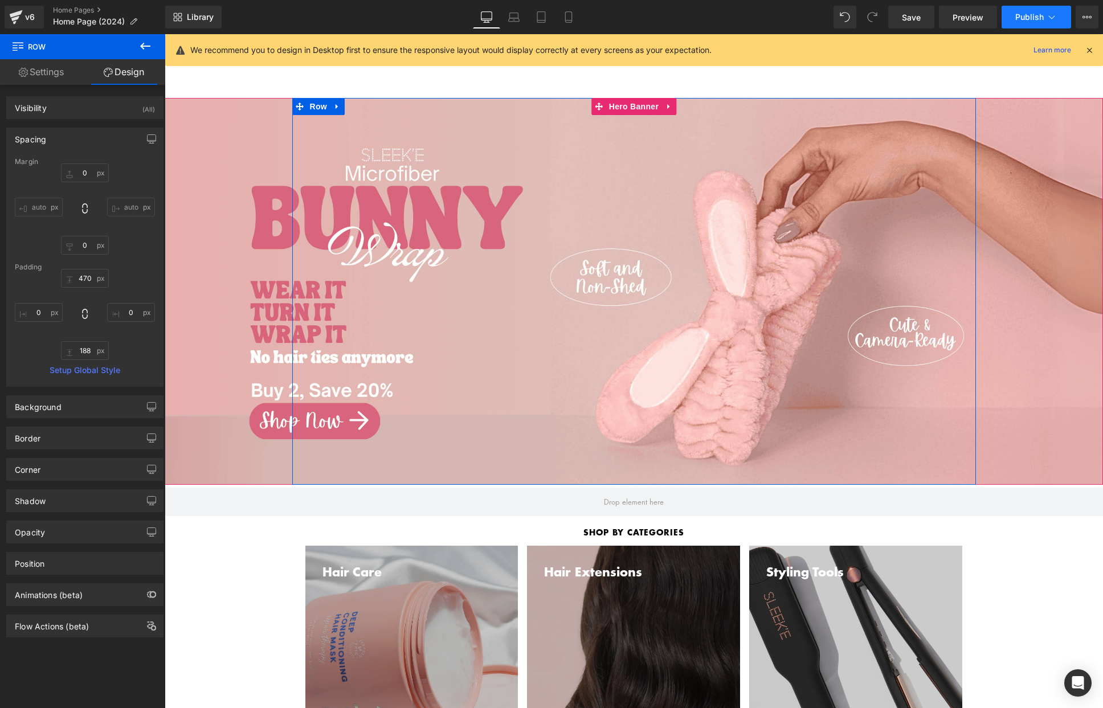
click at [1037, 23] on button "Publish" at bounding box center [1035, 17] width 69 height 23
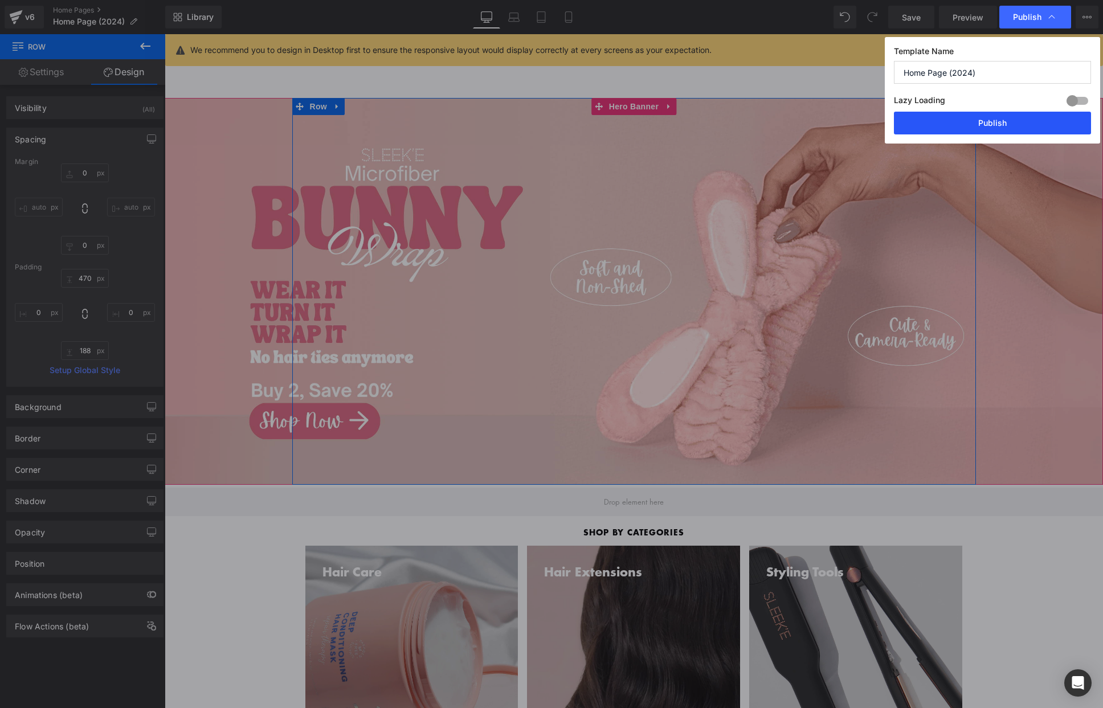
click at [1009, 118] on button "Publish" at bounding box center [992, 123] width 197 height 23
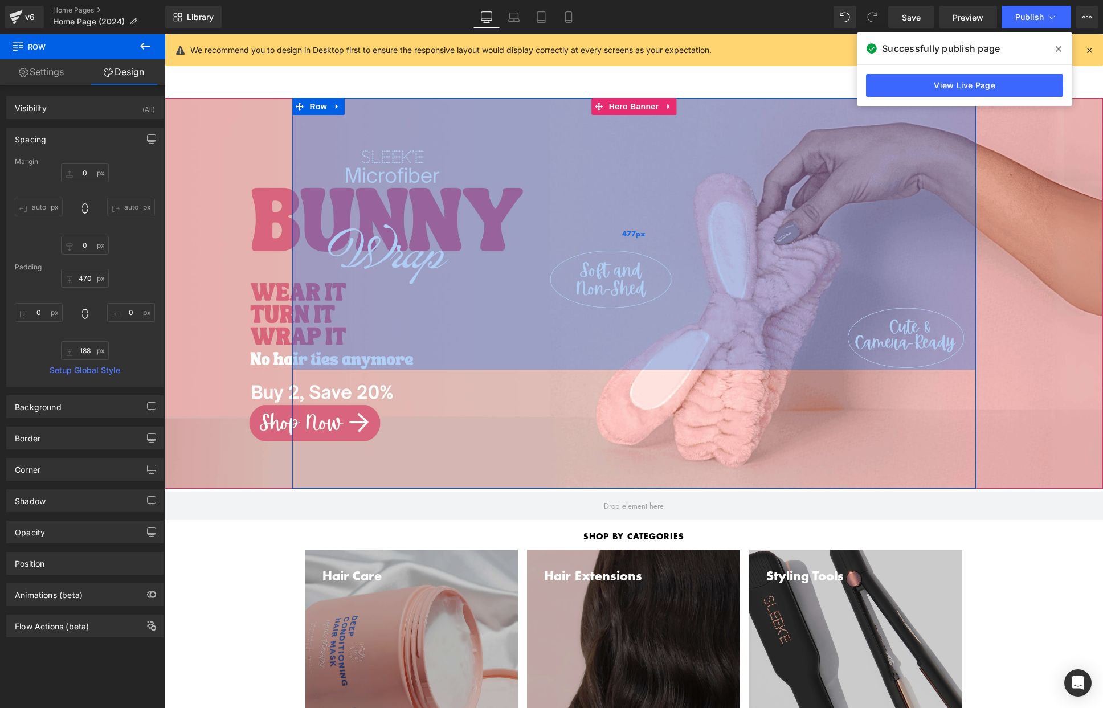
click at [526, 103] on div "477px" at bounding box center [633, 234] width 683 height 272
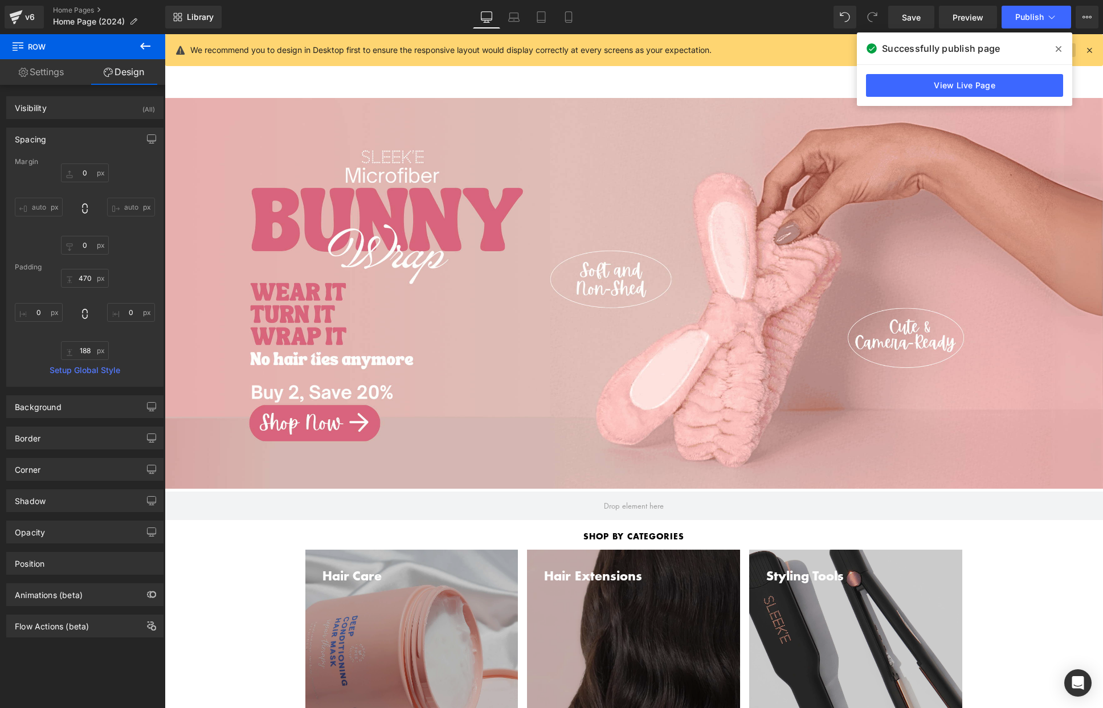
drag, startPoint x: 1054, startPoint y: 56, endPoint x: 1055, endPoint y: 50, distance: 6.4
click at [1054, 56] on span at bounding box center [1058, 49] width 18 height 18
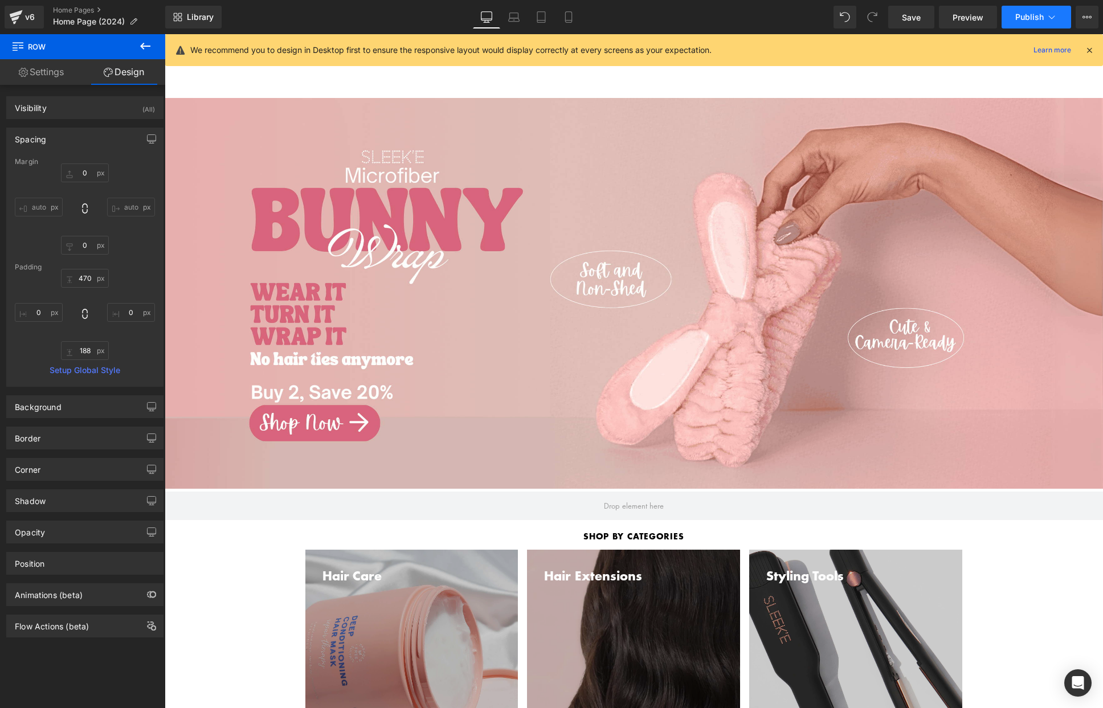
click at [1029, 13] on span "Publish" at bounding box center [1029, 17] width 28 height 9
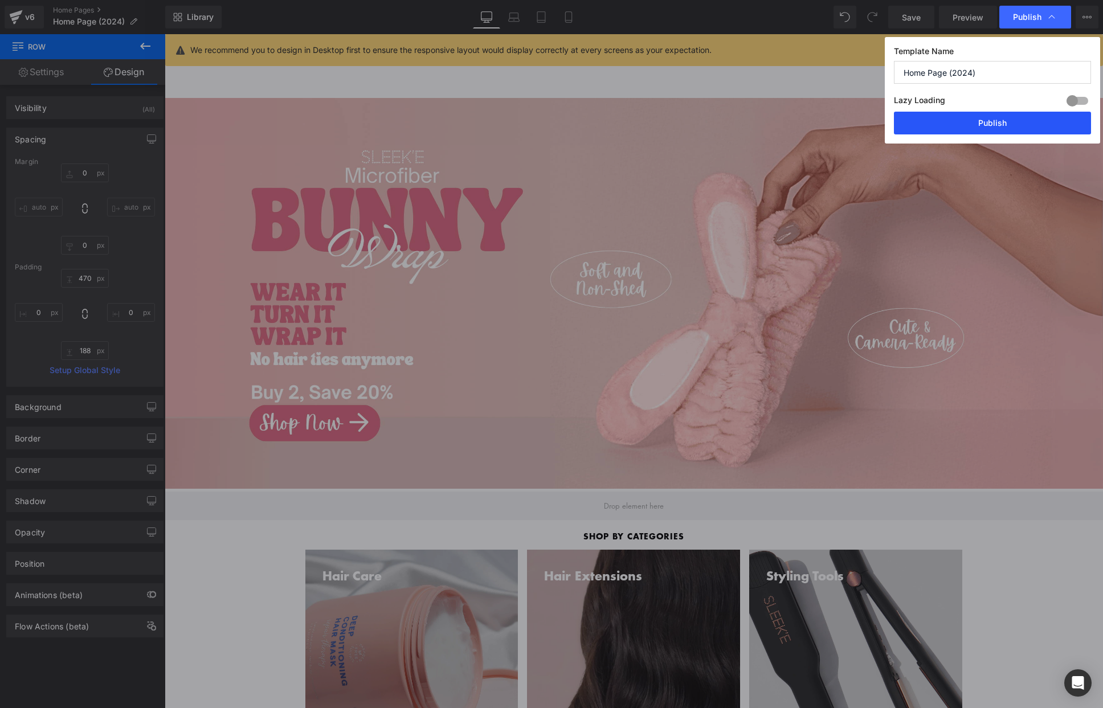
click at [982, 122] on button "Publish" at bounding box center [992, 123] width 197 height 23
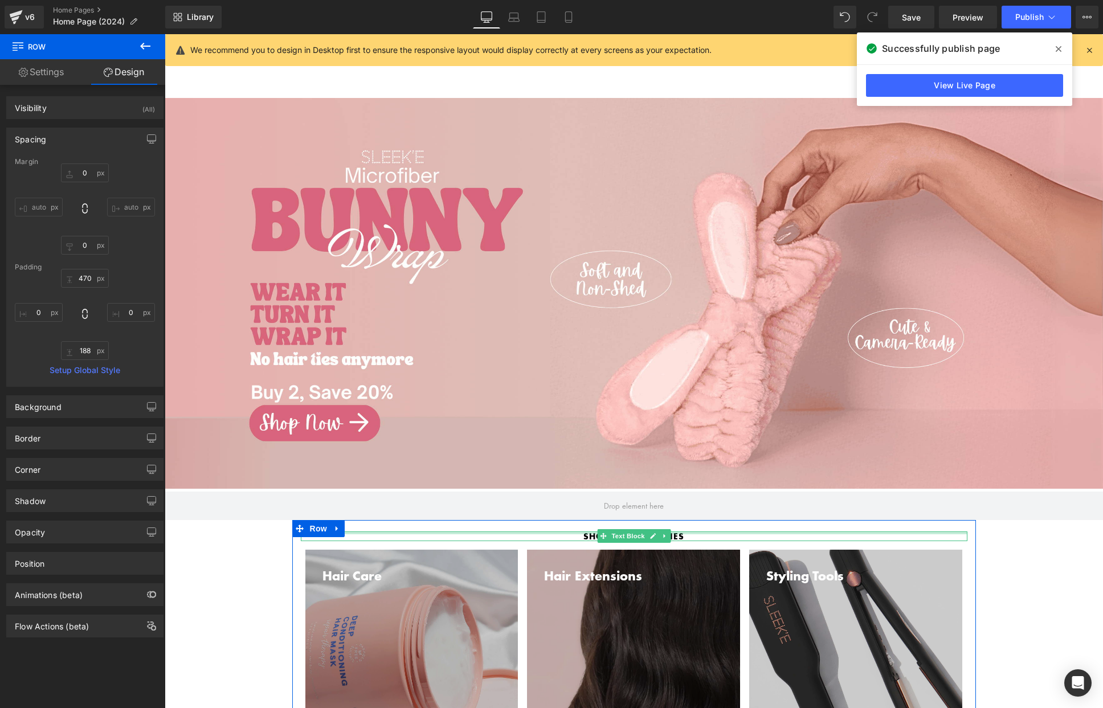
scroll to position [2, 0]
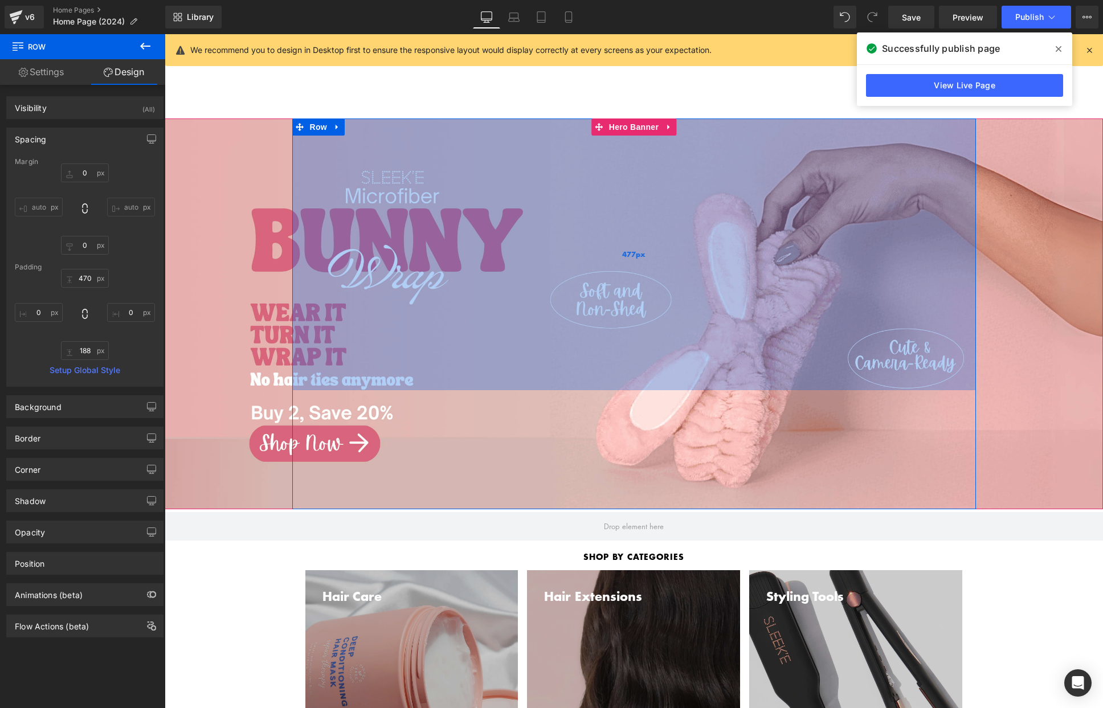
drag, startPoint x: 579, startPoint y: 168, endPoint x: 594, endPoint y: 157, distance: 19.1
click at [580, 167] on div "477px" at bounding box center [633, 254] width 683 height 272
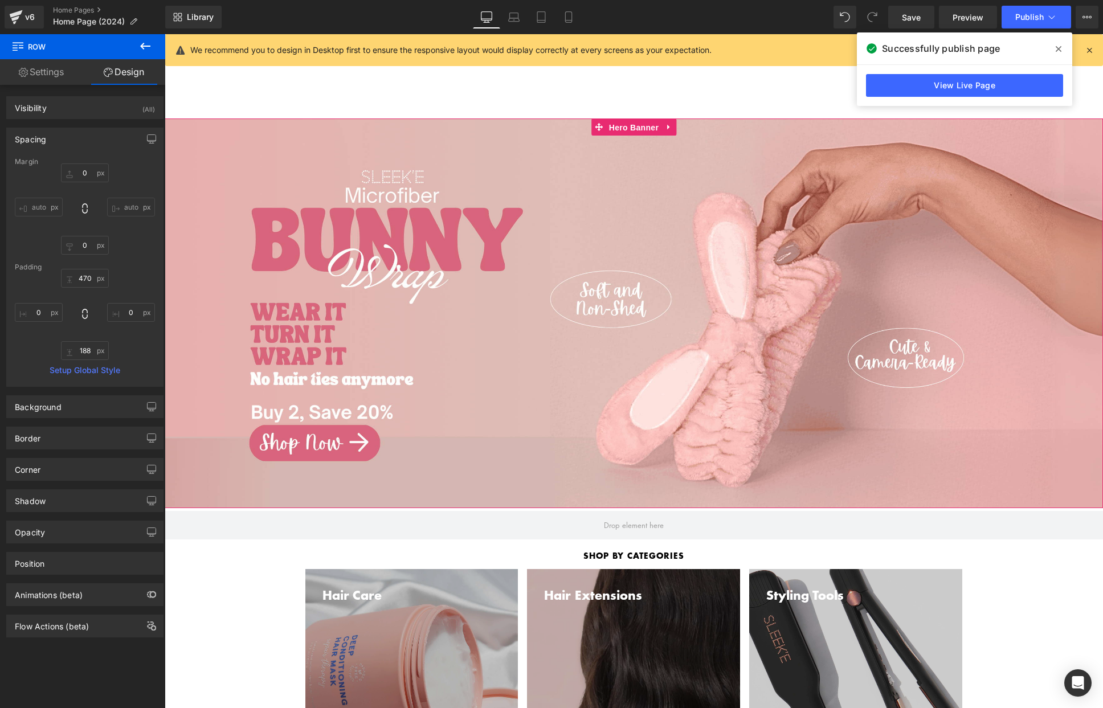
drag, startPoint x: 617, startPoint y: 124, endPoint x: 543, endPoint y: 183, distance: 94.8
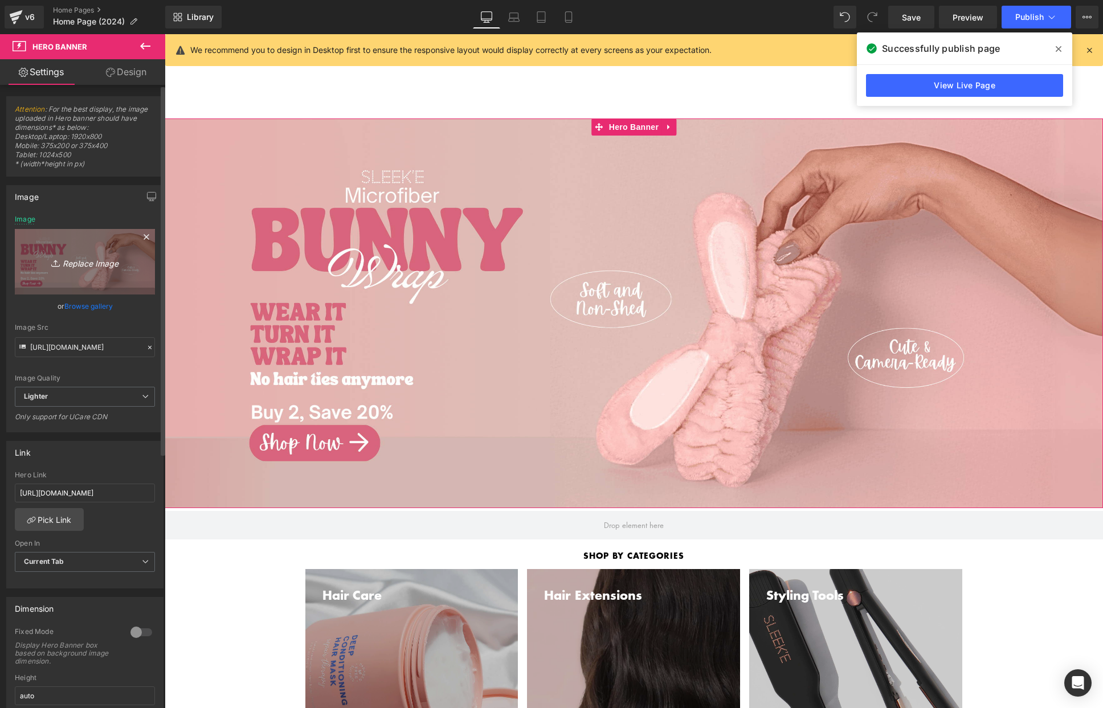
click at [83, 259] on icon "Replace Image" at bounding box center [84, 262] width 91 height 14
type input "C:\fakepath\headband banner desktop copy.png"
click at [613, 120] on span "Hero Banner" at bounding box center [633, 127] width 55 height 17
click at [85, 263] on icon "Replace Image" at bounding box center [84, 262] width 91 height 14
click at [56, 273] on link "Replace Image" at bounding box center [85, 261] width 140 height 65
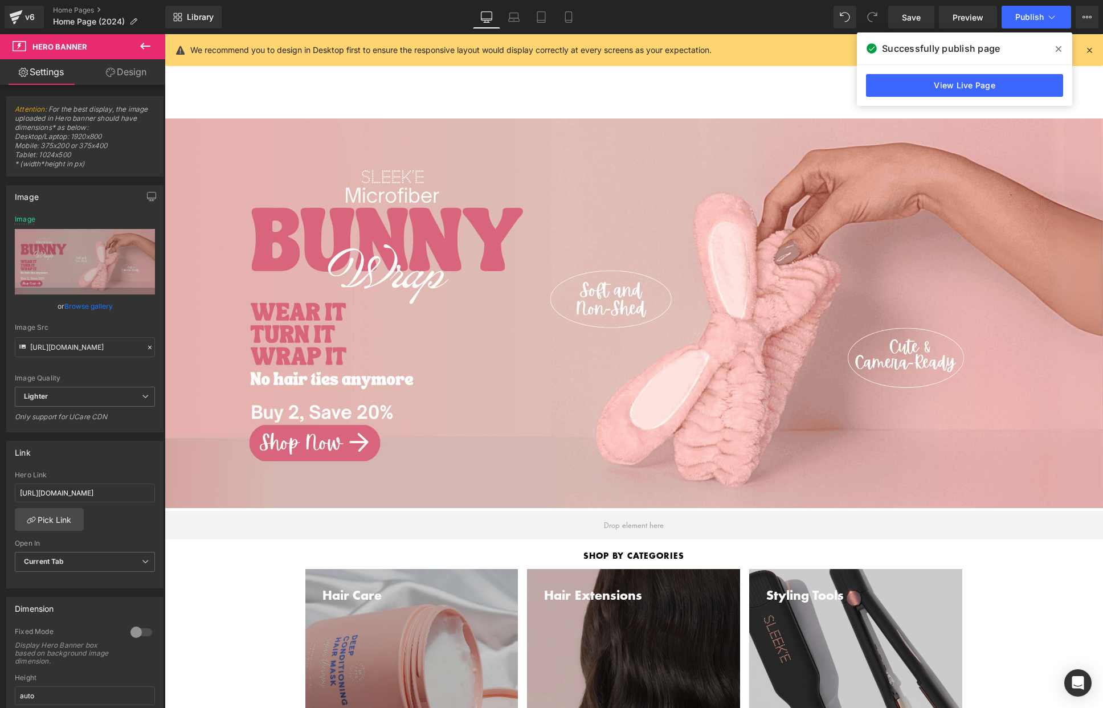
type input "C:\fakepath\headband banner desktop copy.png"
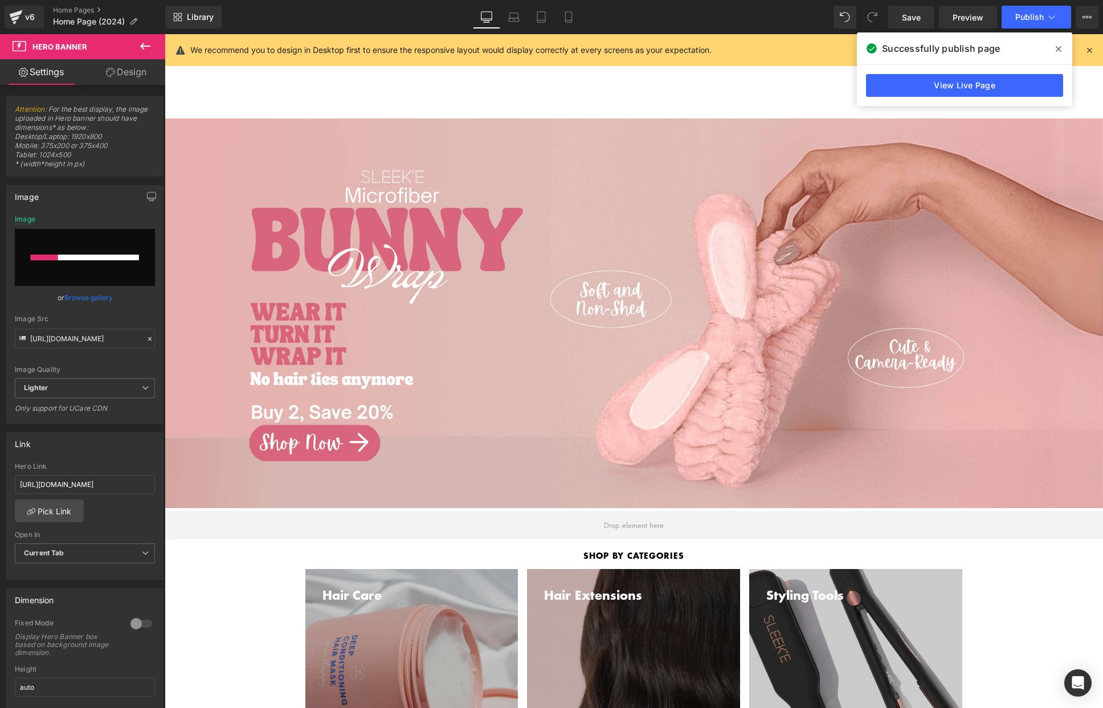
scroll to position [1, 0]
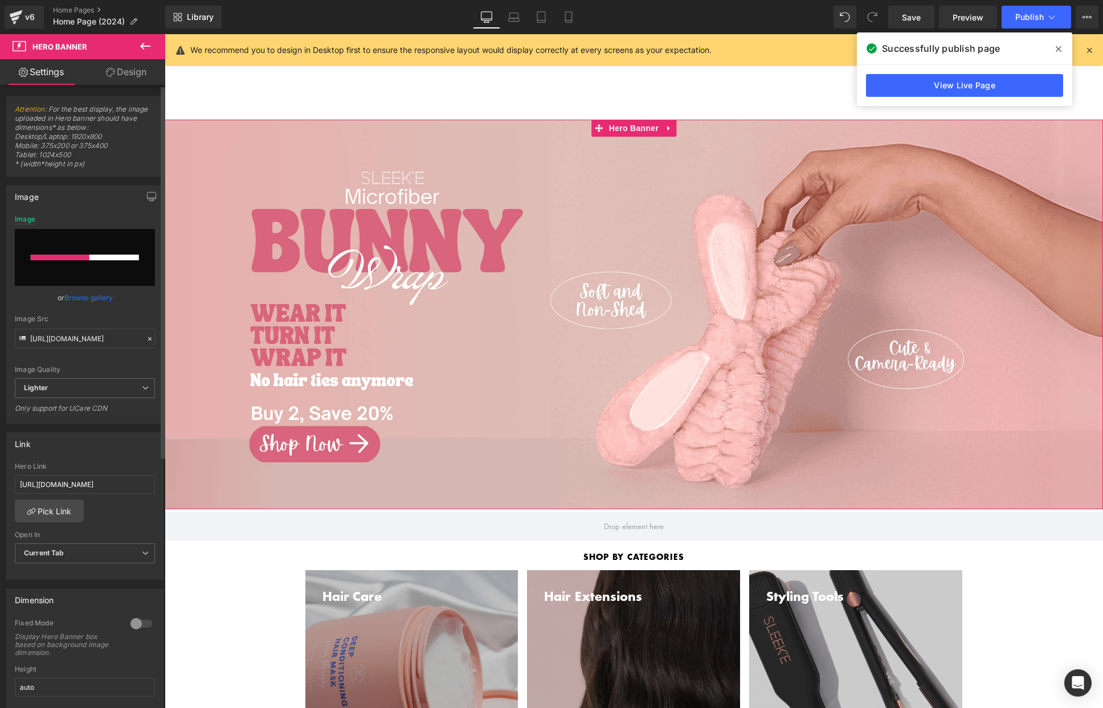
click at [99, 300] on link "Browse gallery" at bounding box center [88, 298] width 48 height 20
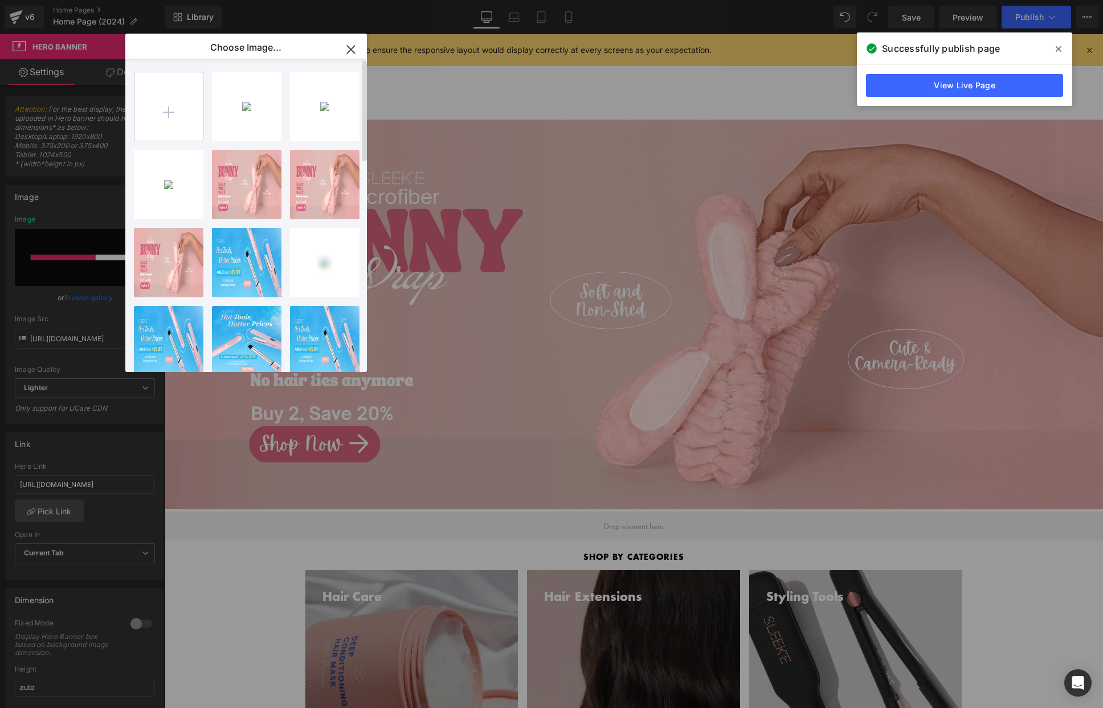
click at [161, 129] on input "file" at bounding box center [168, 106] width 68 height 68
type input "C:\fakepath\headband banner desktop copy.png"
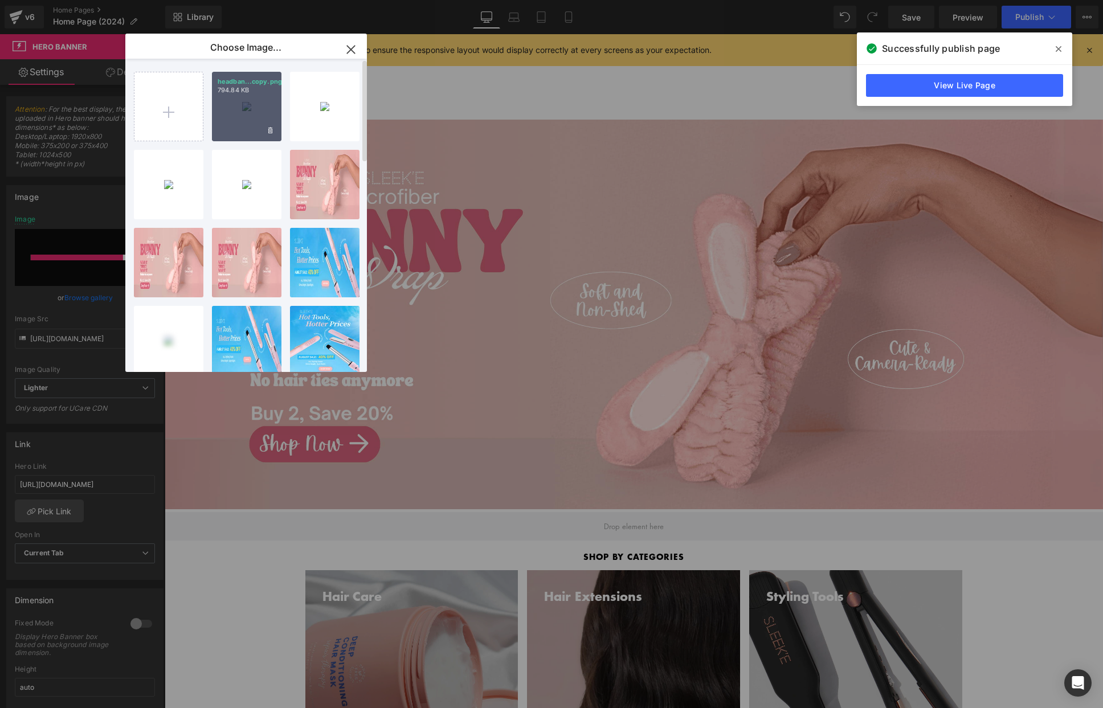
click at [241, 114] on div "headban...copy.png 794.84 KB" at bounding box center [246, 106] width 69 height 69
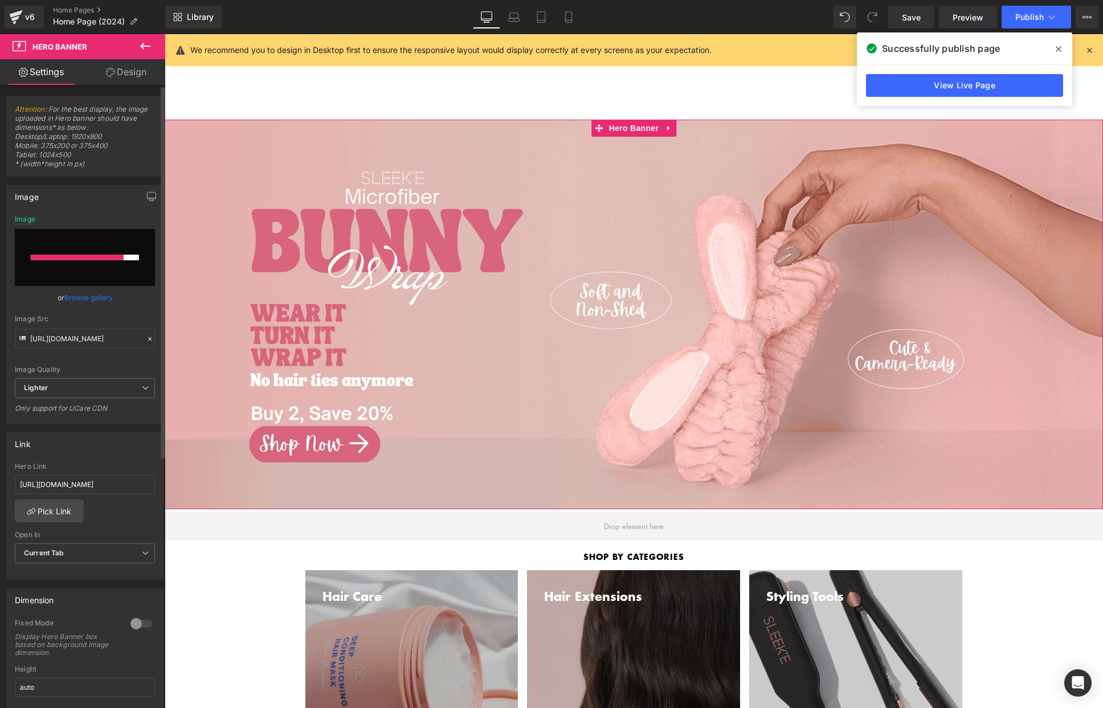
click at [114, 258] on div at bounding box center [77, 258] width 93 height 6
click at [1056, 50] on icon at bounding box center [1058, 49] width 6 height 6
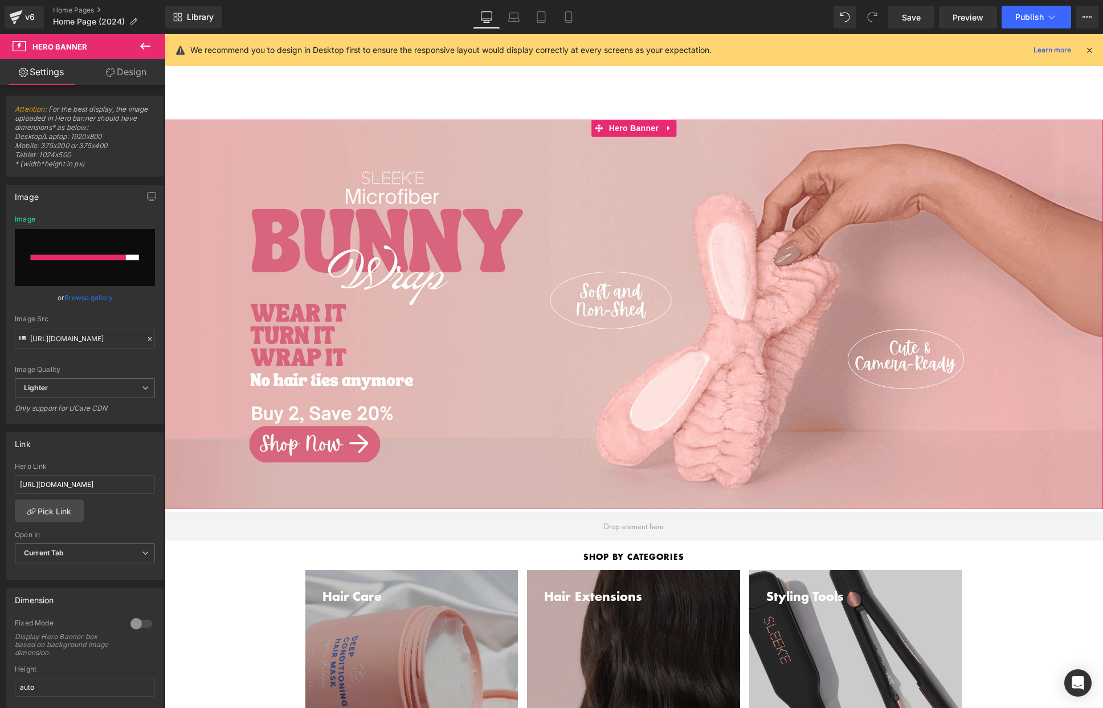
click at [88, 296] on link "Browse gallery" at bounding box center [88, 298] width 48 height 20
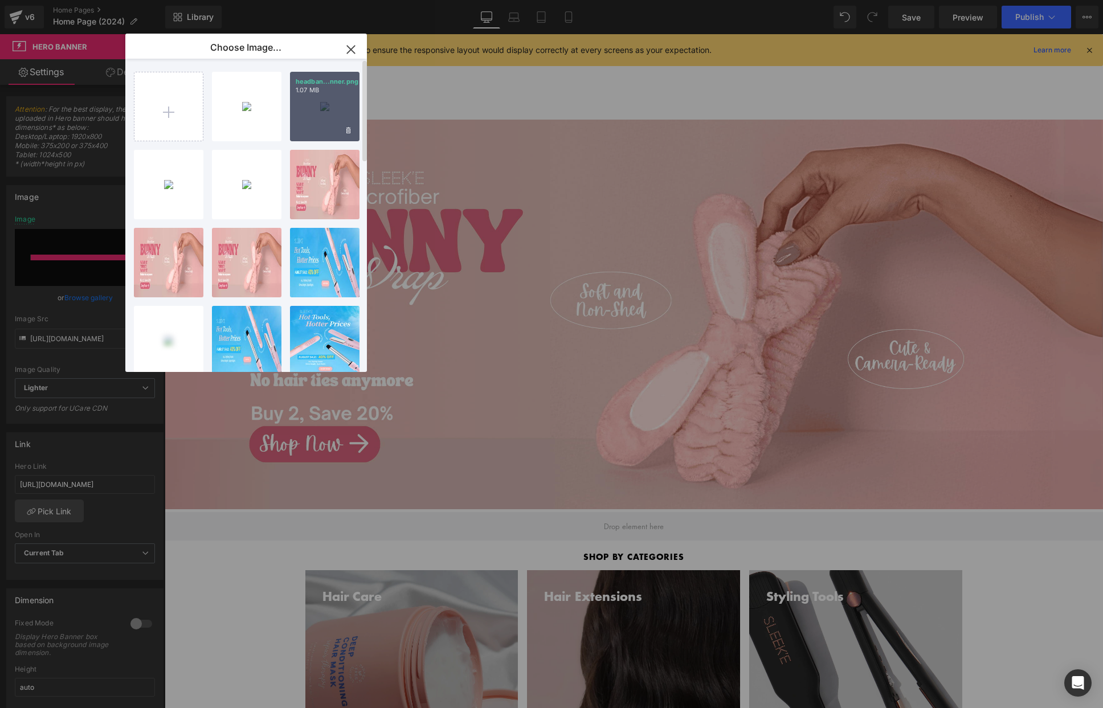
click at [318, 129] on div "headban...nner.png 1.07 MB" at bounding box center [324, 106] width 69 height 69
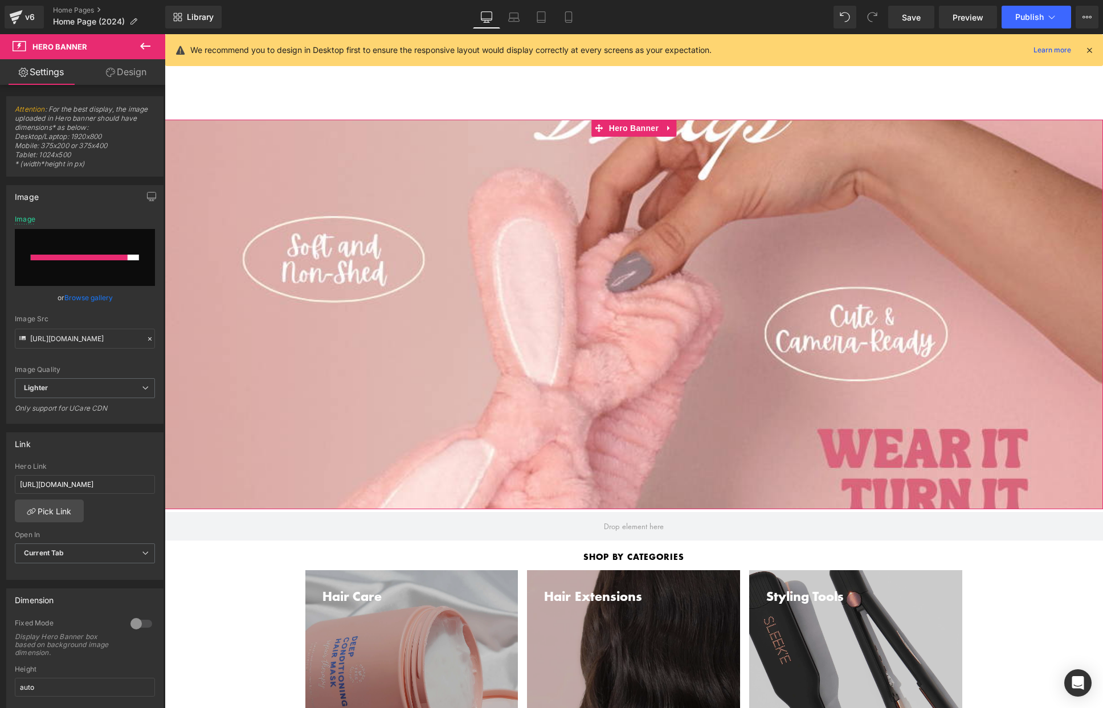
click at [79, 294] on link "Browse gallery" at bounding box center [88, 298] width 48 height 20
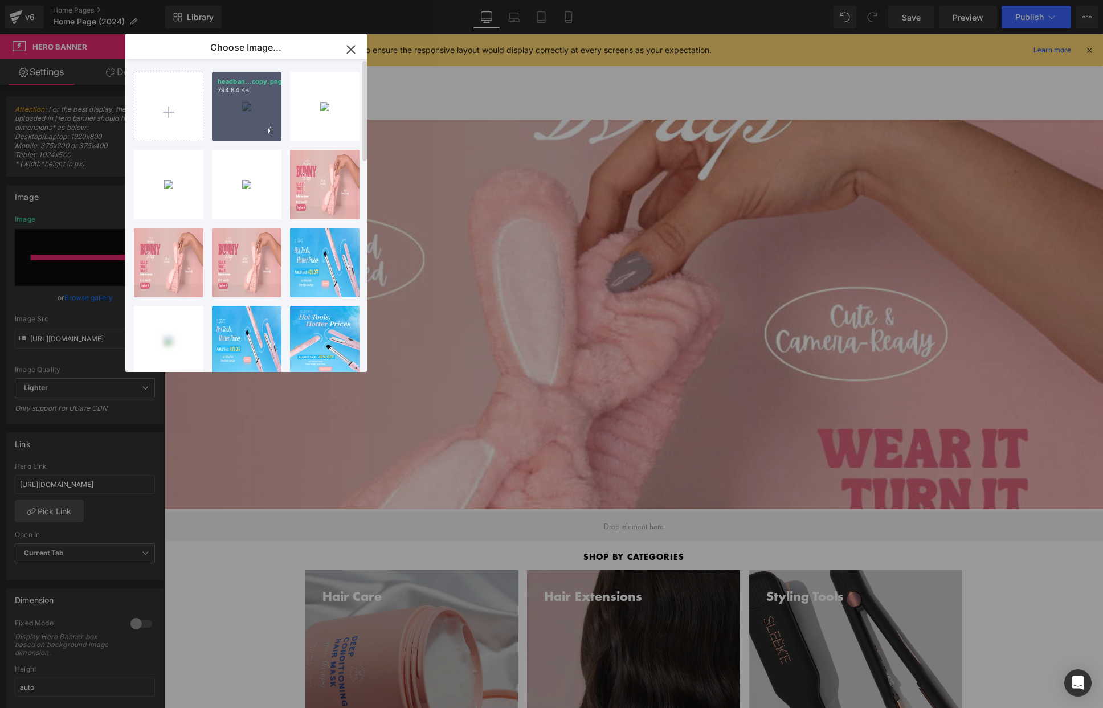
click at [268, 114] on div "headban...copy.png 794.84 KB" at bounding box center [246, 106] width 69 height 69
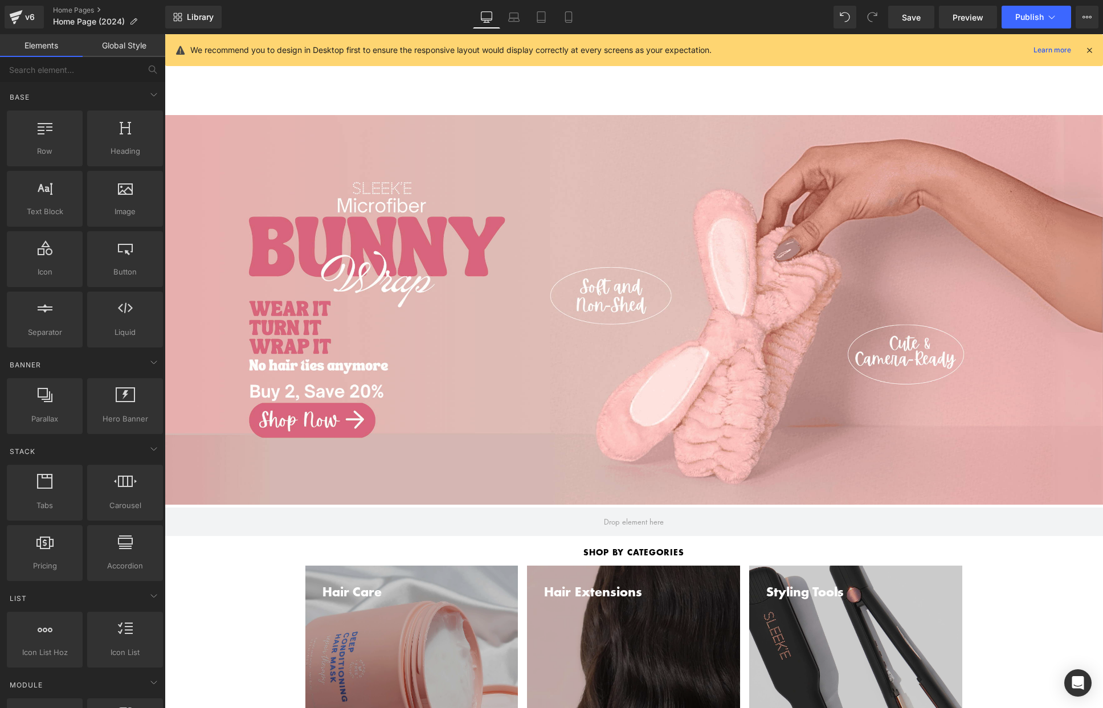
click at [312, 85] on div "Hair Care Hair Care Hair Wash Silk'e Repair Therapy Shampoo Silk'e Repair Thera…" at bounding box center [634, 85] width 938 height 62
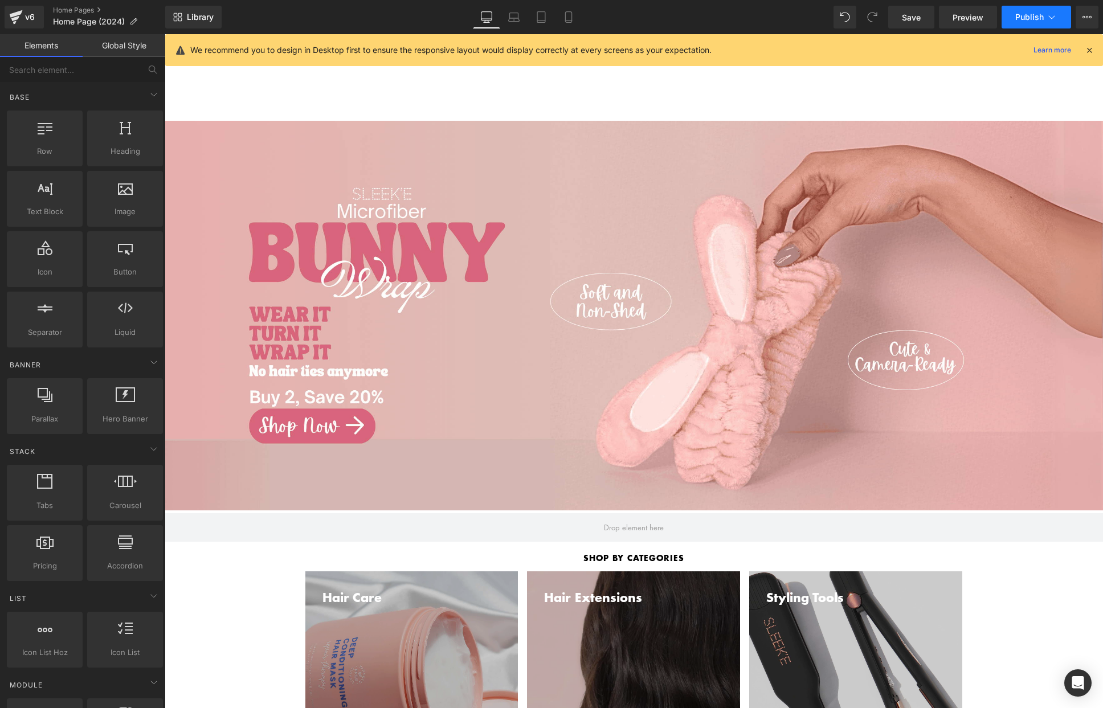
click at [1024, 24] on button "Publish" at bounding box center [1035, 17] width 69 height 23
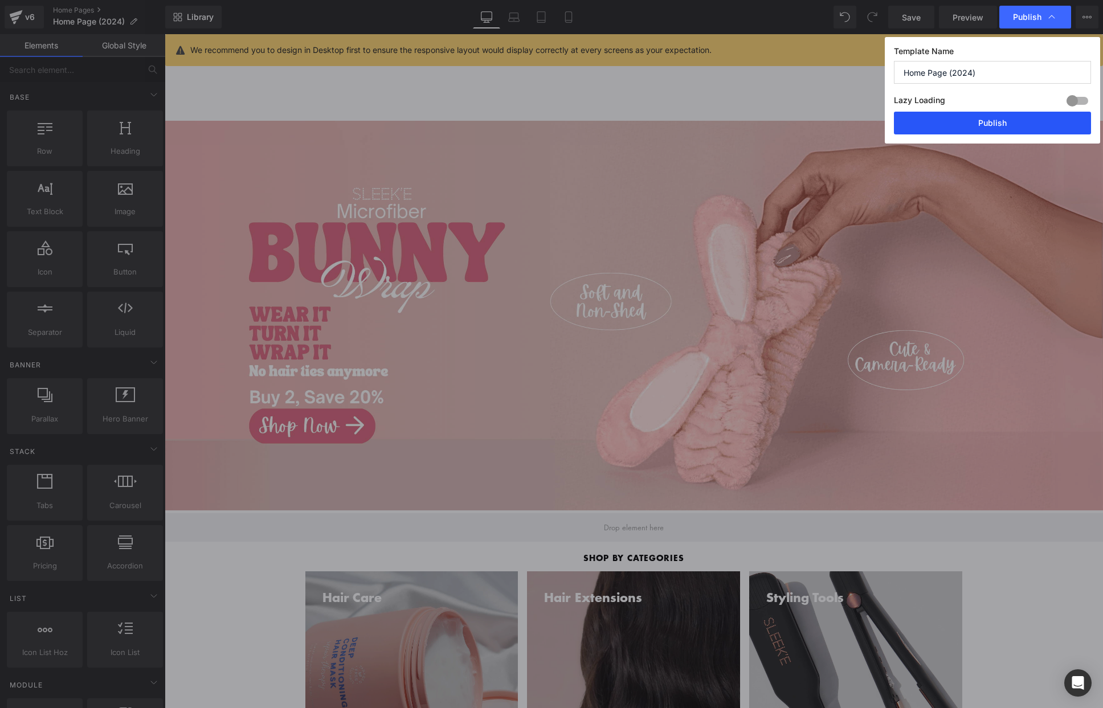
click at [977, 133] on button "Publish" at bounding box center [992, 123] width 197 height 23
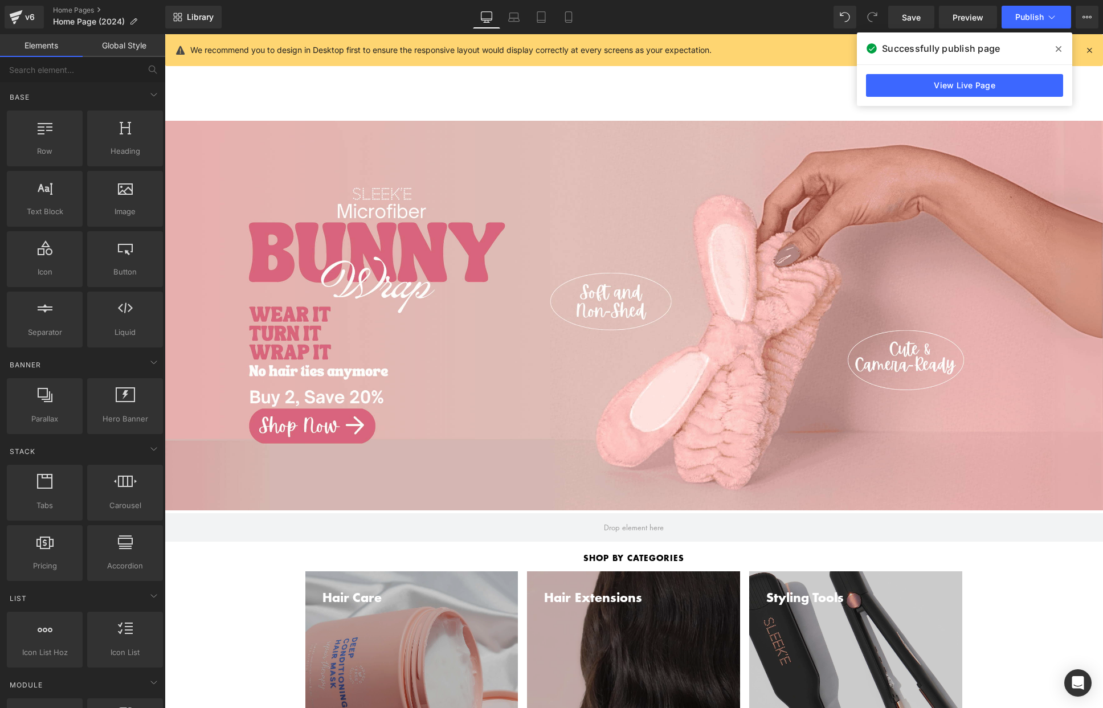
click at [1064, 48] on span at bounding box center [1058, 49] width 18 height 18
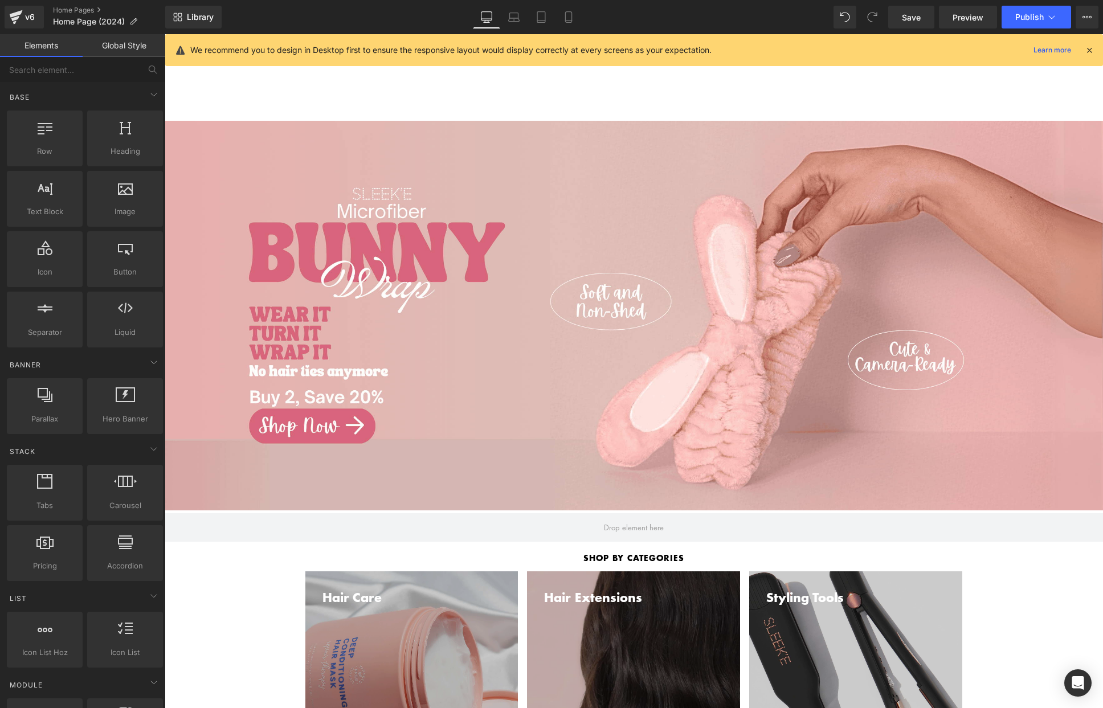
click at [880, 92] on ul "Hair Care Hair Care Hair Wash Silk'e Repair Therapy Shampoo Silk'e Repair Thera…" at bounding box center [634, 103] width 938 height 22
click at [617, 122] on span "Hero Banner" at bounding box center [633, 129] width 55 height 17
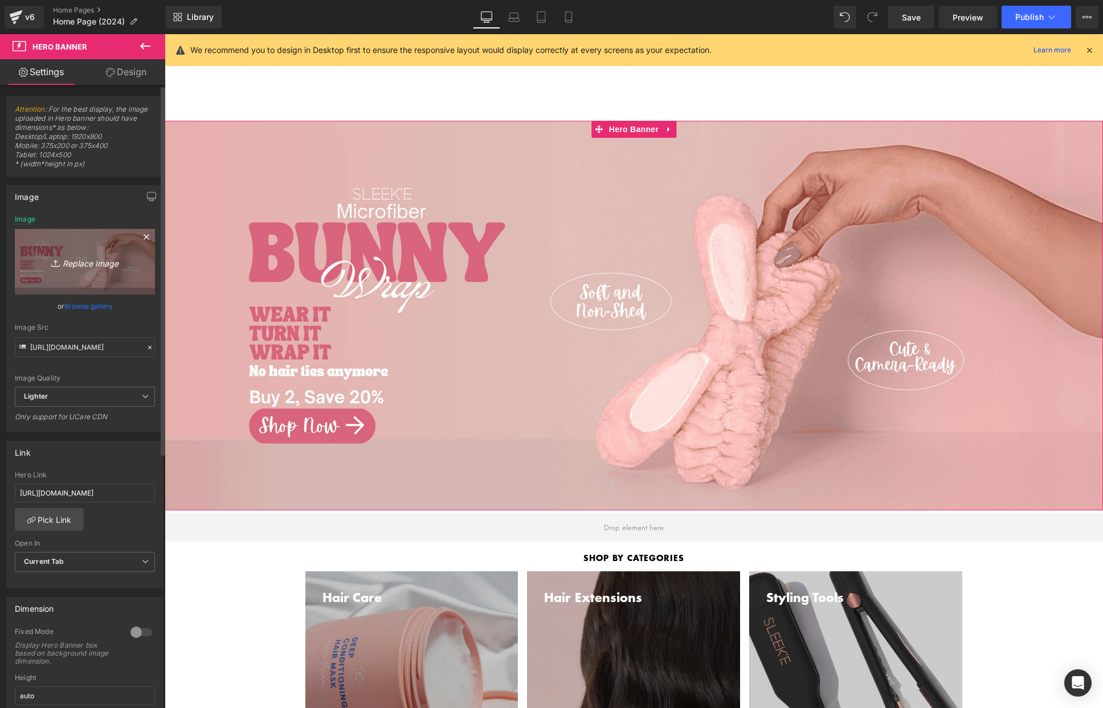
click at [72, 256] on icon "Replace Image" at bounding box center [84, 262] width 91 height 14
type input "C:\fakepath\headband banner desktop copy.png"
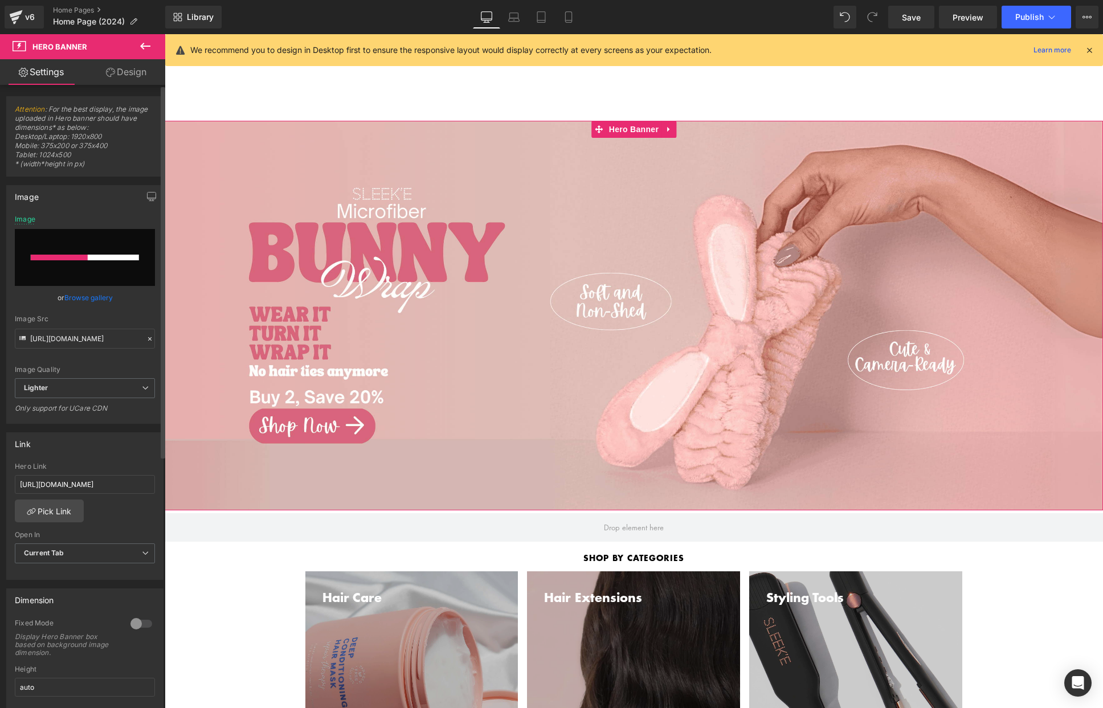
click at [65, 296] on link "Browse gallery" at bounding box center [88, 298] width 48 height 20
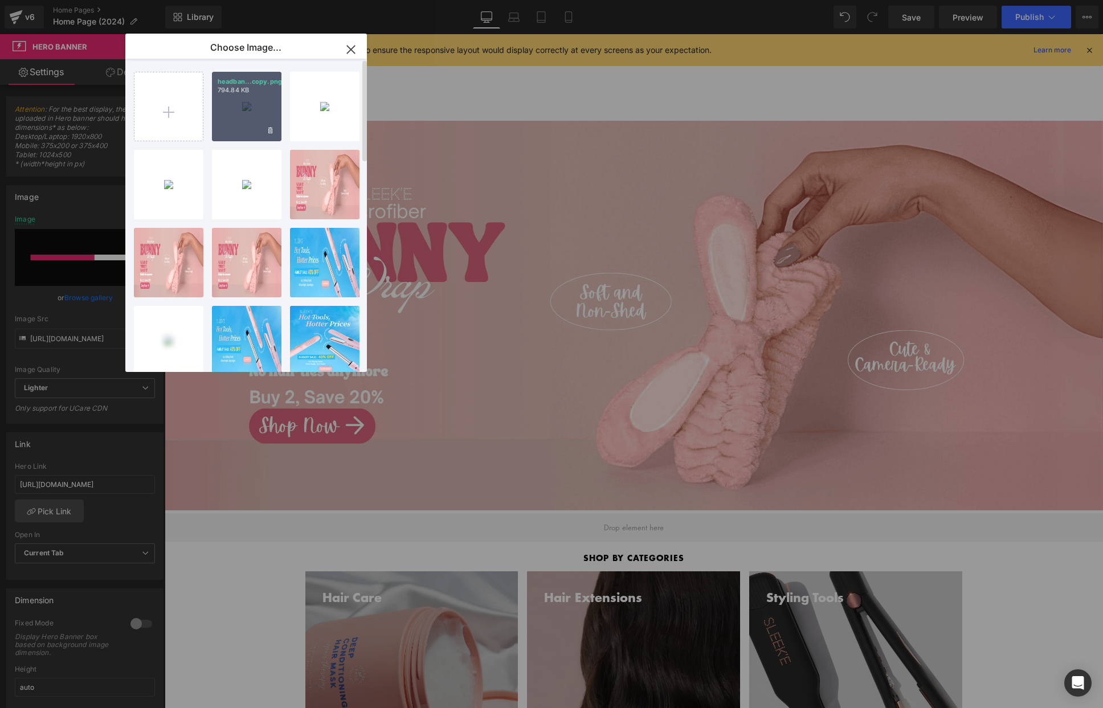
click at [224, 117] on div "headban...copy.png 794.84 KB" at bounding box center [246, 106] width 69 height 69
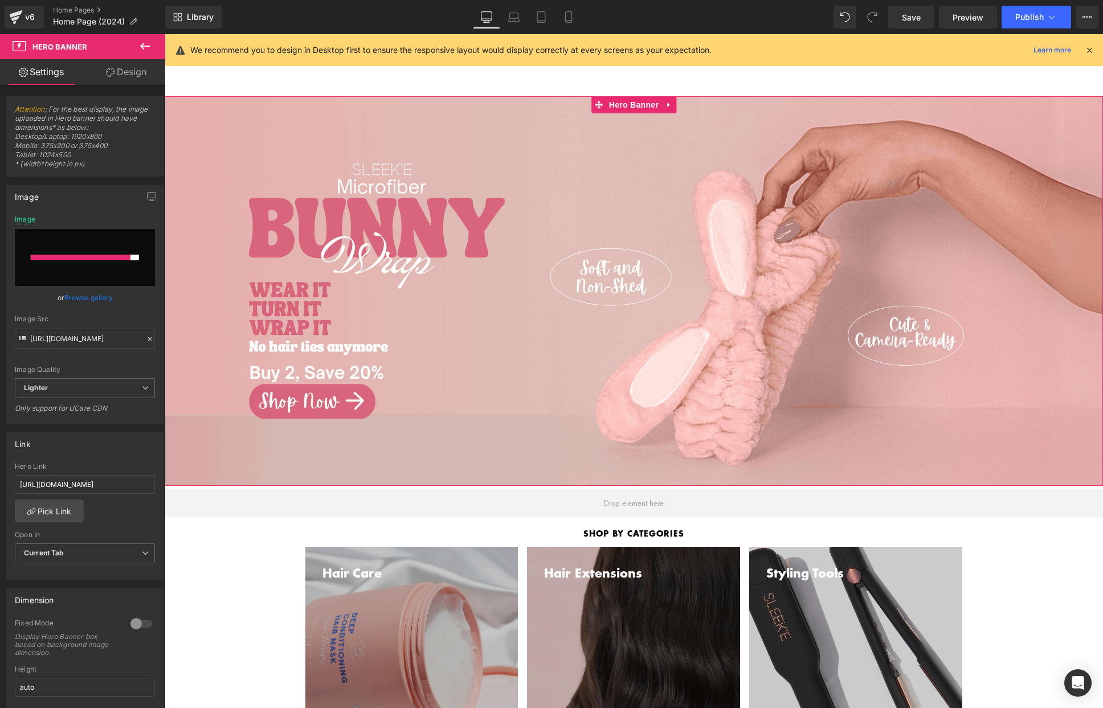
scroll to position [19, 0]
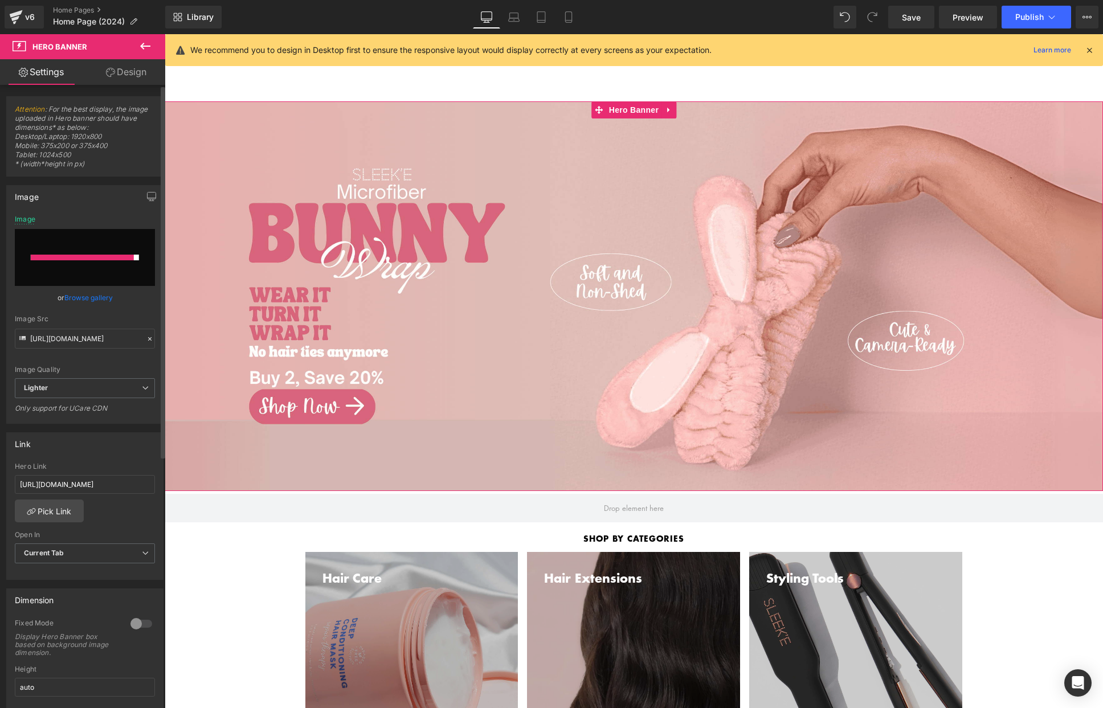
click at [82, 246] on input "file" at bounding box center [85, 257] width 140 height 57
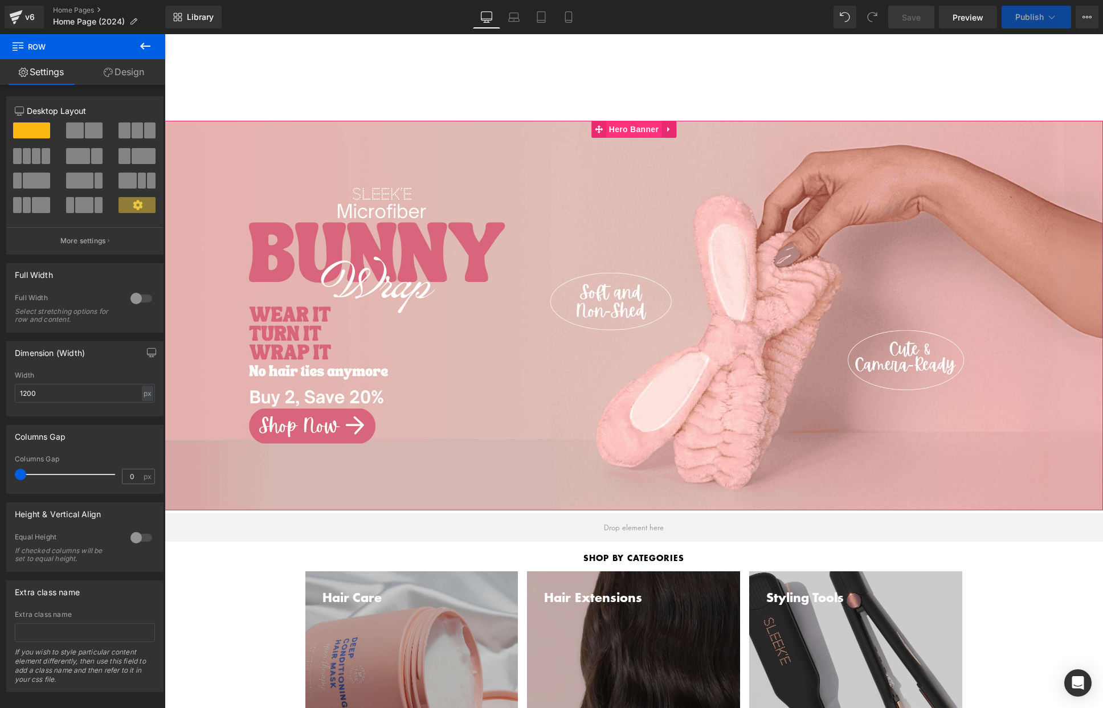
click at [640, 128] on span "Hero Banner" at bounding box center [633, 129] width 55 height 17
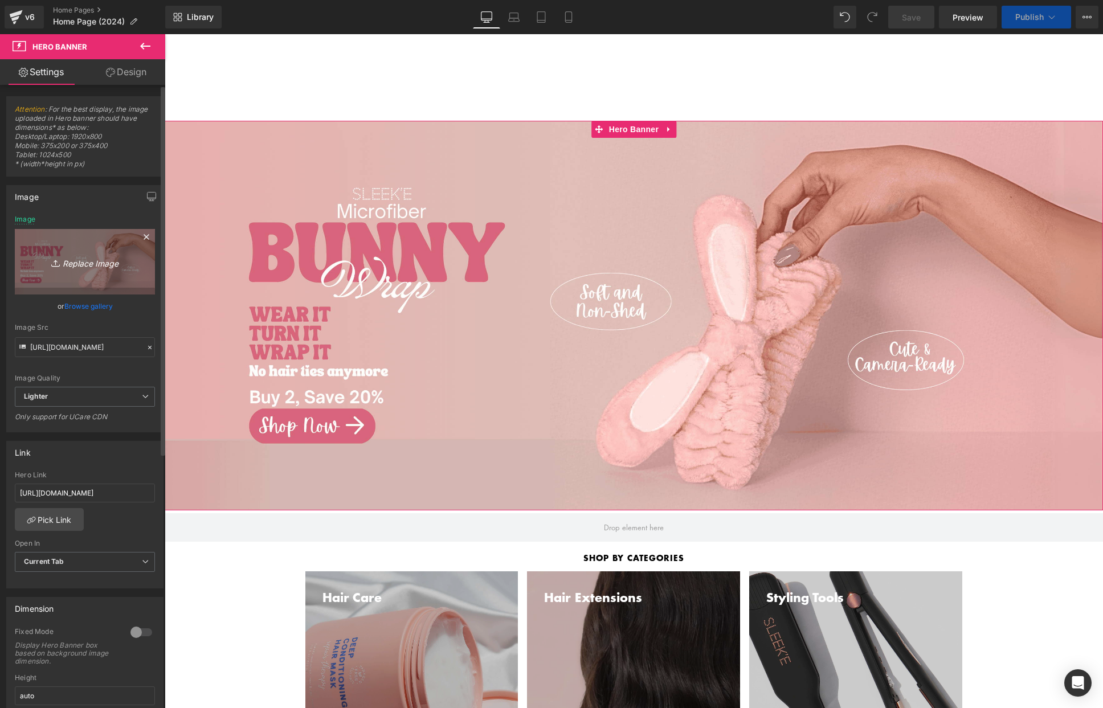
click at [84, 268] on icon "Replace Image" at bounding box center [84, 262] width 91 height 14
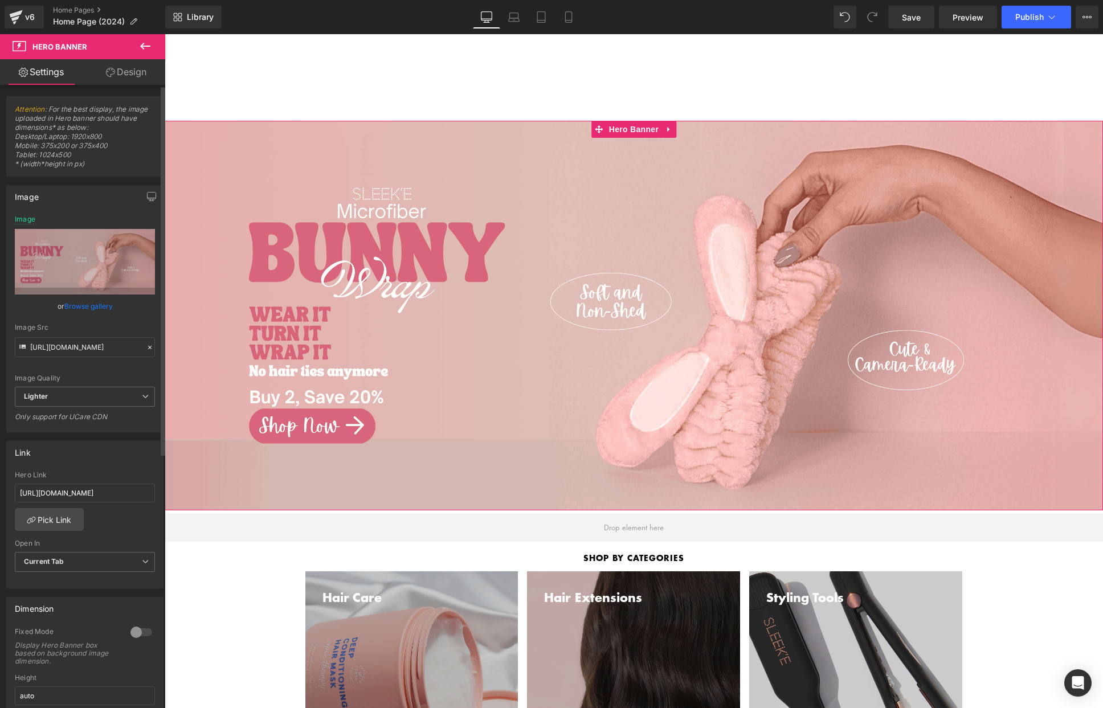
click at [85, 307] on link "Browse gallery" at bounding box center [88, 306] width 48 height 20
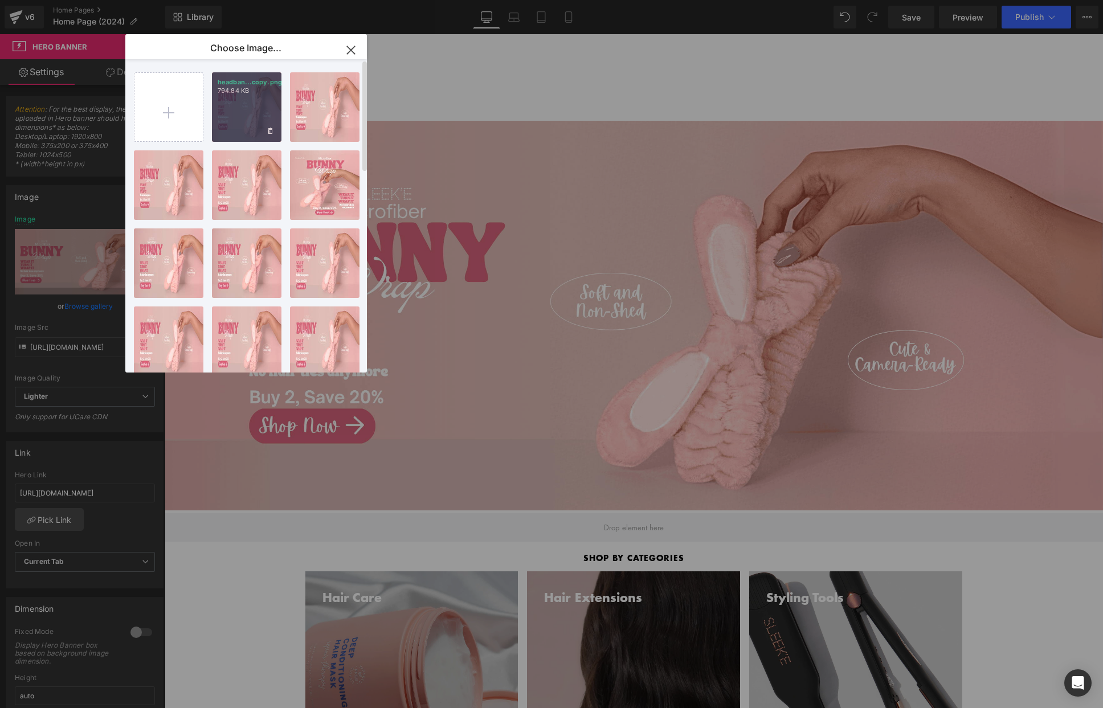
click at [237, 123] on div "headban...copy.png 794.84 KB" at bounding box center [246, 106] width 69 height 69
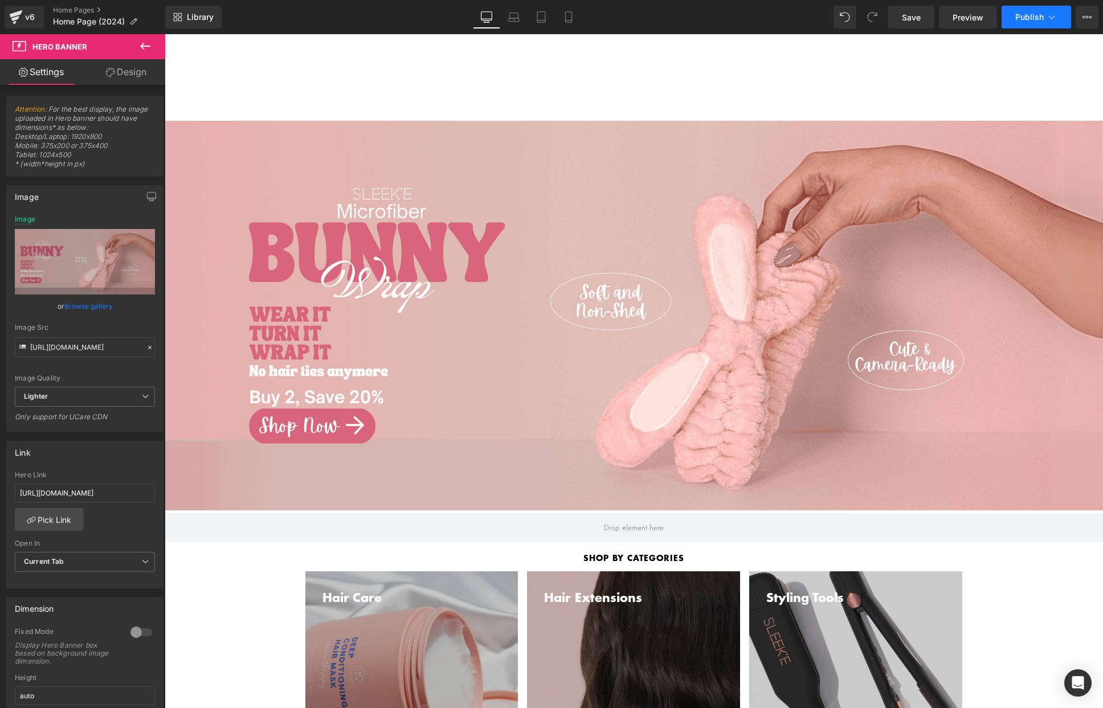
click at [1032, 16] on span "Publish" at bounding box center [1029, 17] width 28 height 9
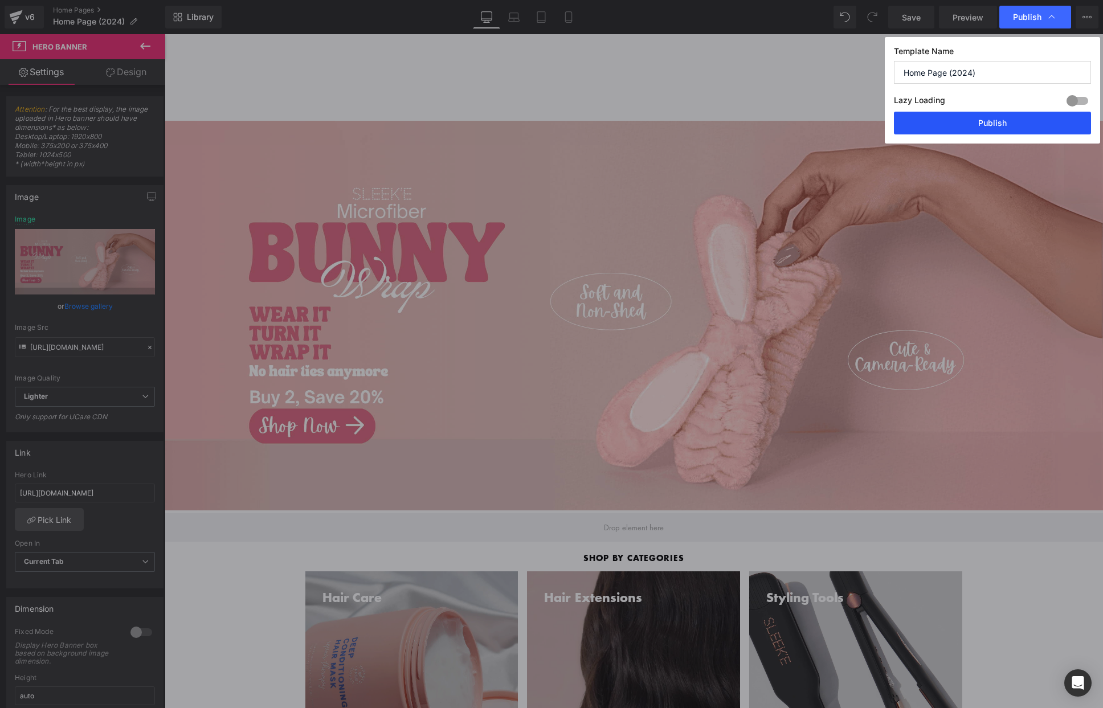
click at [1008, 126] on button "Publish" at bounding box center [992, 123] width 197 height 23
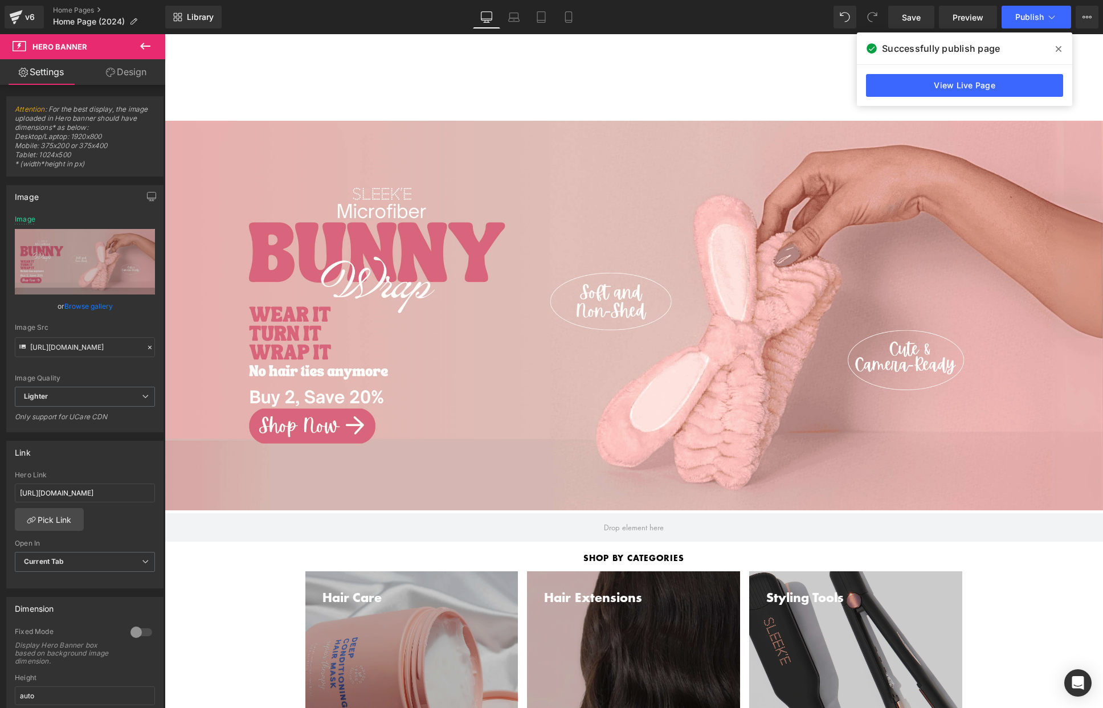
click at [673, 70] on ul "Account Search Cart ( 0 )" at bounding box center [867, 77] width 431 height 22
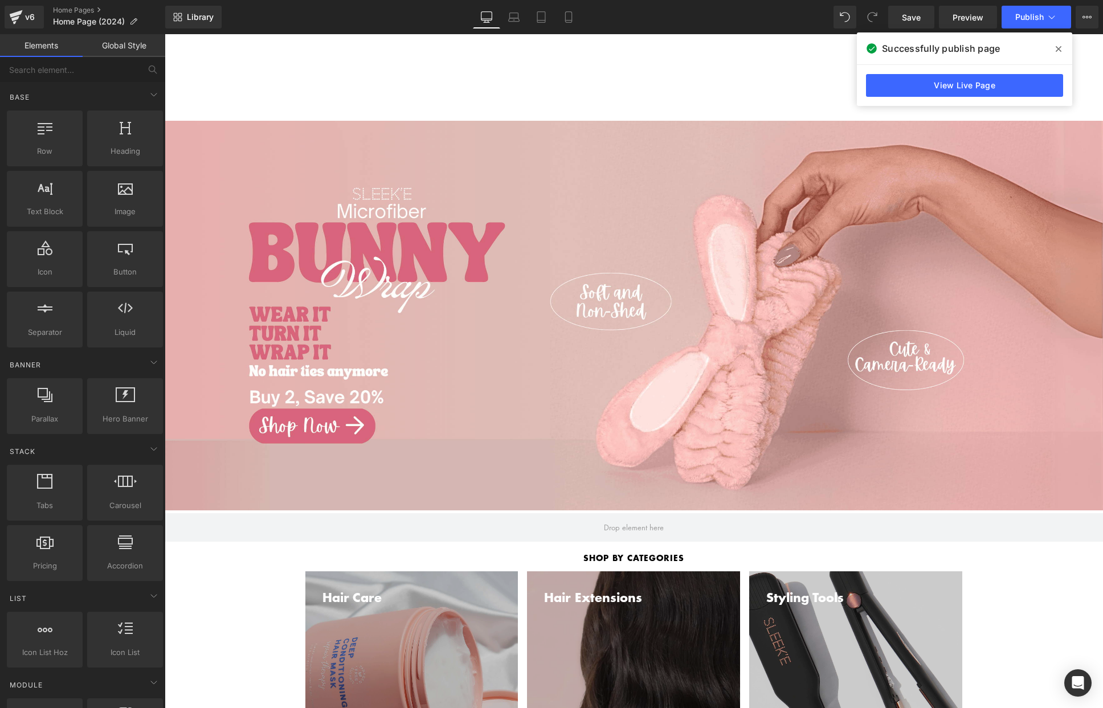
drag, startPoint x: 1047, startPoint y: 49, endPoint x: 1054, endPoint y: 48, distance: 6.9
click at [1048, 48] on div "Successfully publish page" at bounding box center [964, 48] width 215 height 32
click at [1054, 48] on span at bounding box center [1058, 49] width 18 height 18
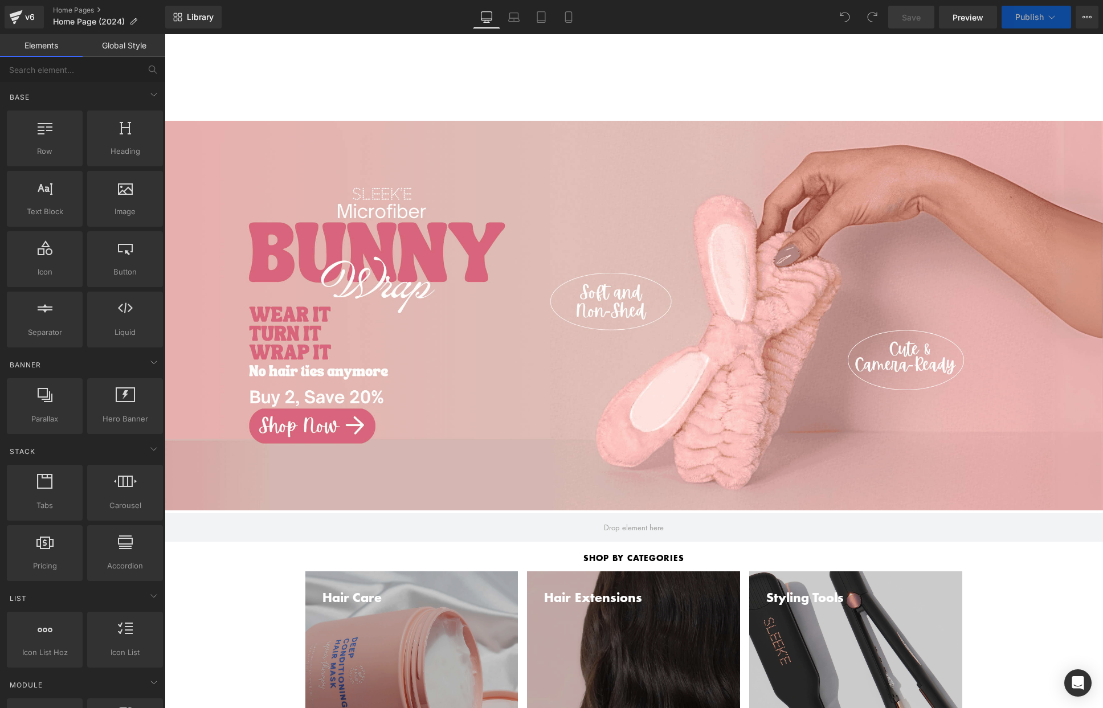
click at [522, 237] on div "Separator Row" at bounding box center [633, 316] width 683 height 390
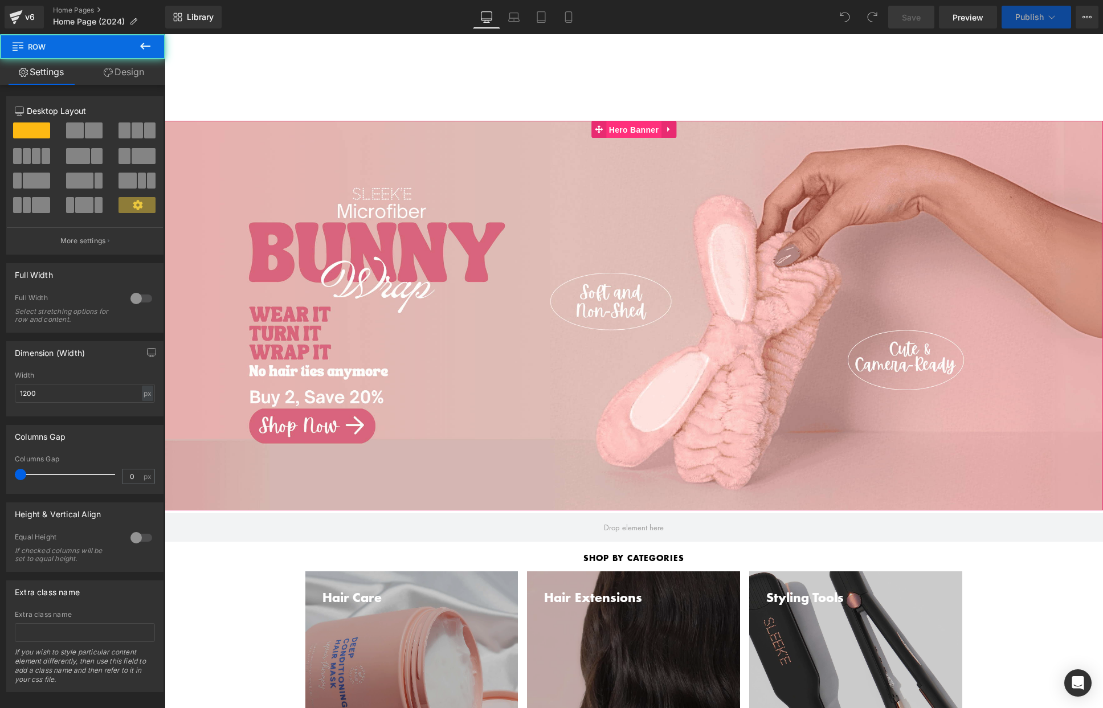
drag, startPoint x: 637, startPoint y: 129, endPoint x: 630, endPoint y: 129, distance: 6.3
click at [637, 129] on span "Hero Banner" at bounding box center [633, 129] width 55 height 17
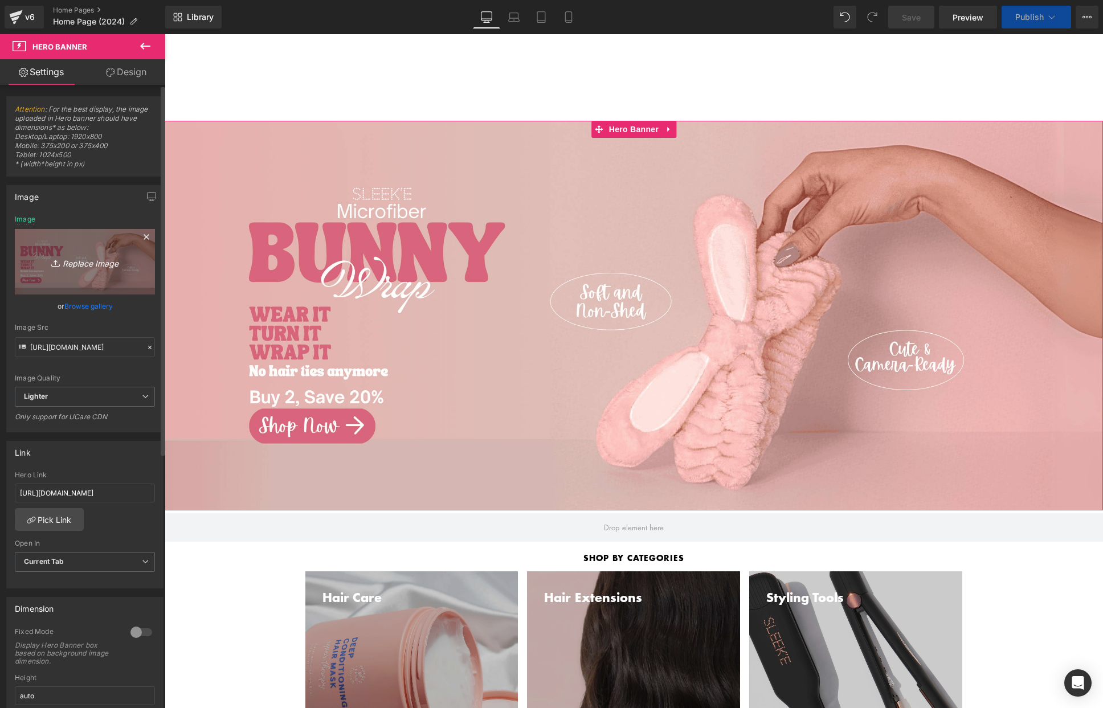
click at [88, 258] on icon "Replace Image" at bounding box center [84, 262] width 91 height 14
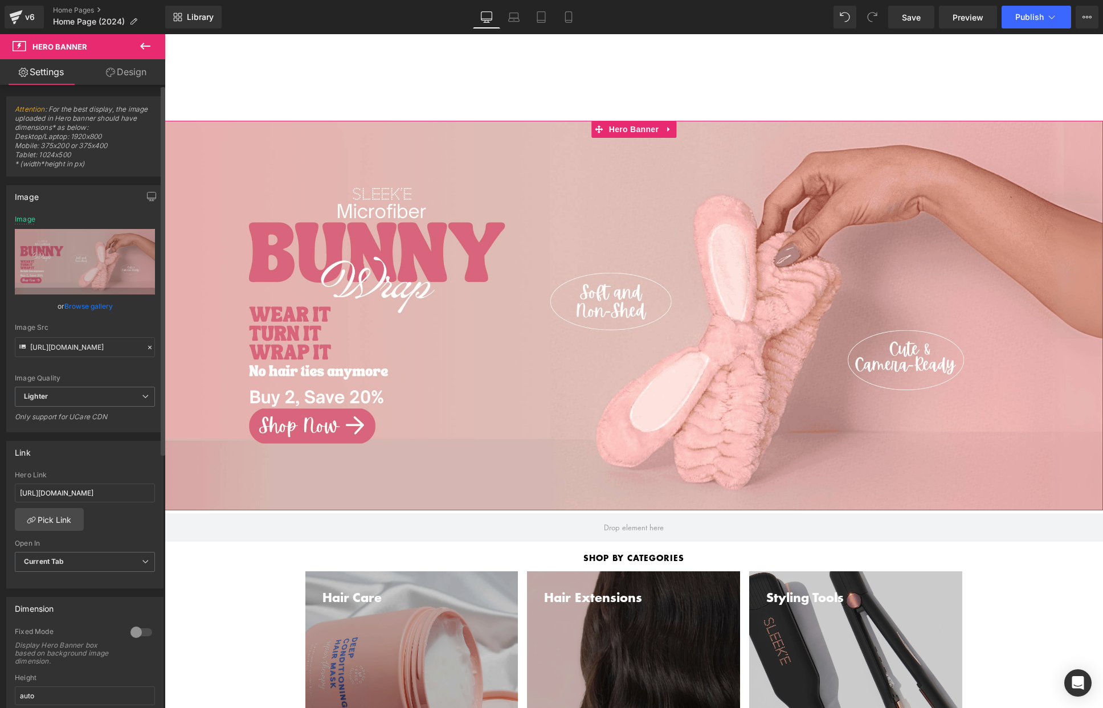
click at [77, 304] on link "Browse gallery" at bounding box center [88, 306] width 48 height 20
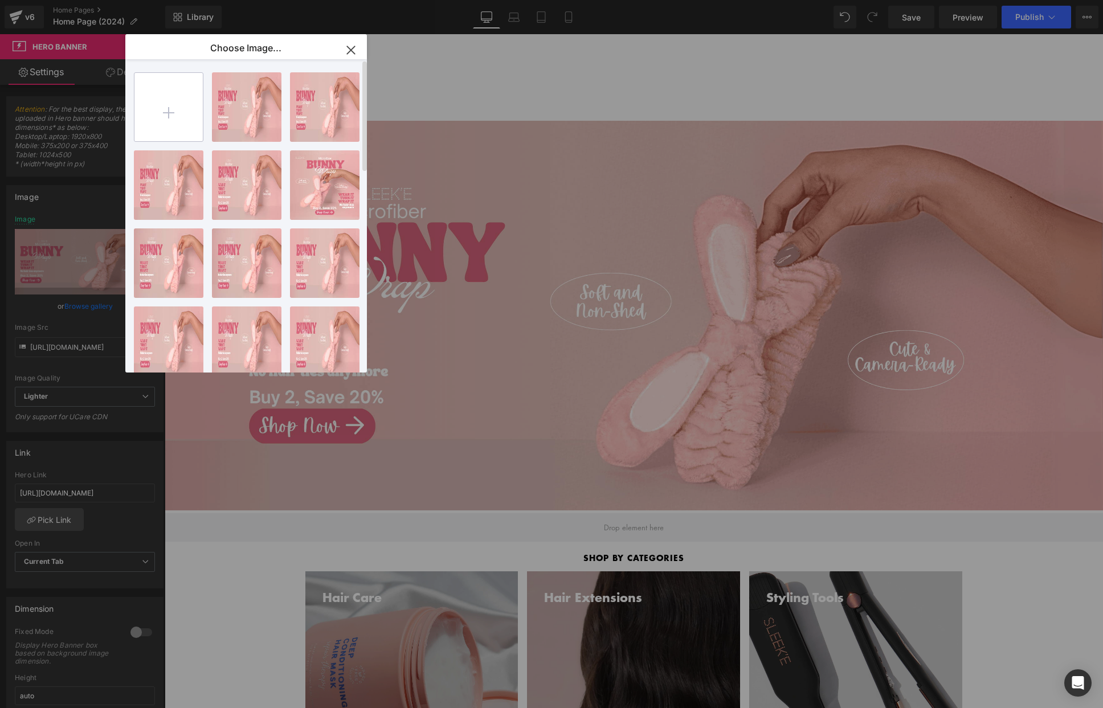
click at [166, 116] on input "file" at bounding box center [168, 107] width 68 height 68
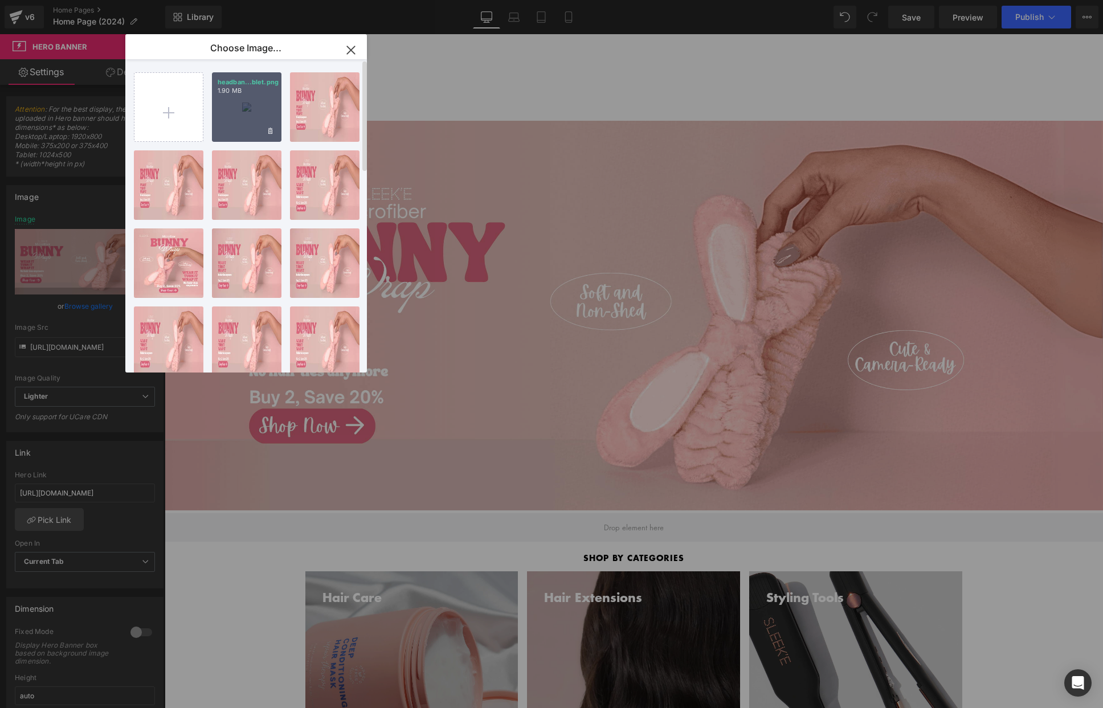
click at [263, 109] on div "headban...blet.png 1.90 MB" at bounding box center [246, 106] width 69 height 69
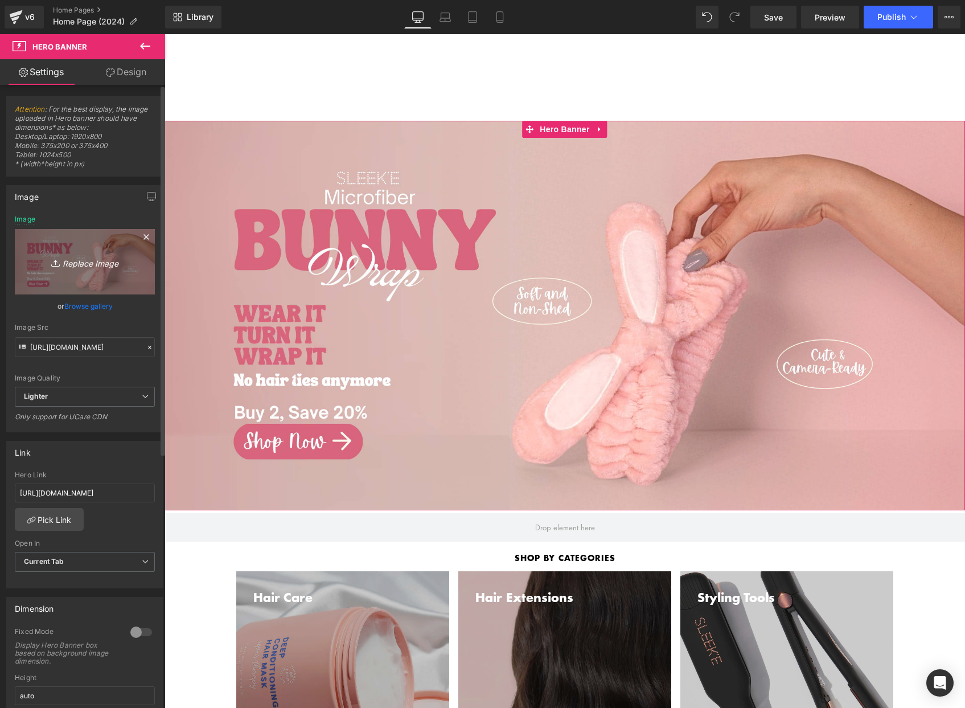
click at [98, 265] on icon "Replace Image" at bounding box center [84, 262] width 91 height 14
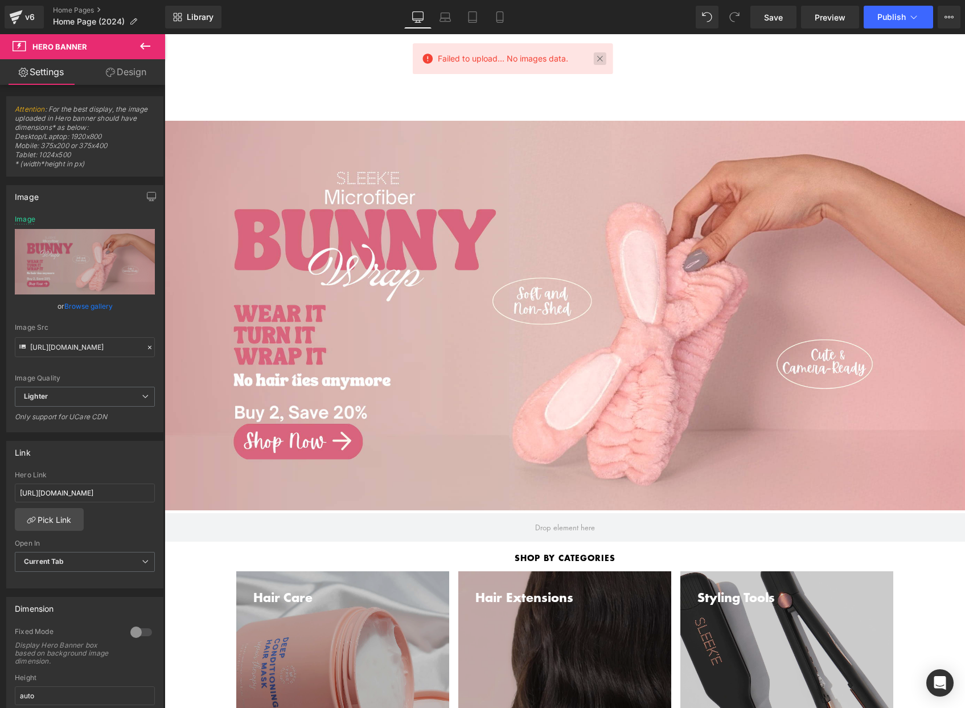
click at [606, 58] on div "Failed to upload... No images data." at bounding box center [512, 58] width 200 height 31
click at [601, 57] on link at bounding box center [599, 58] width 13 height 13
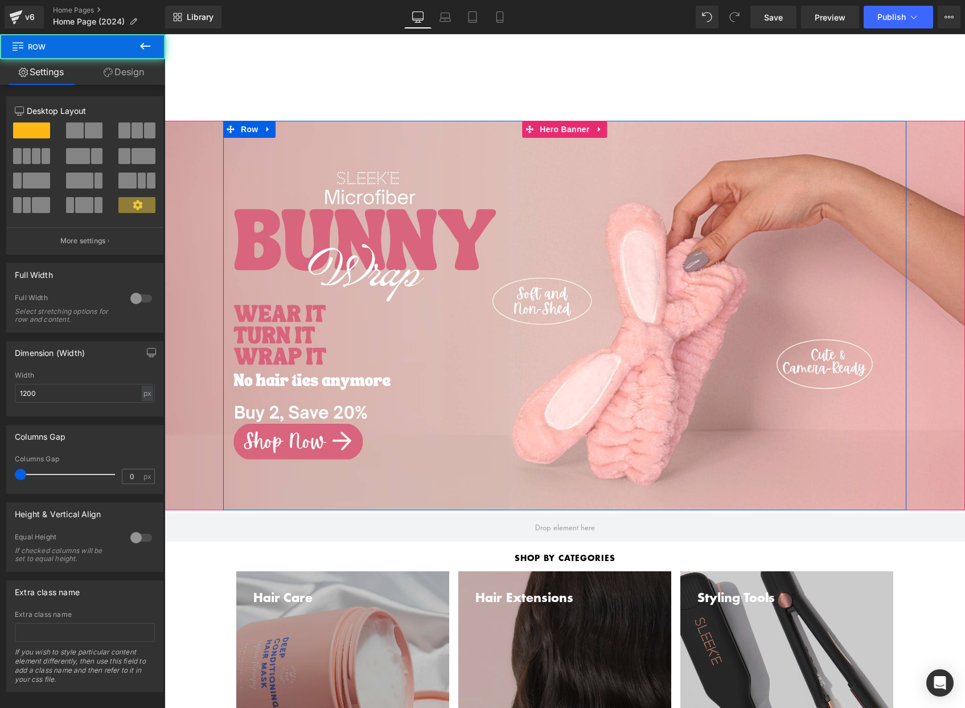
click at [622, 305] on div "Separator Row" at bounding box center [564, 316] width 683 height 390
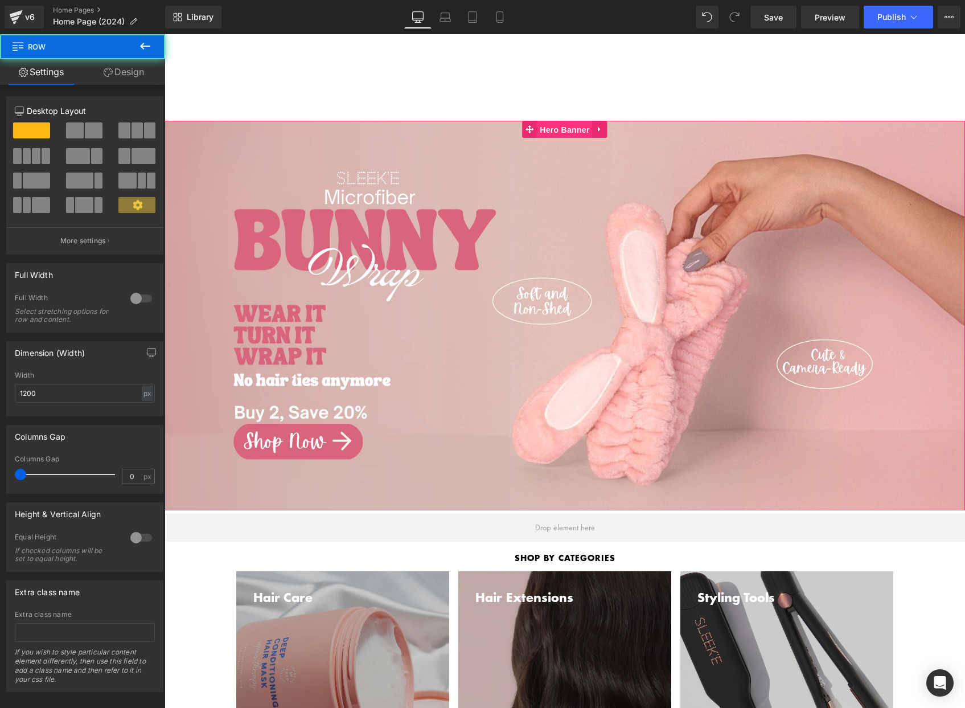
click at [559, 129] on span "Hero Banner" at bounding box center [564, 129] width 55 height 17
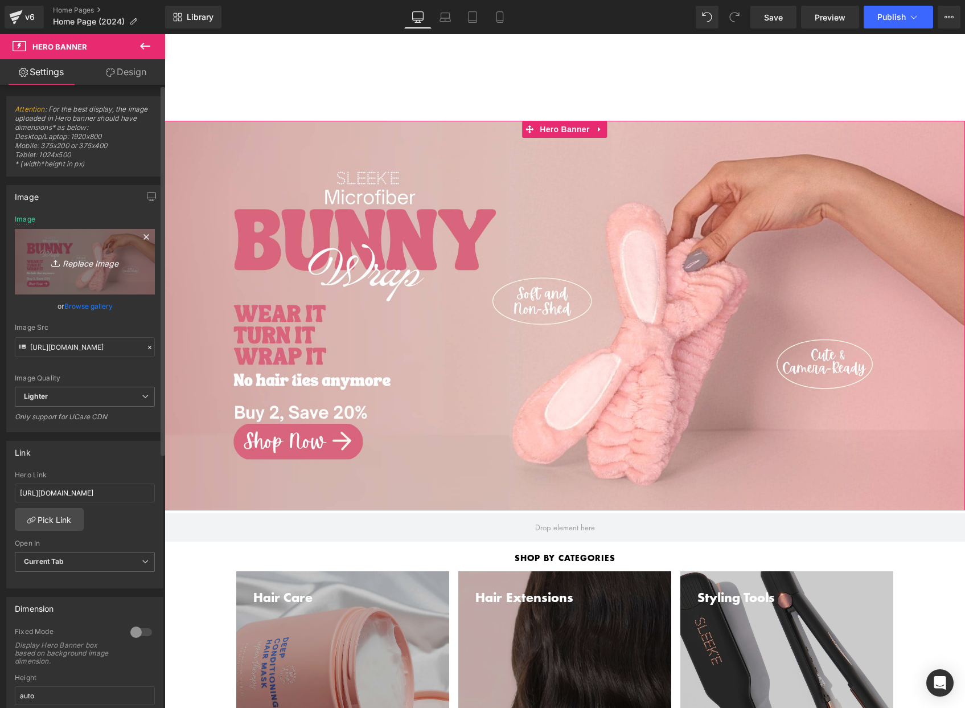
click at [111, 255] on icon "Replace Image" at bounding box center [84, 262] width 91 height 14
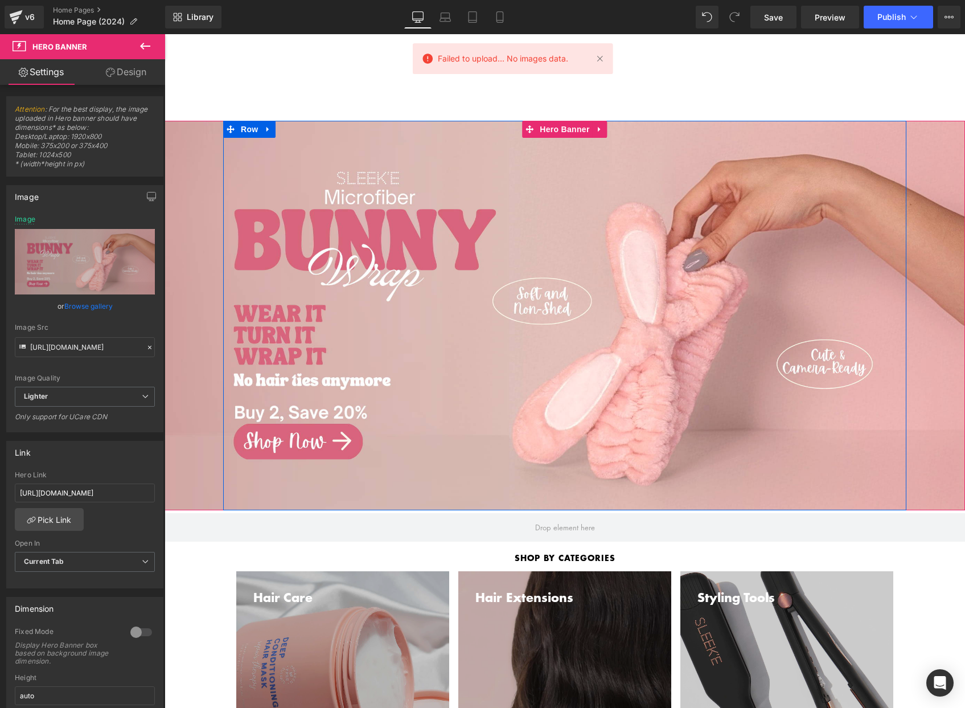
click at [592, 401] on div "Separator" at bounding box center [564, 397] width 683 height 12
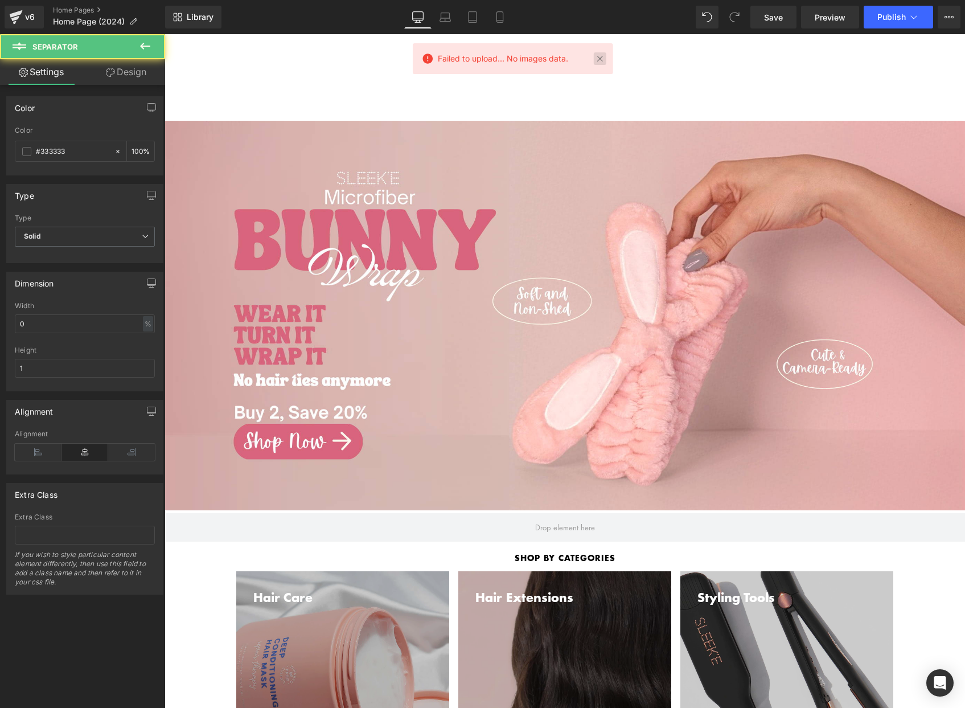
click at [604, 58] on link at bounding box center [599, 58] width 13 height 13
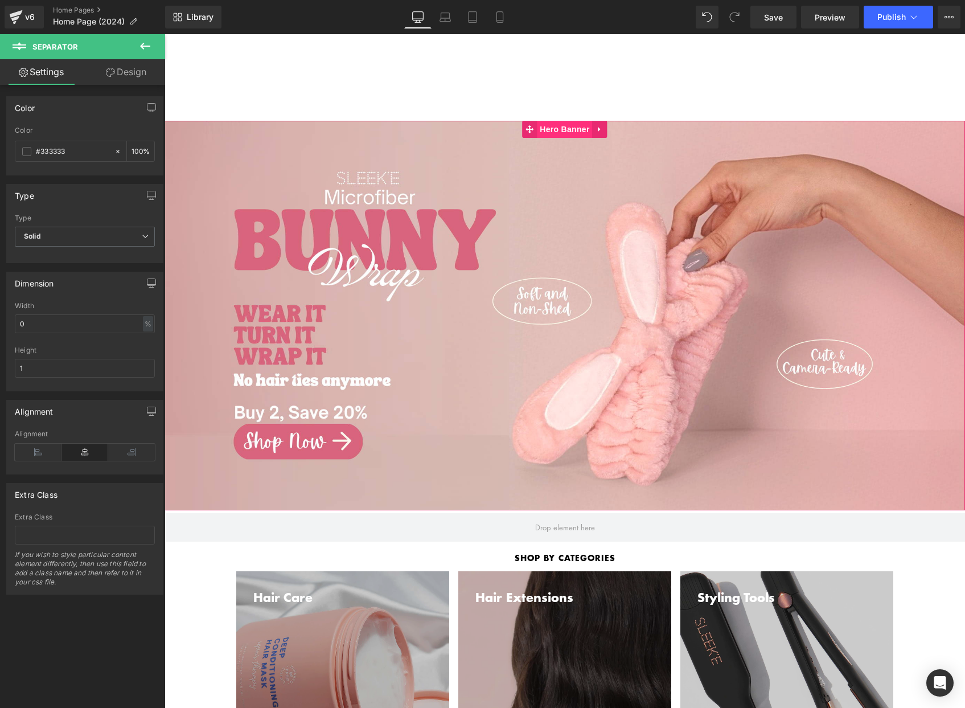
click at [552, 126] on span "Hero Banner" at bounding box center [564, 129] width 55 height 17
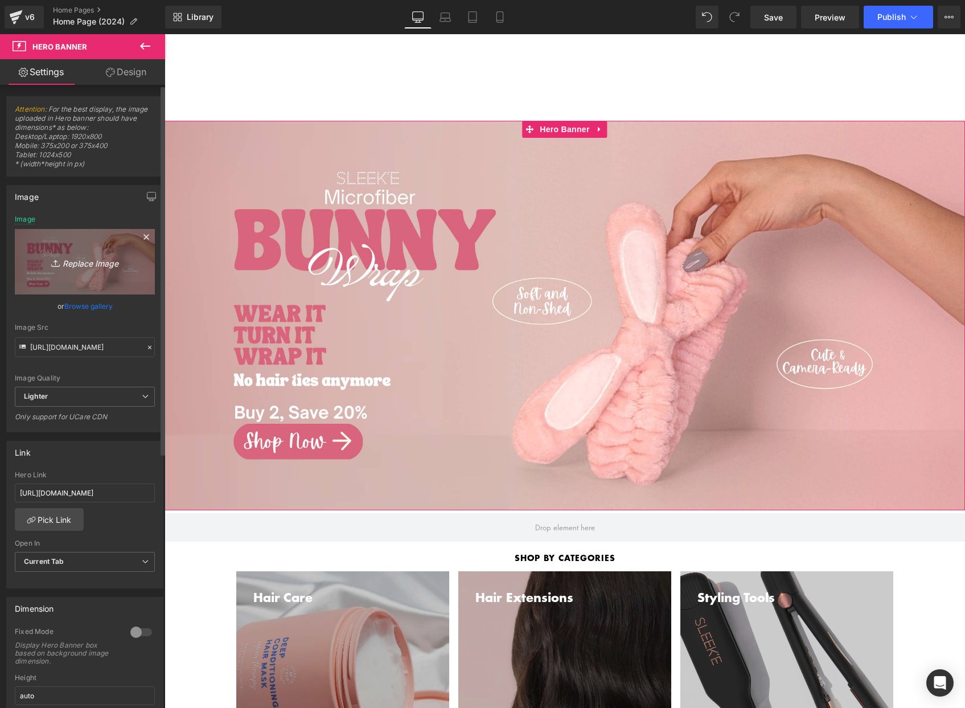
click at [72, 254] on link "Replace Image" at bounding box center [85, 261] width 140 height 65
click at [89, 260] on icon "Replace Image" at bounding box center [84, 262] width 91 height 14
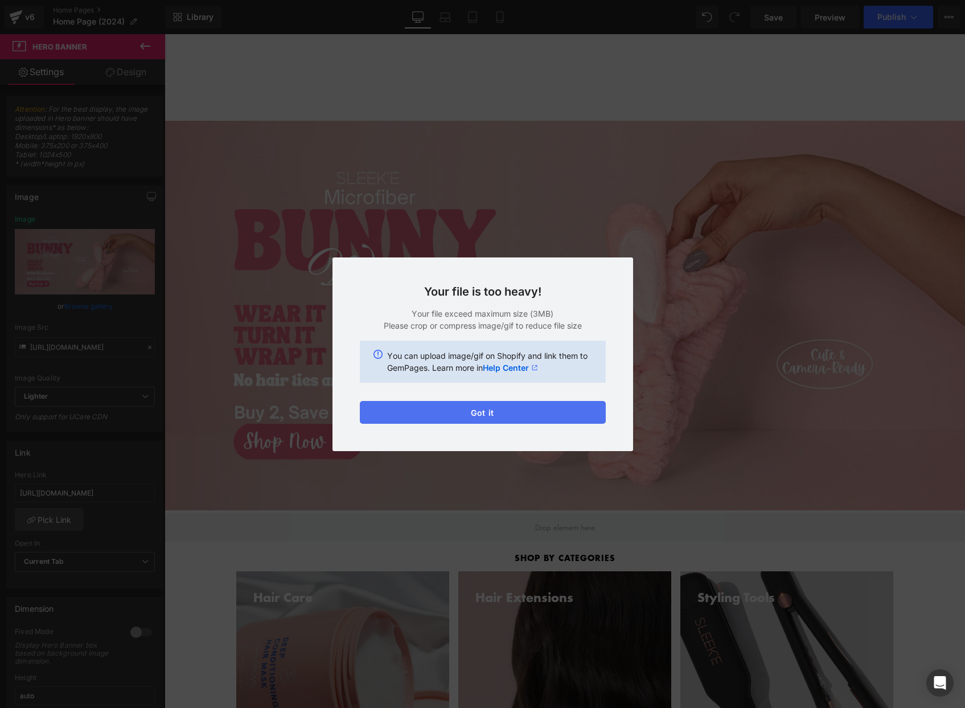
click at [547, 405] on button "Got it" at bounding box center [483, 412] width 246 height 23
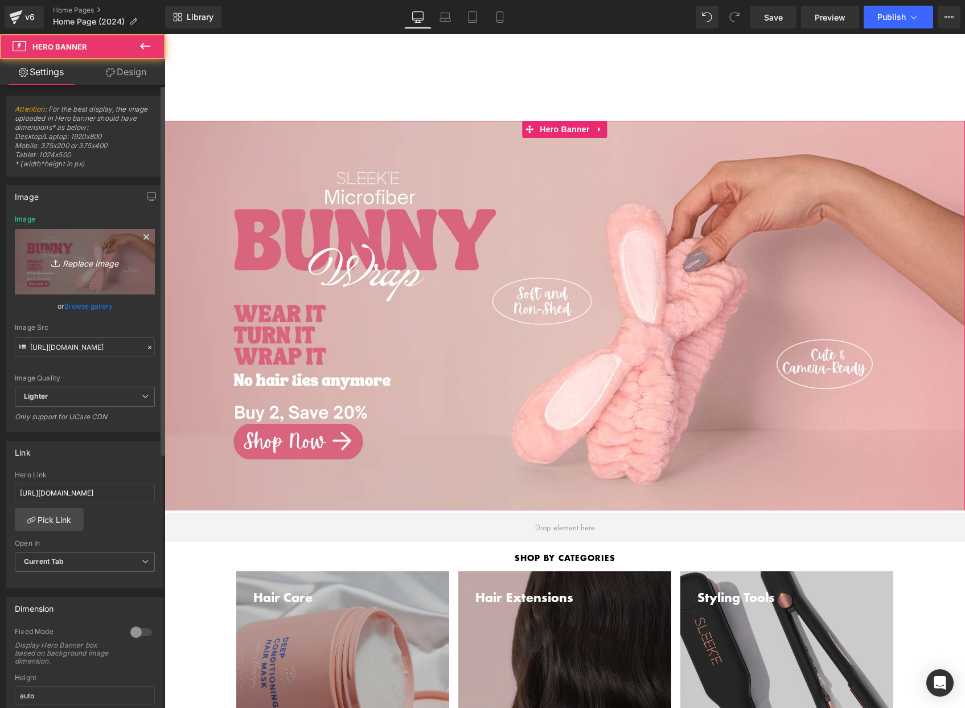
click at [98, 266] on icon "Replace Image" at bounding box center [84, 262] width 91 height 14
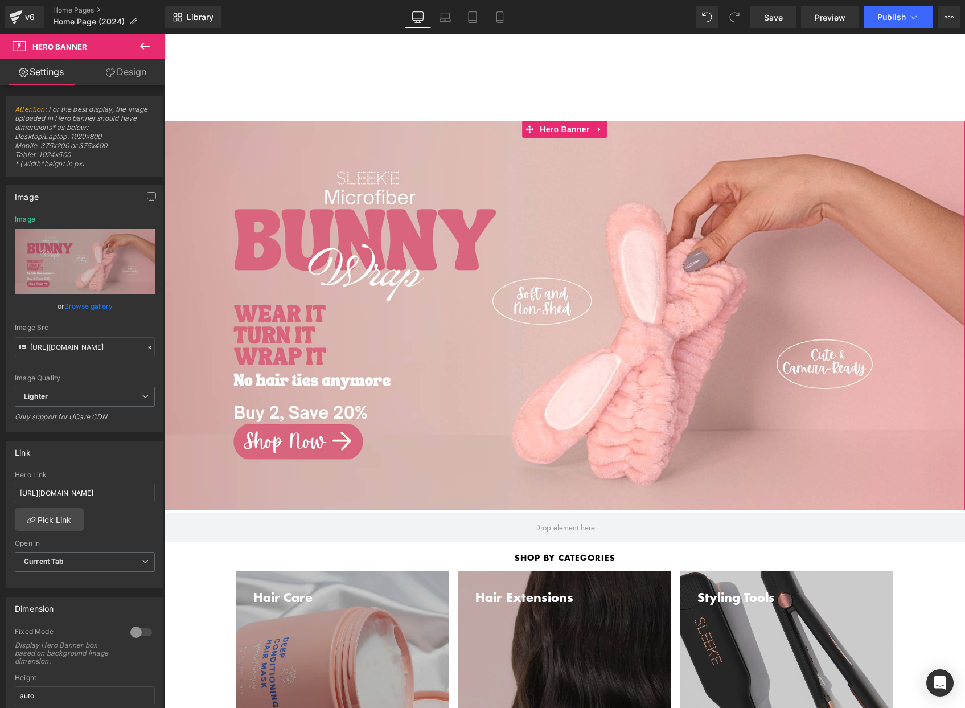
drag, startPoint x: 84, startPoint y: 304, endPoint x: 80, endPoint y: 314, distance: 10.8
click at [84, 304] on link "Browse gallery" at bounding box center [88, 306] width 48 height 20
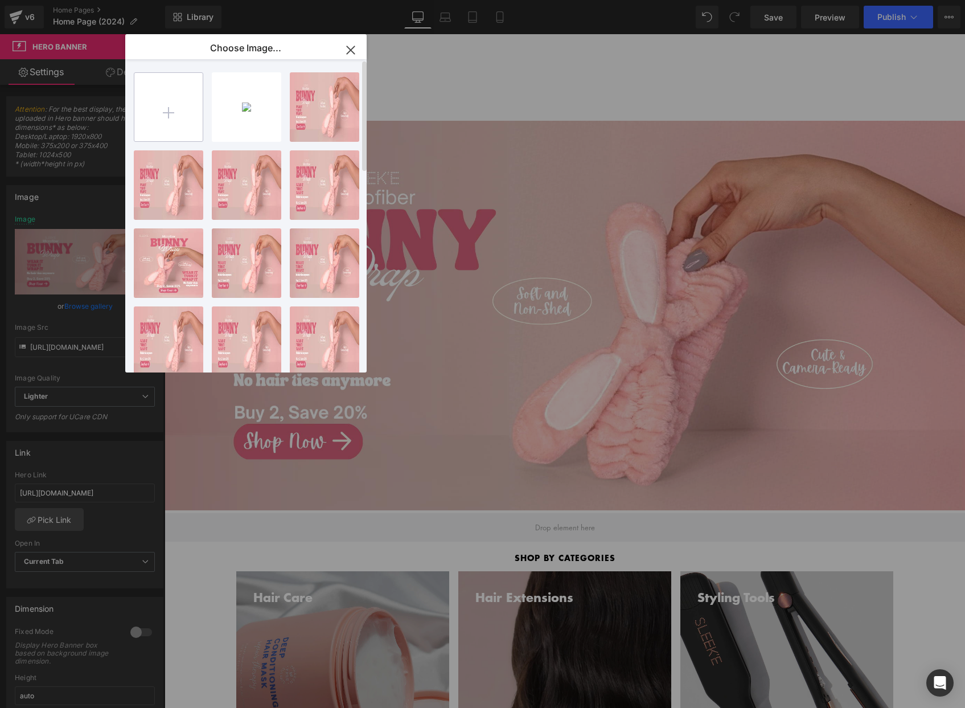
click at [164, 114] on input "file" at bounding box center [168, 107] width 68 height 68
type input "C:\fakepath\headband banner desktop copy.png"
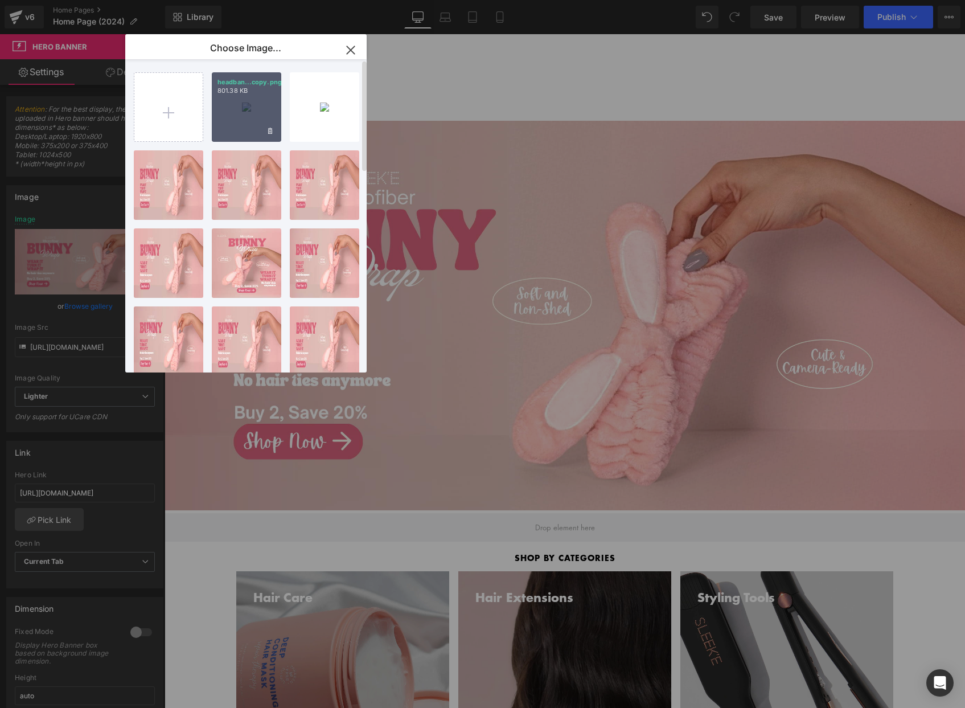
click at [254, 114] on div "headban...copy.png 801.38 KB" at bounding box center [246, 106] width 69 height 69
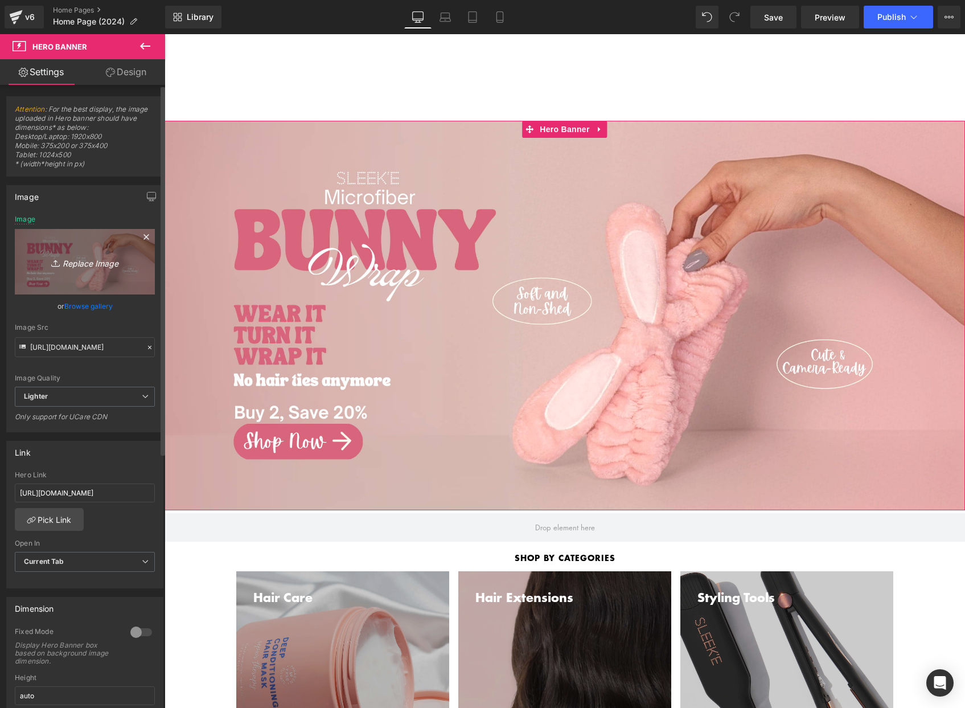
click at [77, 263] on icon "Replace Image" at bounding box center [84, 262] width 91 height 14
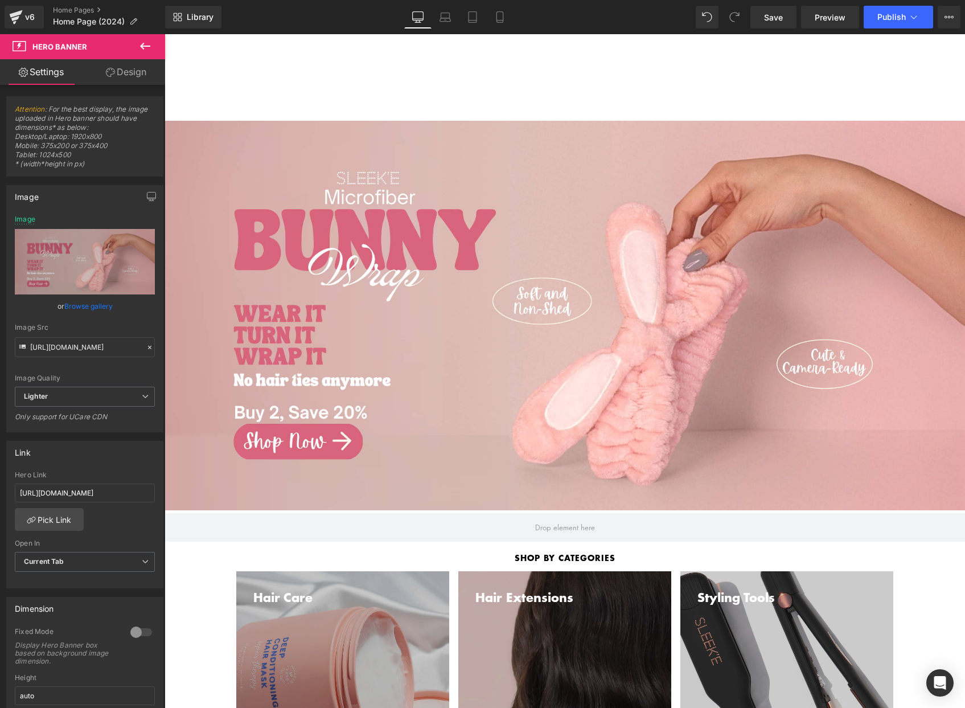
type input "C:\fakepath\headband banner desktop copy.png"
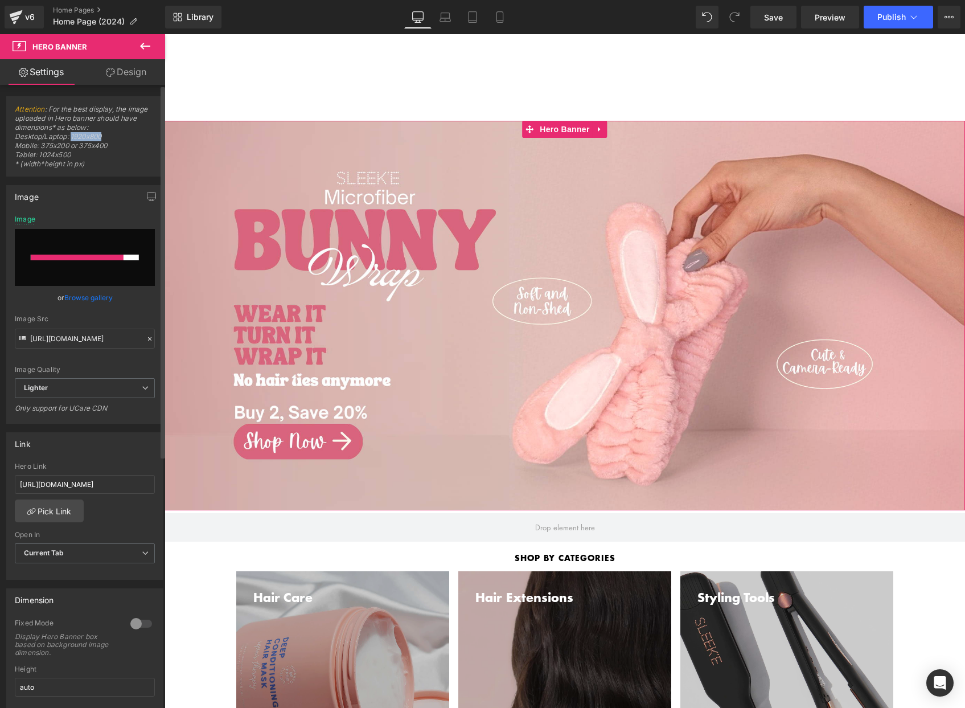
drag, startPoint x: 70, startPoint y: 133, endPoint x: 123, endPoint y: 140, distance: 53.3
click at [136, 140] on span "Attention : For the best display, the image uploaded in Hero banner should have…" at bounding box center [85, 140] width 140 height 71
click at [29, 156] on span "Attention : For the best display, the image uploaded in Hero banner should have…" at bounding box center [85, 140] width 140 height 71
drag, startPoint x: 96, startPoint y: 165, endPoint x: 14, endPoint y: 108, distance: 99.8
click at [14, 108] on div "Attention : For the best display, the image uploaded in Hero banner should have…" at bounding box center [85, 140] width 156 height 71
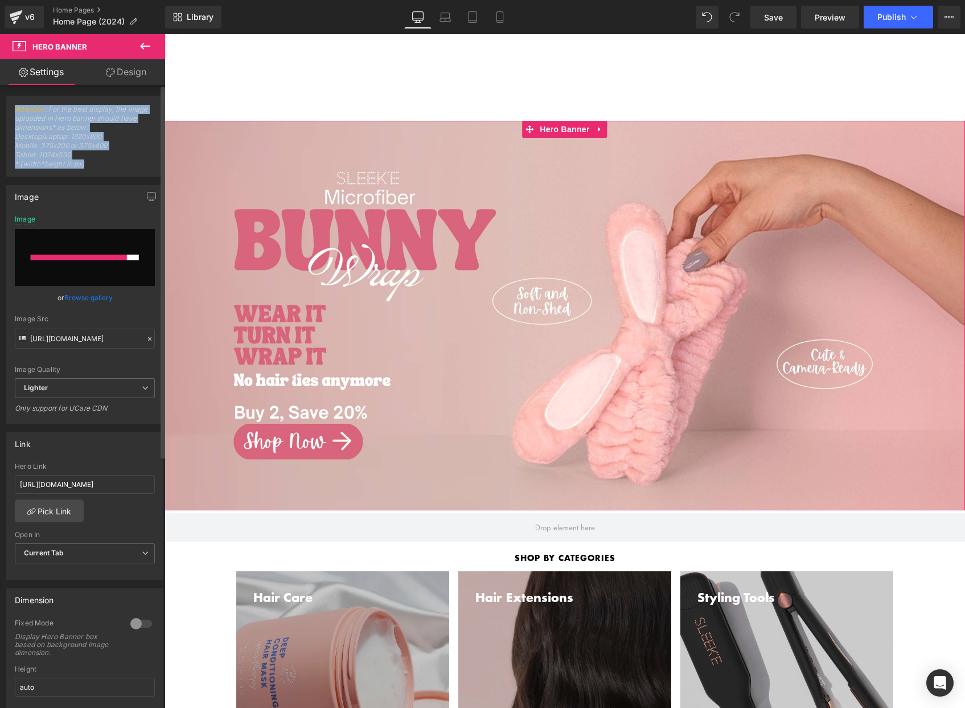
copy span "Attention : For the best display, the image uploaded in Hero banner should have…"
click at [116, 156] on span "Attention : For the best display, the image uploaded in Hero banner should have…" at bounding box center [85, 140] width 140 height 71
drag, startPoint x: 94, startPoint y: 130, endPoint x: 110, endPoint y: 155, distance: 30.2
click at [110, 155] on span "Attention : For the best display, the image uploaded in Hero banner should have…" at bounding box center [85, 140] width 140 height 71
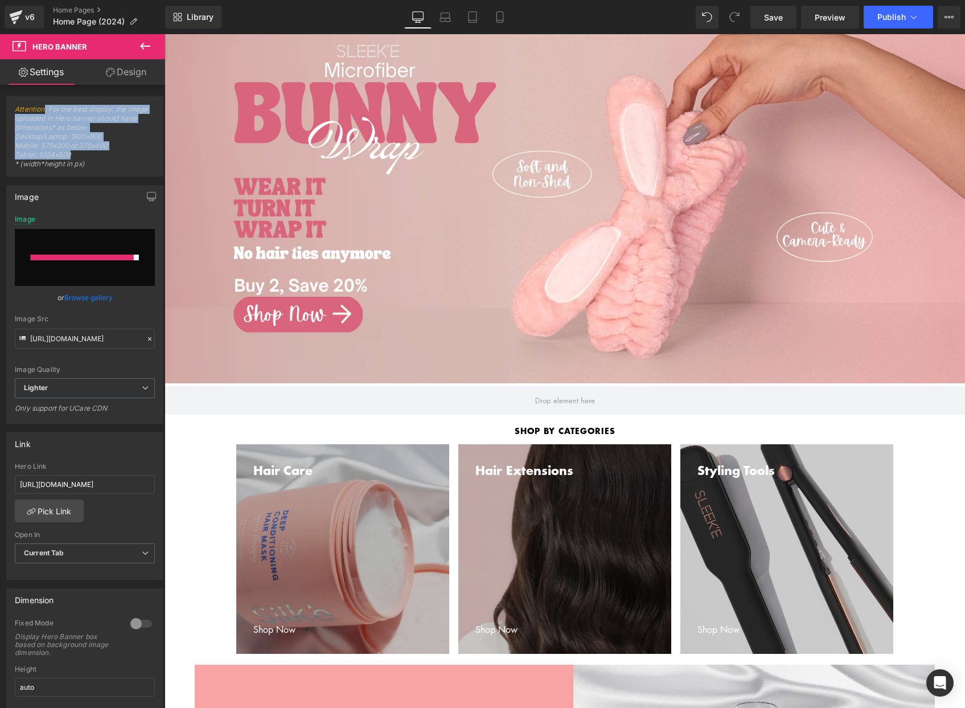
scroll to position [145, 0]
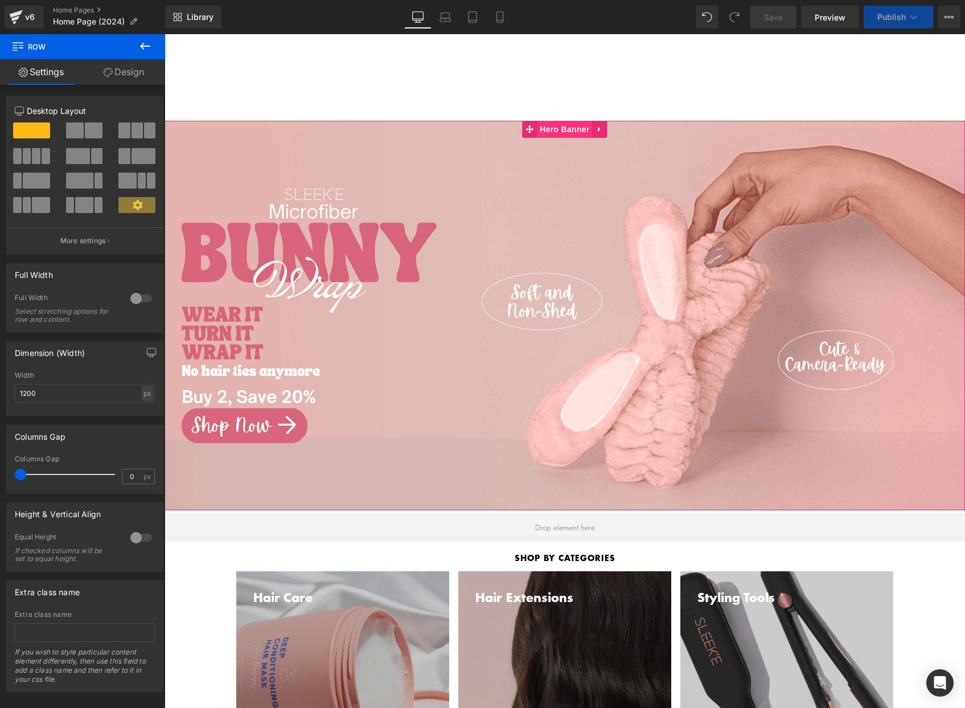
click at [578, 129] on span "Hero Banner" at bounding box center [564, 129] width 55 height 17
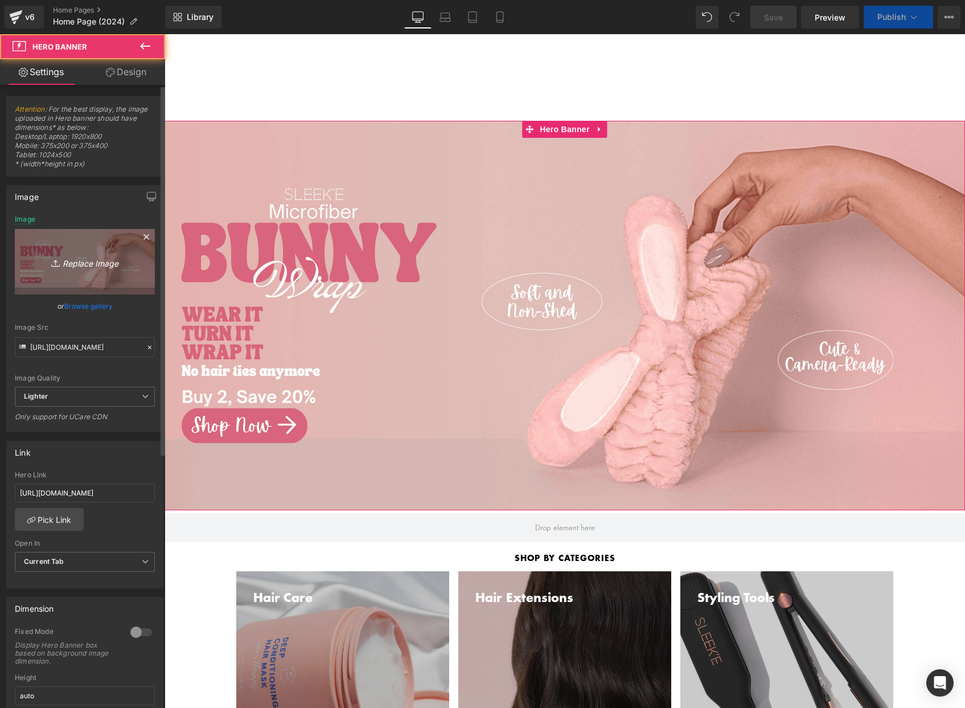
click at [73, 257] on icon "Replace Image" at bounding box center [84, 262] width 91 height 14
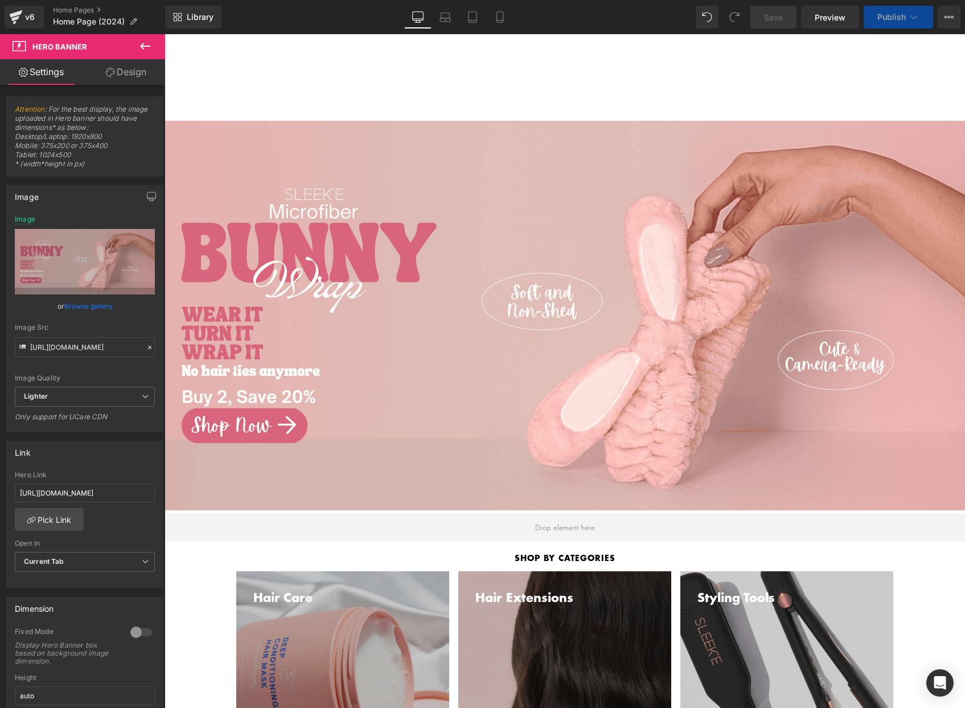
type input "C:\fakepath\headband banner desktop copy.png"
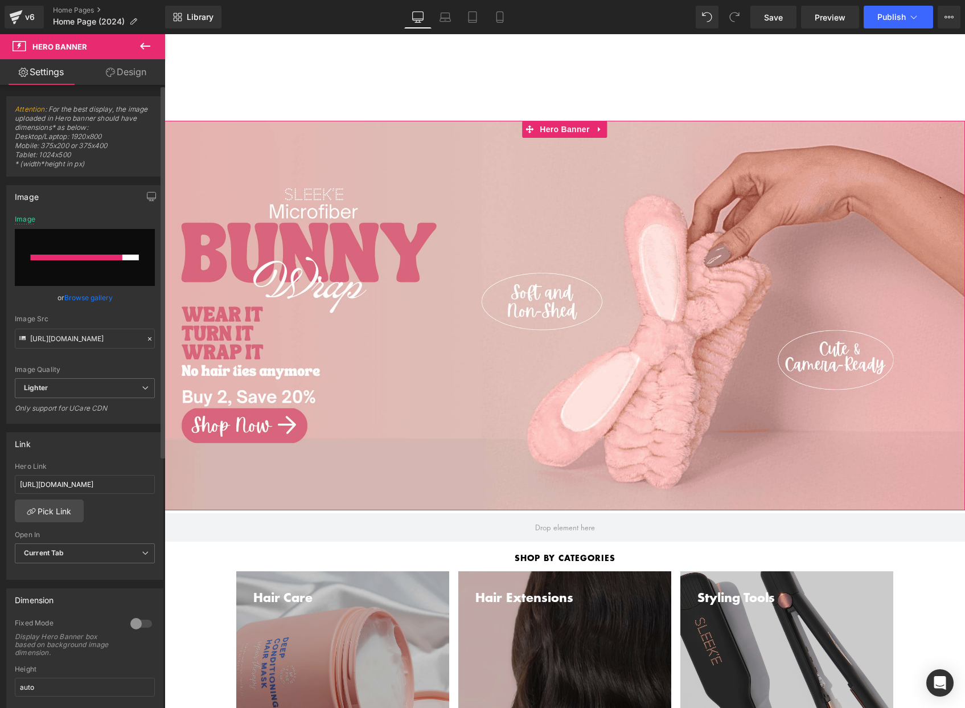
click at [130, 259] on div at bounding box center [85, 258] width 108 height 6
click at [575, 122] on span "Hero Banner" at bounding box center [564, 129] width 55 height 17
click at [98, 298] on link "Browse gallery" at bounding box center [88, 298] width 48 height 20
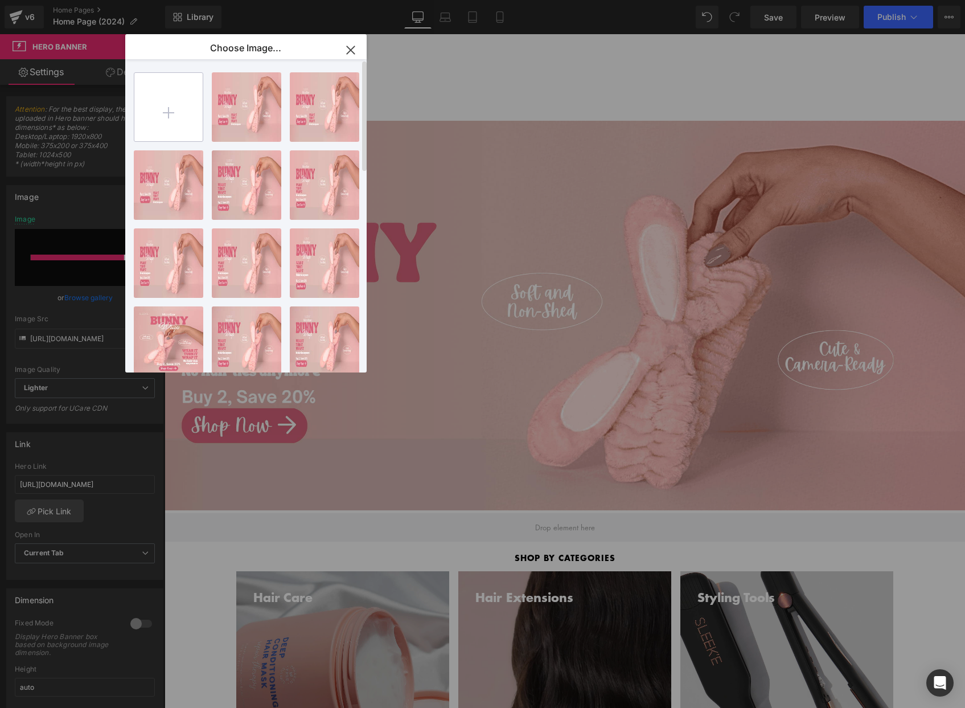
click at [167, 100] on input "file" at bounding box center [168, 107] width 68 height 68
click at [224, 101] on div "headban...copy.png 801.38 KB" at bounding box center [246, 106] width 69 height 69
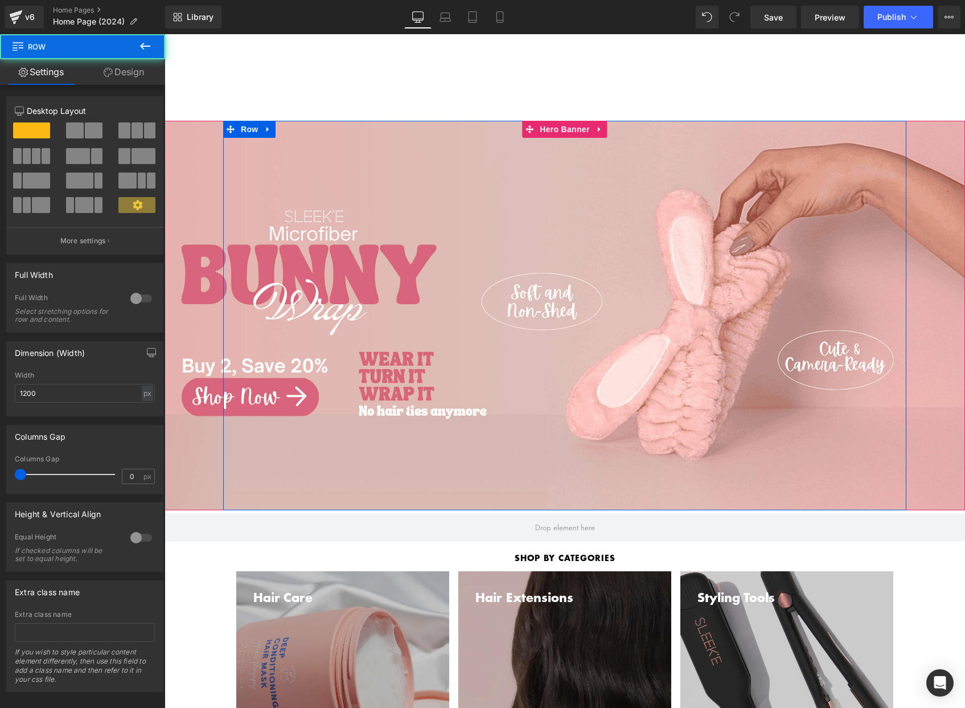
click at [476, 222] on div "Separator Row" at bounding box center [564, 316] width 683 height 390
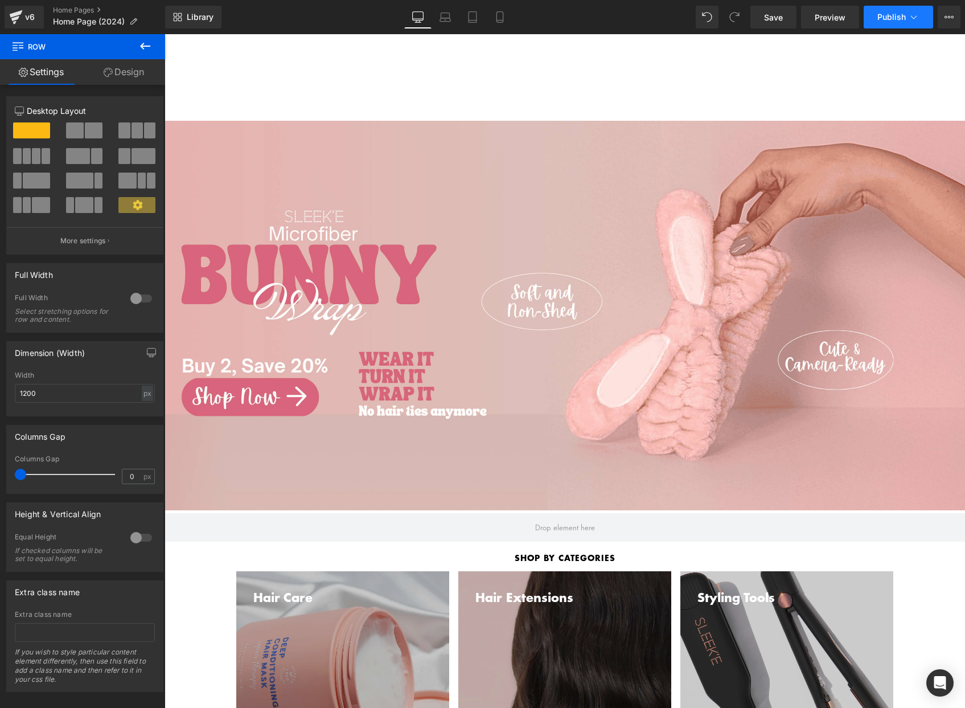
click at [898, 13] on span "Publish" at bounding box center [892, 17] width 28 height 9
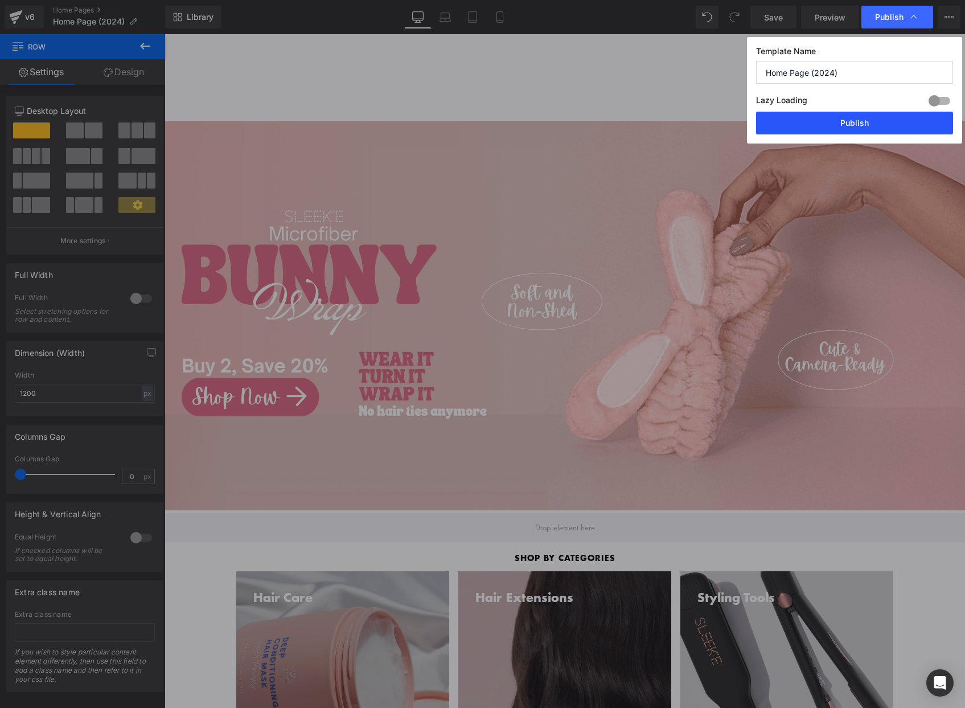
click at [842, 127] on button "Publish" at bounding box center [854, 123] width 197 height 23
